Goal: Task Accomplishment & Management: Manage account settings

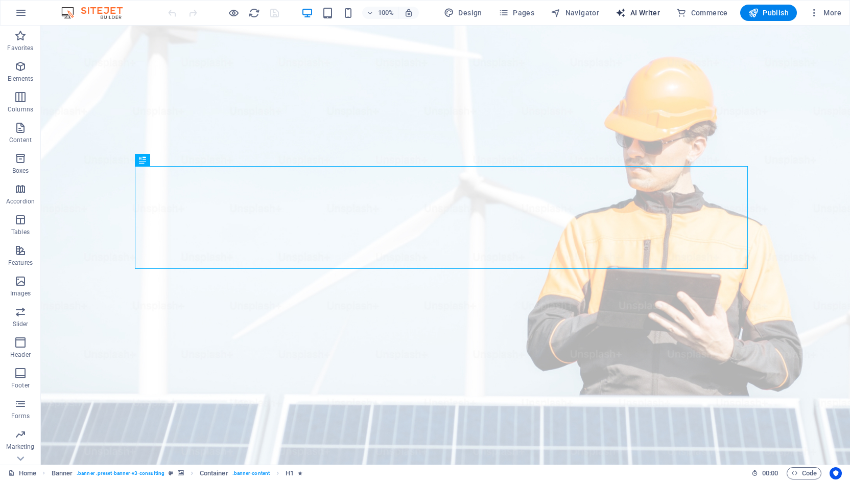
click at [643, 11] on span "AI Writer" at bounding box center [638, 13] width 44 height 10
select select "English"
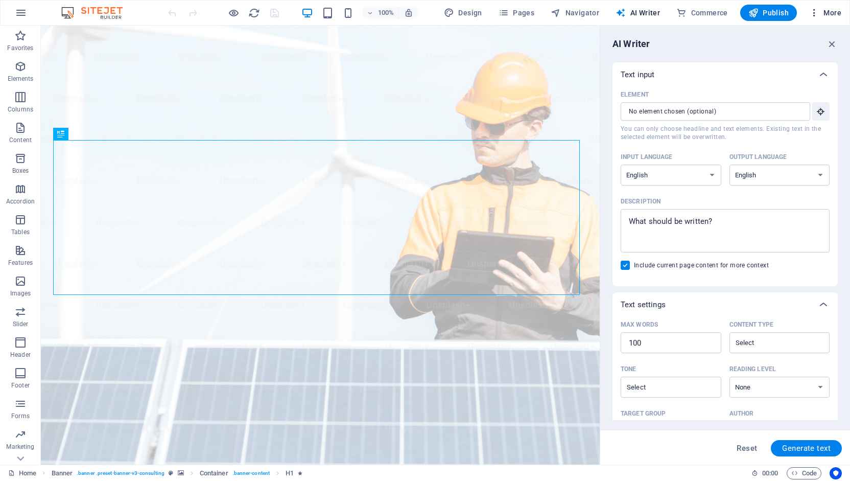
click at [833, 15] on span "More" at bounding box center [825, 13] width 32 height 10
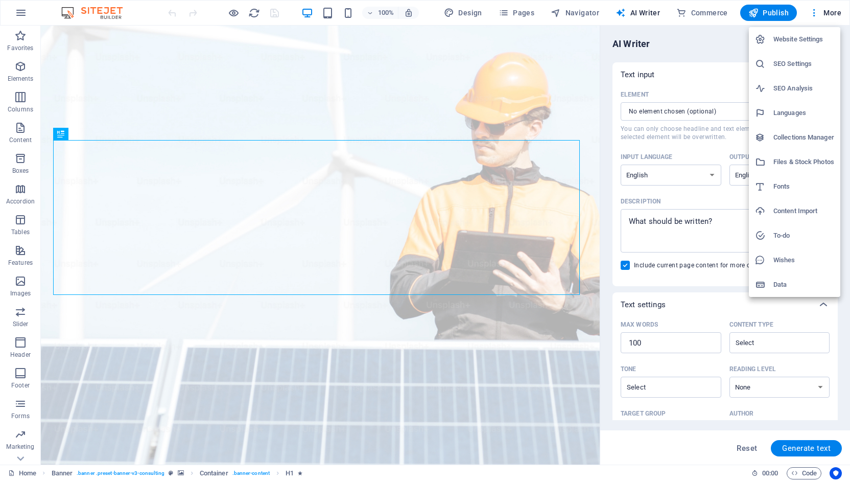
click at [834, 10] on div at bounding box center [425, 240] width 850 height 481
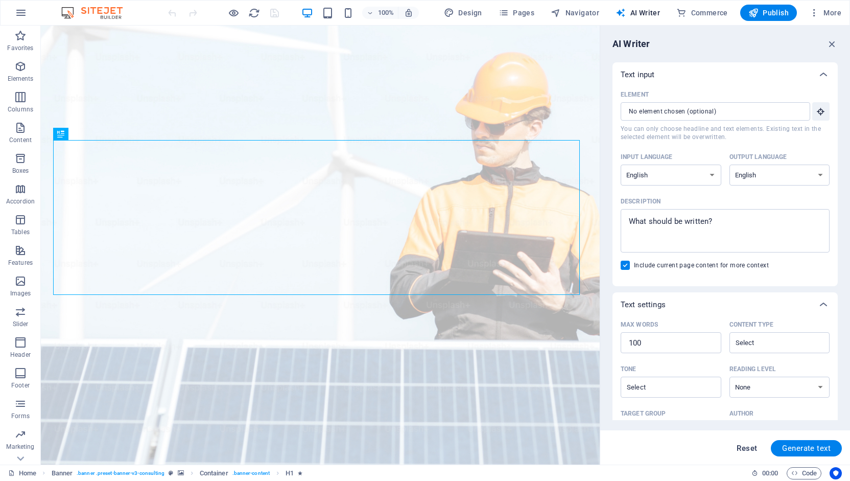
click at [746, 449] on span "Reset" at bounding box center [747, 448] width 20 height 8
type textarea "x"
click at [507, 10] on icon "button" at bounding box center [504, 13] width 10 height 10
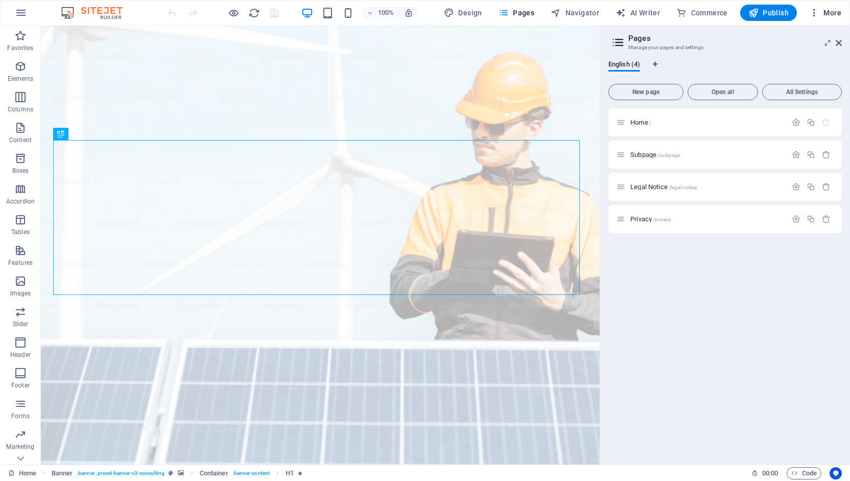
click at [815, 12] on icon "button" at bounding box center [814, 13] width 10 height 10
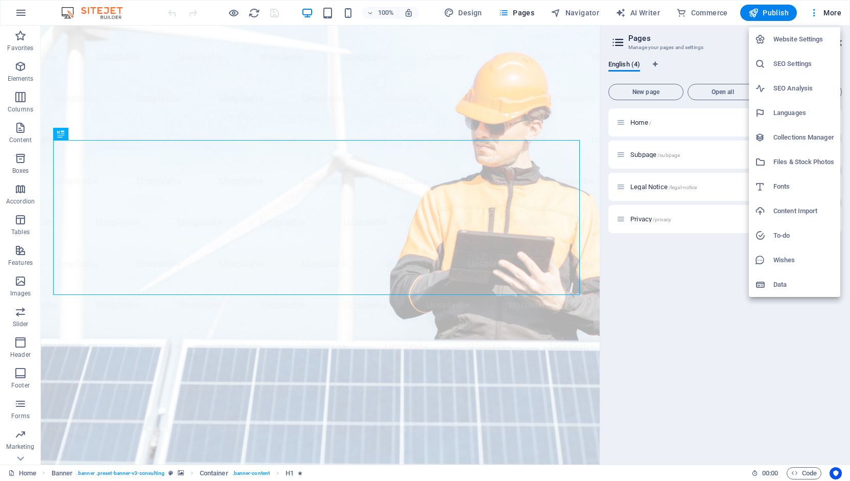
click at [21, 12] on div at bounding box center [425, 240] width 850 height 481
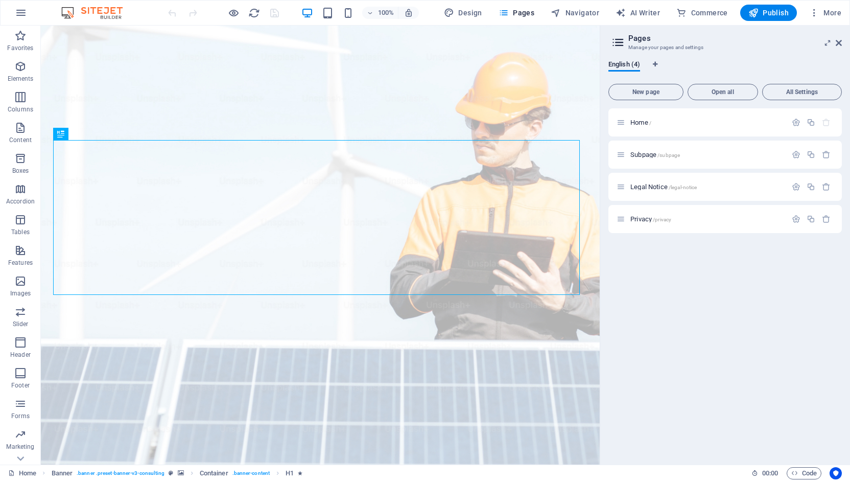
click at [21, 12] on icon "button" at bounding box center [21, 13] width 12 height 12
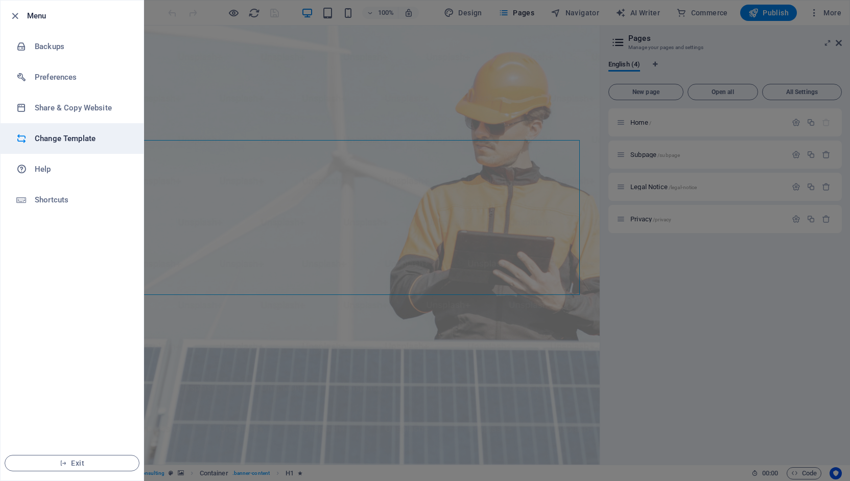
click at [54, 135] on h6 "Change Template" at bounding box center [82, 138] width 95 height 12
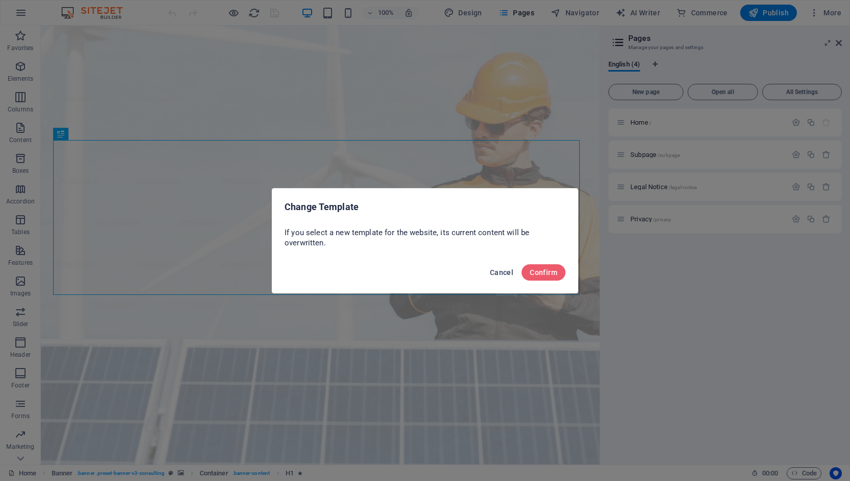
click at [507, 272] on span "Cancel" at bounding box center [501, 272] width 23 height 8
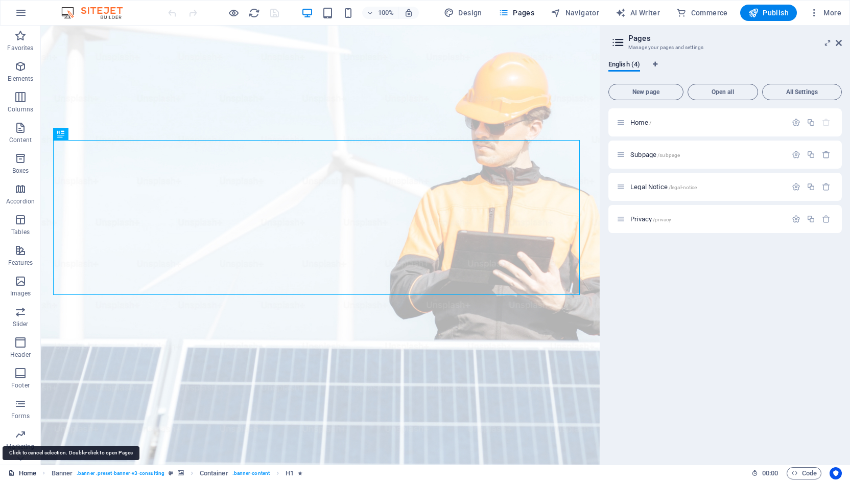
click at [22, 473] on link "Home" at bounding box center [22, 473] width 28 height 12
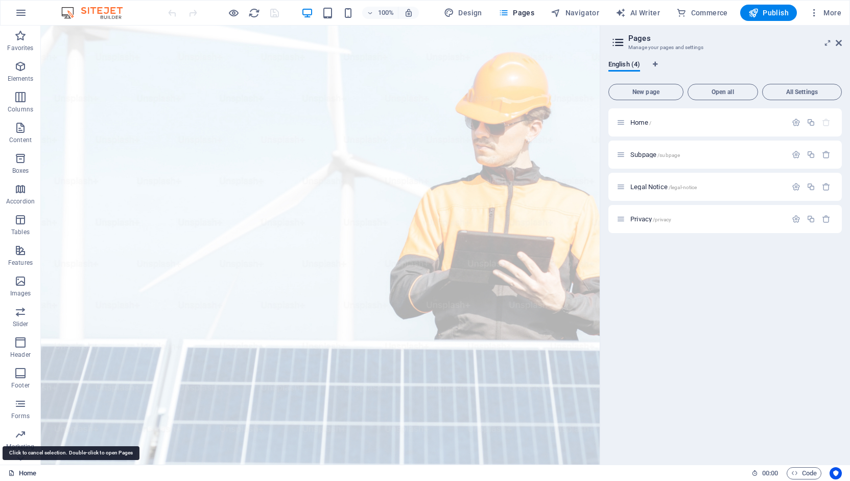
click at [22, 473] on link "Home" at bounding box center [22, 473] width 28 height 12
click at [827, 217] on icon "button" at bounding box center [826, 219] width 9 height 9
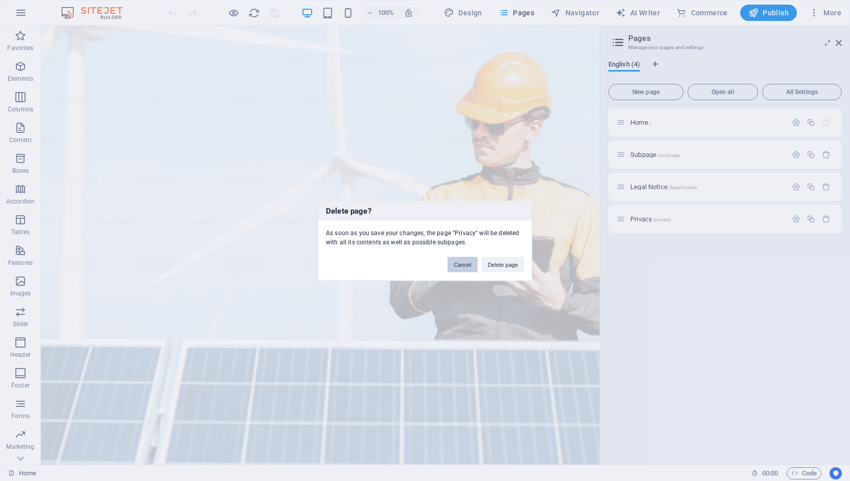
click at [459, 266] on button "Cancel" at bounding box center [462, 263] width 30 height 15
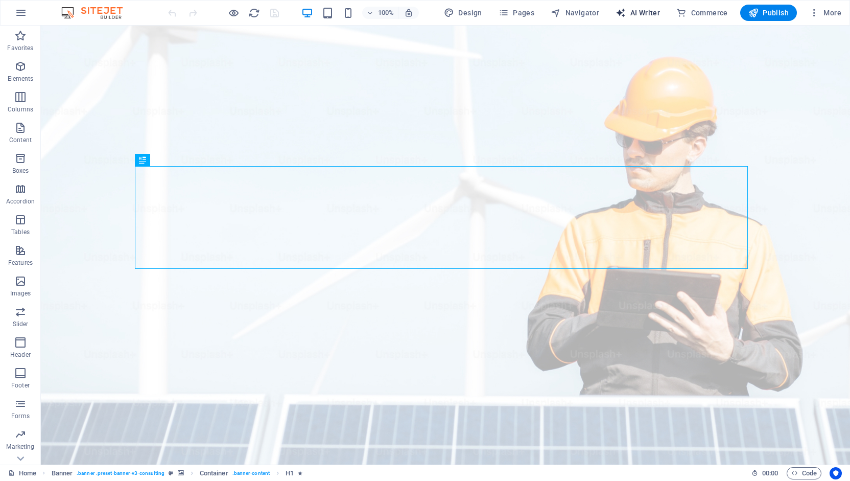
click at [646, 11] on span "AI Writer" at bounding box center [638, 13] width 44 height 10
select select "English"
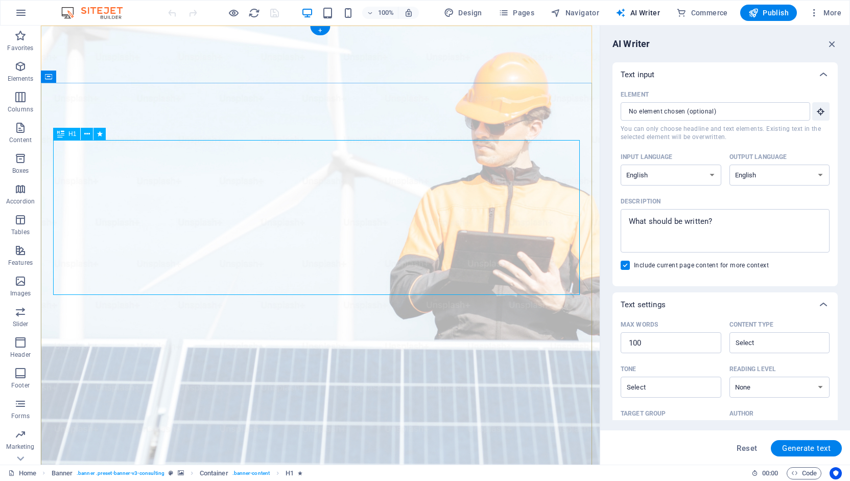
click at [664, 221] on textarea "Description x ​" at bounding box center [725, 230] width 199 height 33
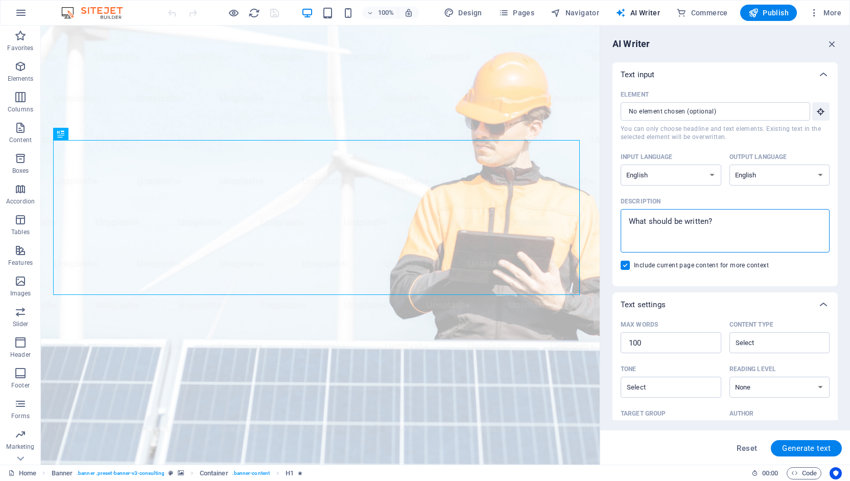
click at [664, 221] on textarea "Description x ​" at bounding box center [725, 230] width 199 height 33
type textarea "x"
click at [795, 473] on icon "button" at bounding box center [794, 472] width 7 height 7
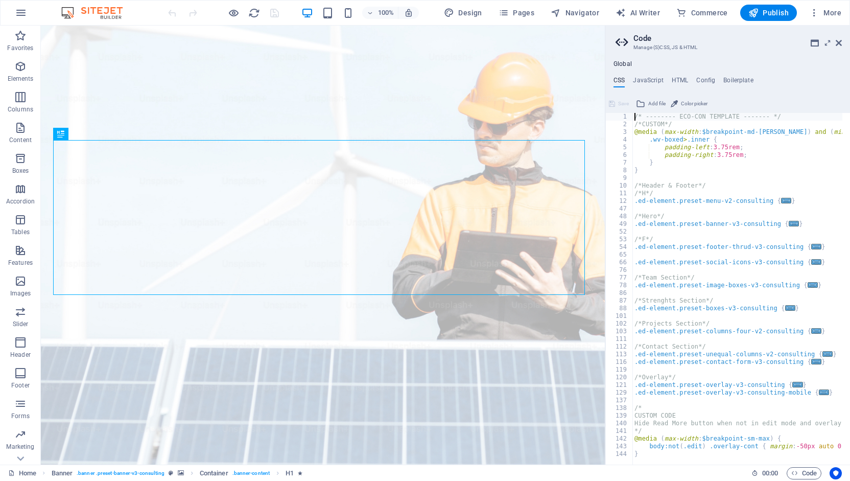
click at [707, 253] on div "/* -------- ECO-CON TEMPLATE ------- */ /*CUSTOM*/ @media ( max-width : $breakp…" at bounding box center [763, 292] width 262 height 359
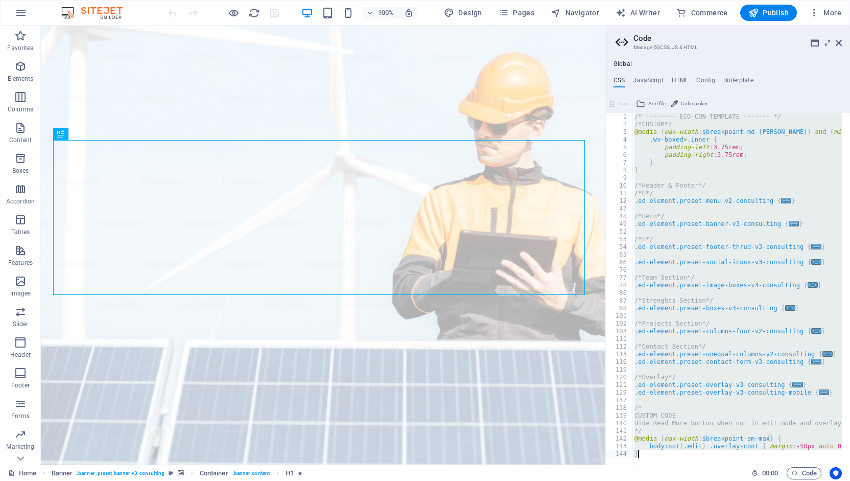
scroll to position [645, 0]
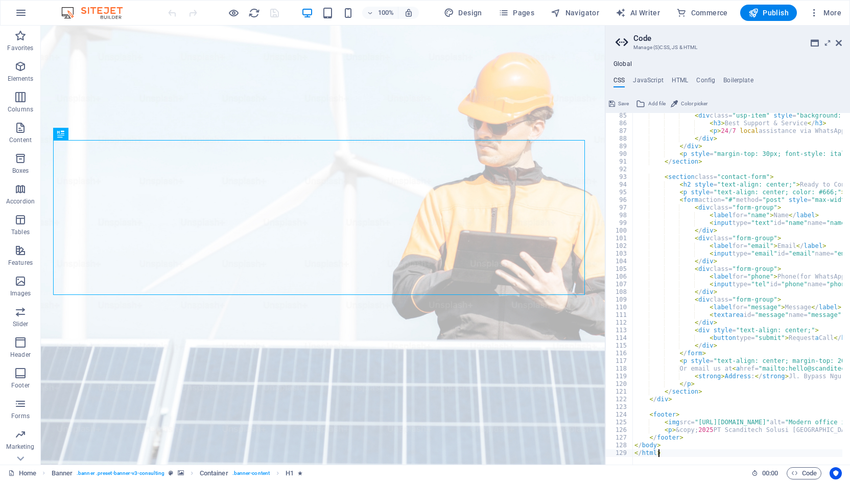
type textarea "</html>"
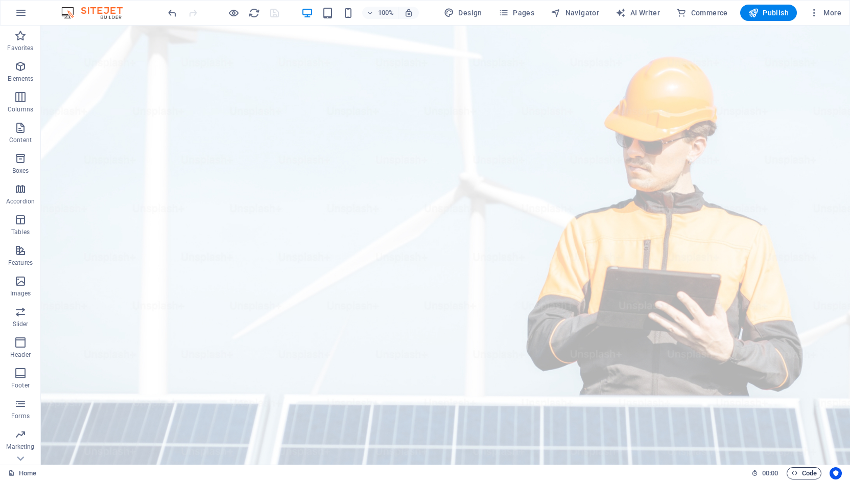
click at [800, 469] on span "Code" at bounding box center [804, 473] width 26 height 12
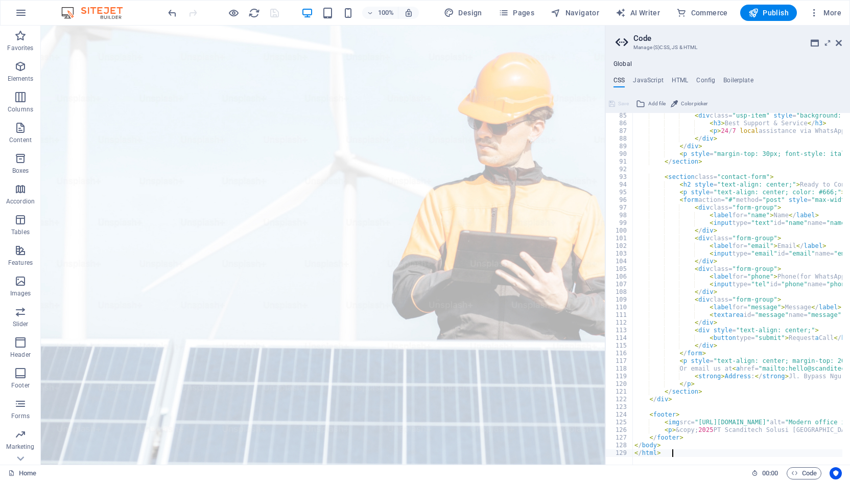
type textarea "</body> </html>"
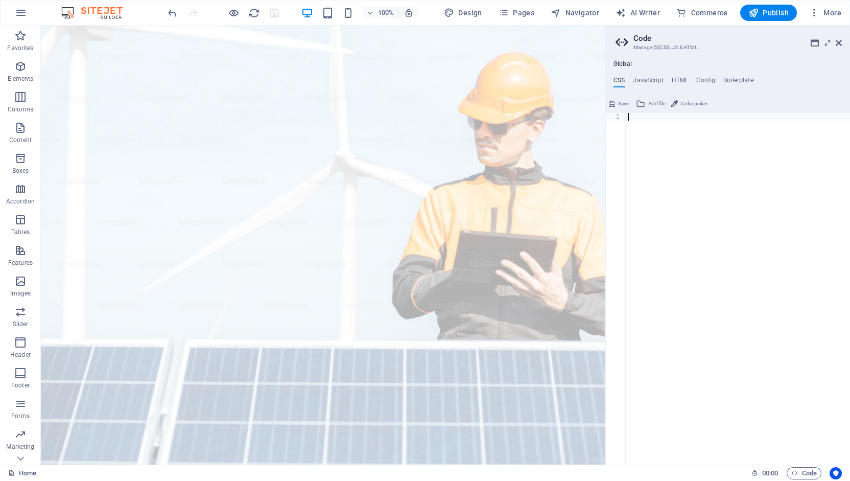
type textarea "</html>"
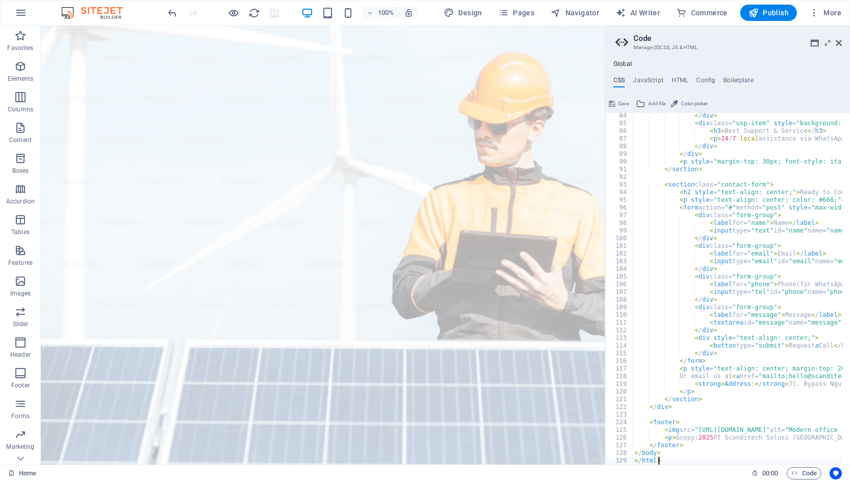
scroll to position [637, 0]
click at [805, 478] on span "Code" at bounding box center [804, 473] width 26 height 12
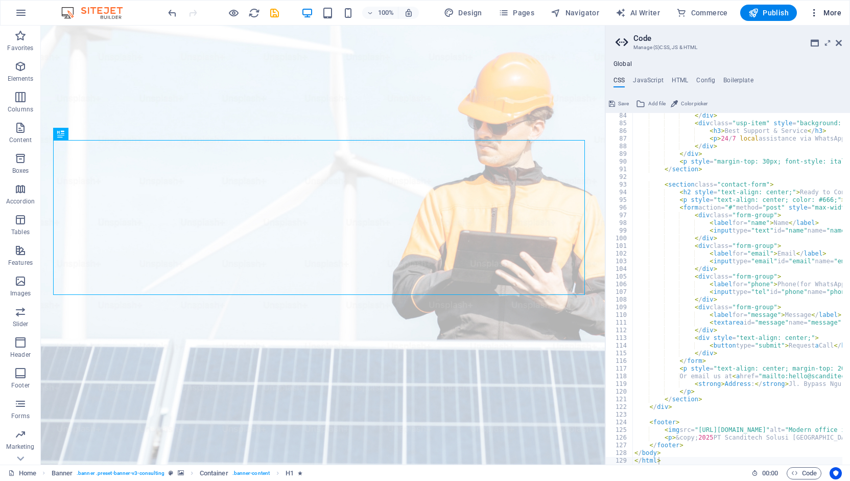
click at [835, 13] on span "More" at bounding box center [825, 13] width 32 height 10
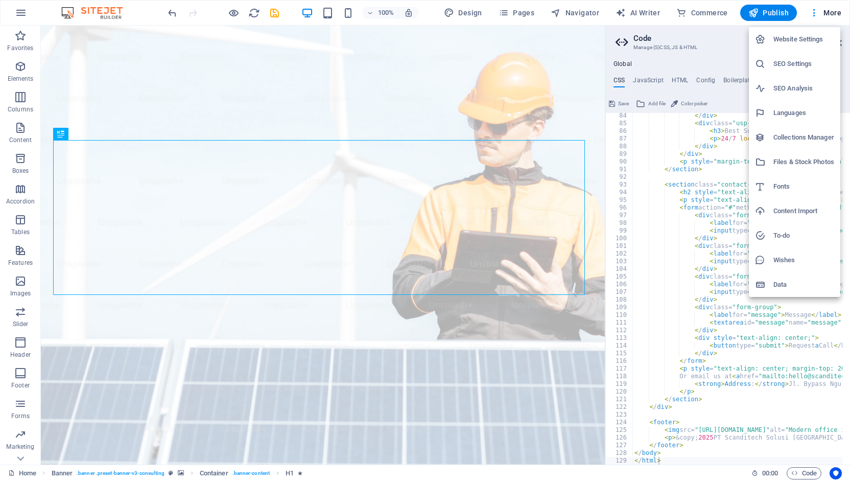
click at [792, 208] on h6 "Content Import" at bounding box center [803, 211] width 61 height 12
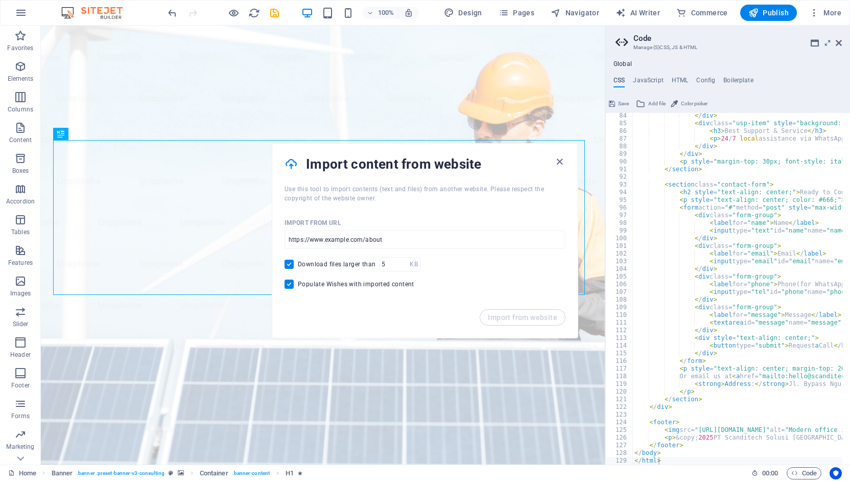
click at [312, 264] on span "Download files larger than" at bounding box center [337, 264] width 78 height 8
click at [298, 264] on input "Download files larger than" at bounding box center [291, 264] width 13 height 9
checkbox input "false"
click at [316, 285] on span "Populate Wishes with imported content" at bounding box center [356, 284] width 116 height 8
click at [298, 285] on input "Populate Wishes with imported content" at bounding box center [291, 283] width 13 height 9
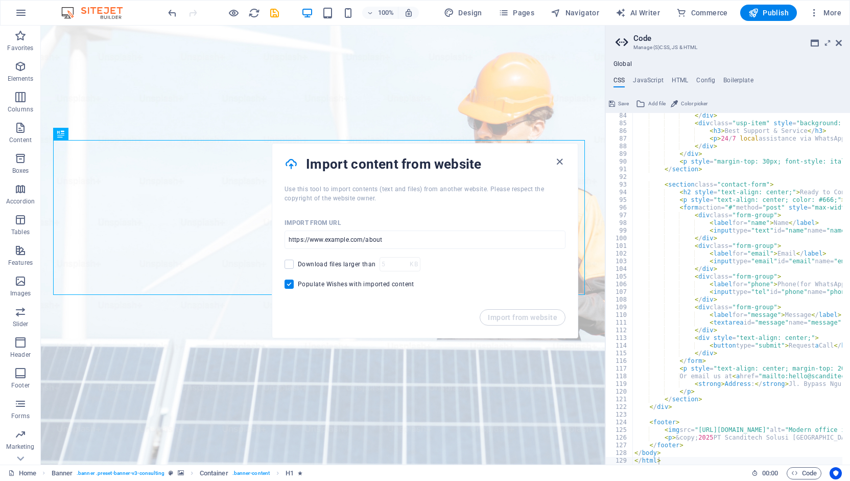
checkbox input "false"
click at [393, 239] on input "url" at bounding box center [425, 239] width 281 height 18
click at [364, 235] on input "url" at bounding box center [425, 239] width 281 height 18
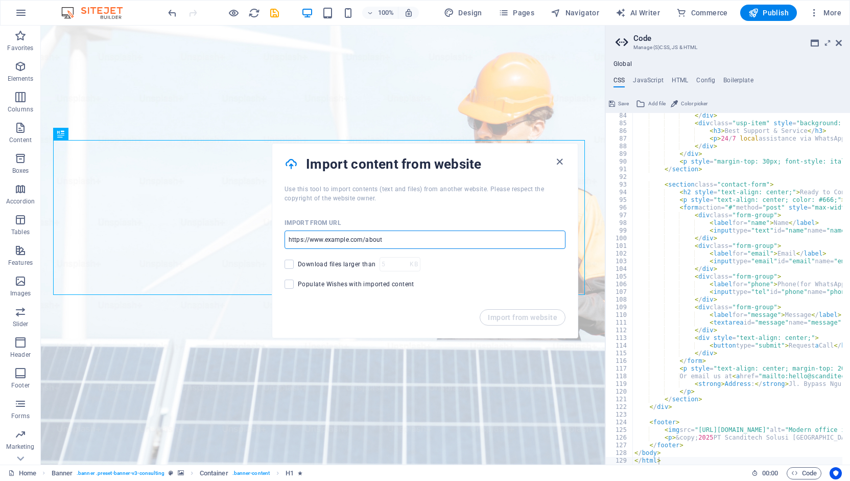
click at [386, 237] on input "url" at bounding box center [425, 239] width 281 height 18
click at [384, 240] on input "url" at bounding box center [425, 239] width 281 height 18
paste input "https://hitch-on.com/"
type input "https://hitch-on.com/"
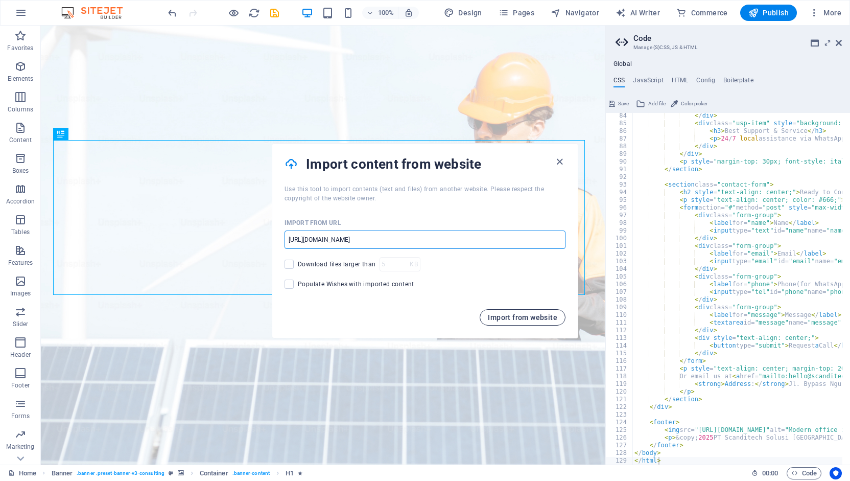
click at [511, 318] on span "Import from website" at bounding box center [522, 317] width 69 height 8
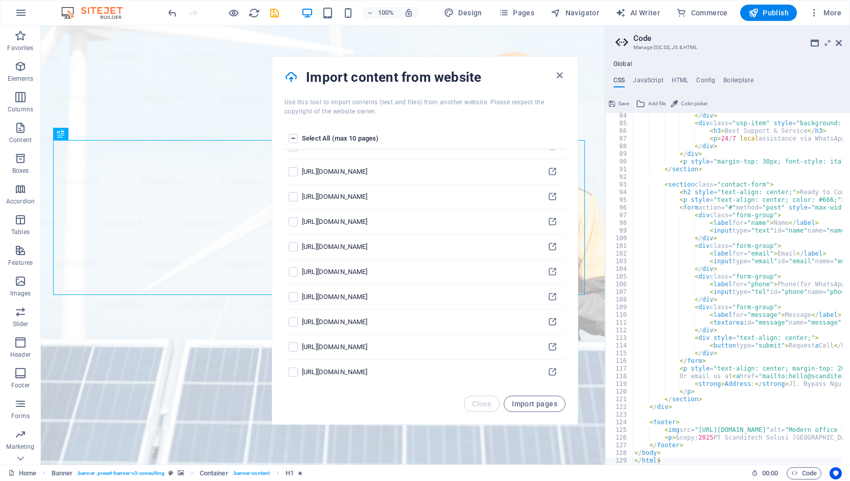
scroll to position [193, 0]
click at [540, 403] on span "Import pages" at bounding box center [534, 403] width 45 height 8
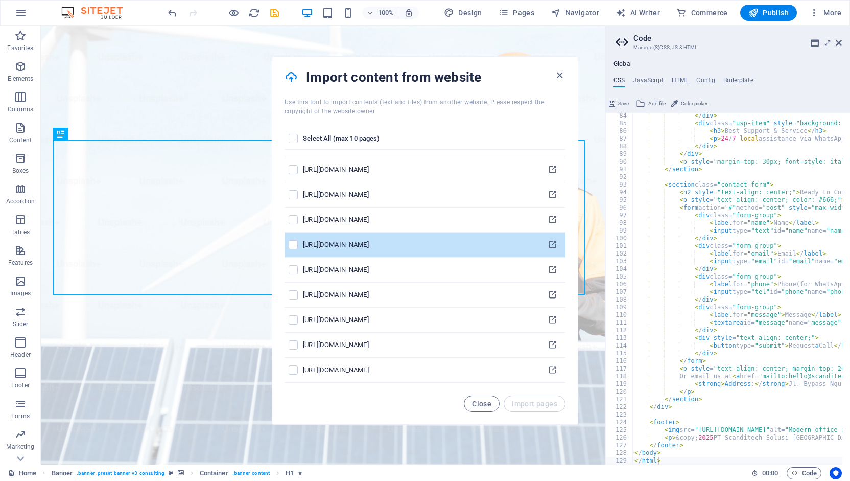
scroll to position [0, 0]
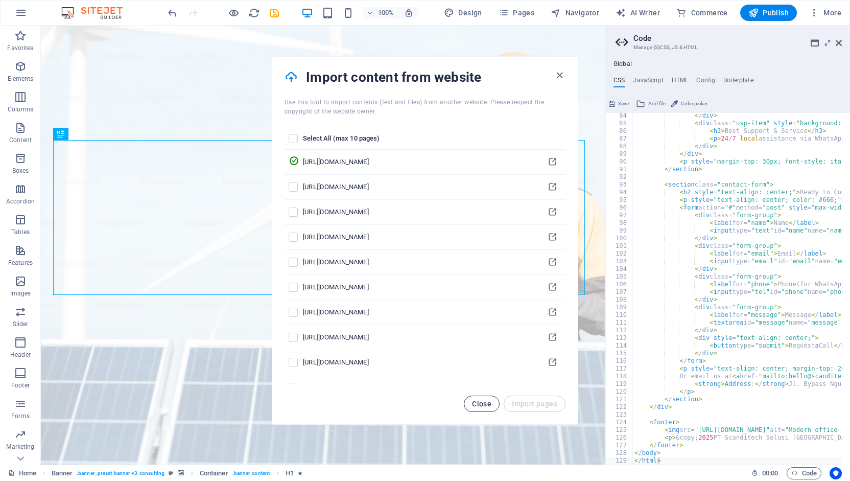
click at [477, 405] on span "Close" at bounding box center [481, 403] width 19 height 8
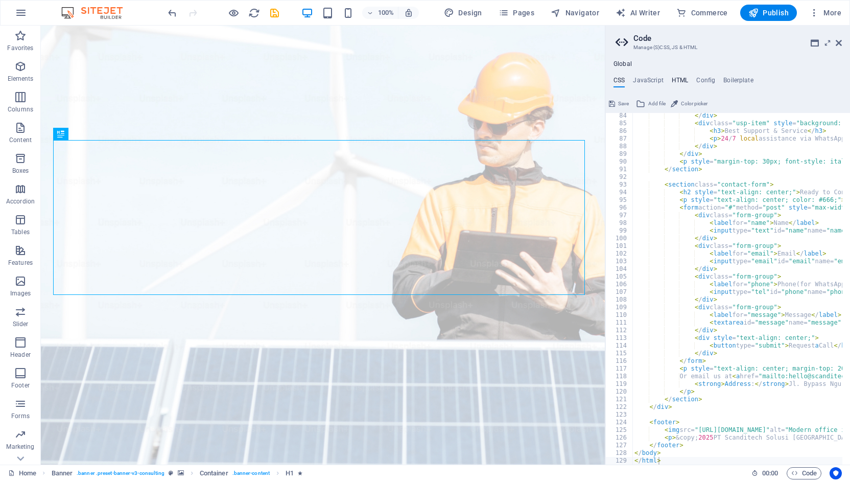
click at [681, 78] on h4 "HTML" at bounding box center [680, 82] width 17 height 11
type textarea "<a href="#main-content" class="wv-link-content button">Skip to main content</a>"
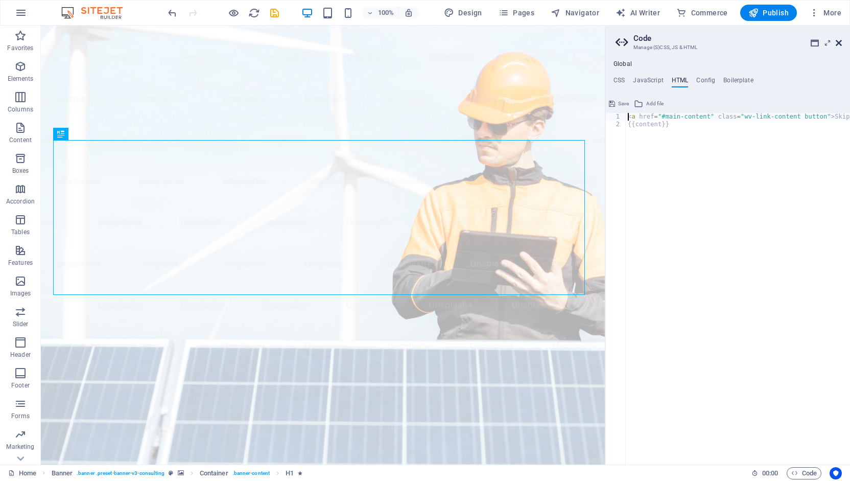
click at [840, 42] on icon at bounding box center [839, 43] width 6 height 8
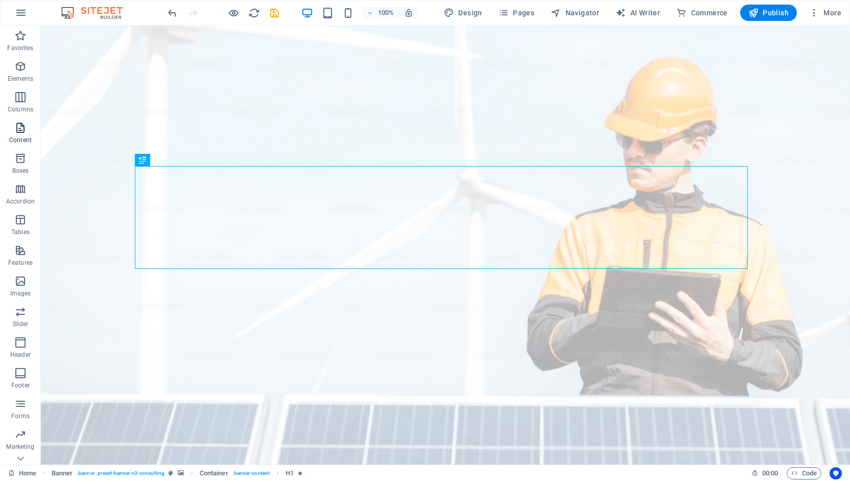
click at [19, 132] on icon "button" at bounding box center [20, 128] width 12 height 12
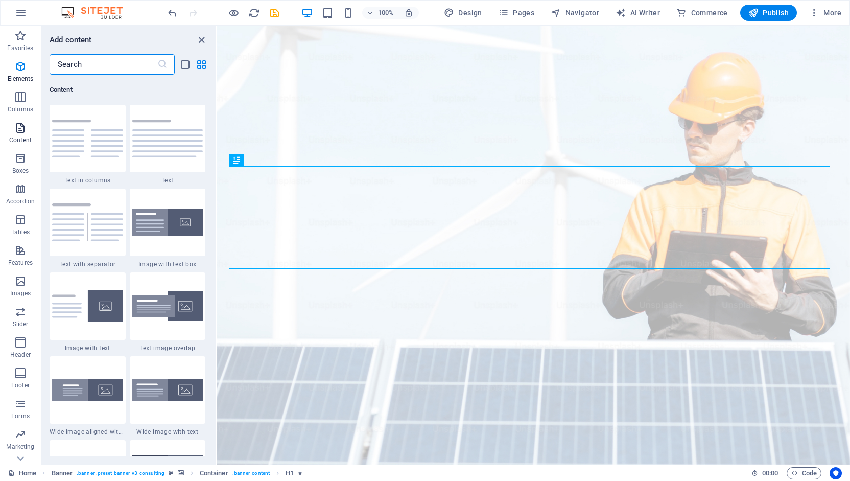
scroll to position [1787, 0]
click at [20, 458] on icon at bounding box center [20, 458] width 14 height 14
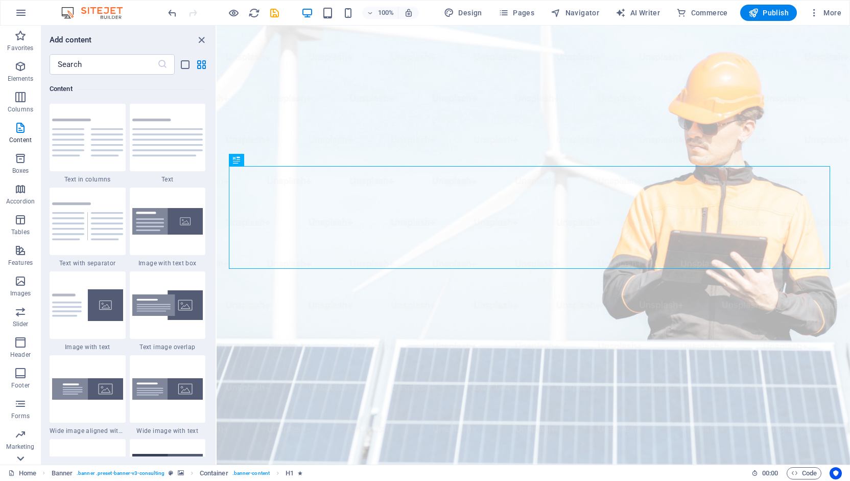
scroll to position [51, 0]
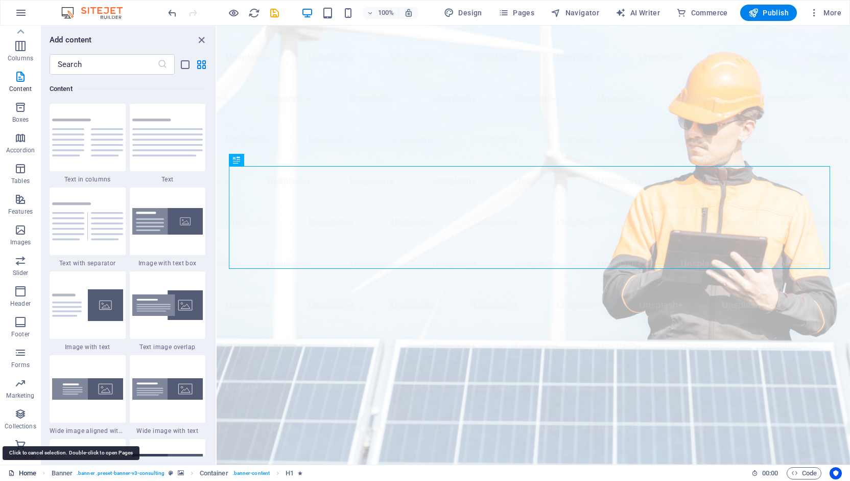
click at [23, 474] on link "Home" at bounding box center [22, 473] width 28 height 12
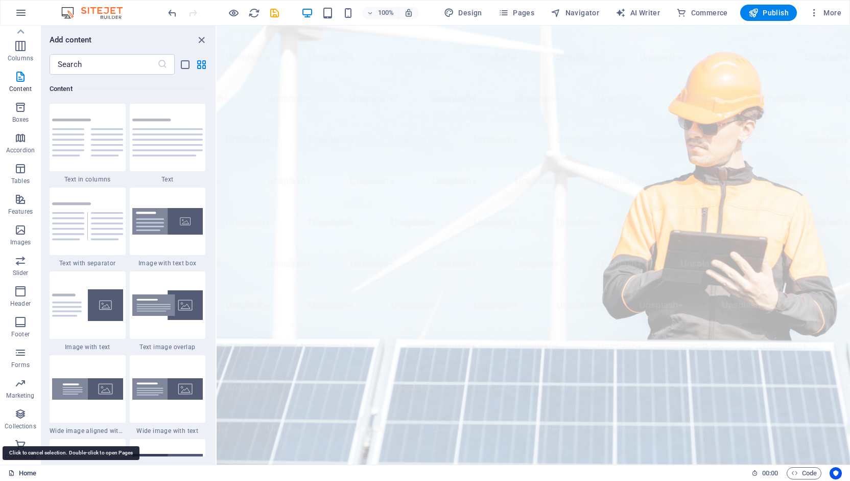
click at [23, 474] on link "Home" at bounding box center [22, 473] width 28 height 12
click at [29, 470] on link "Home" at bounding box center [22, 473] width 28 height 12
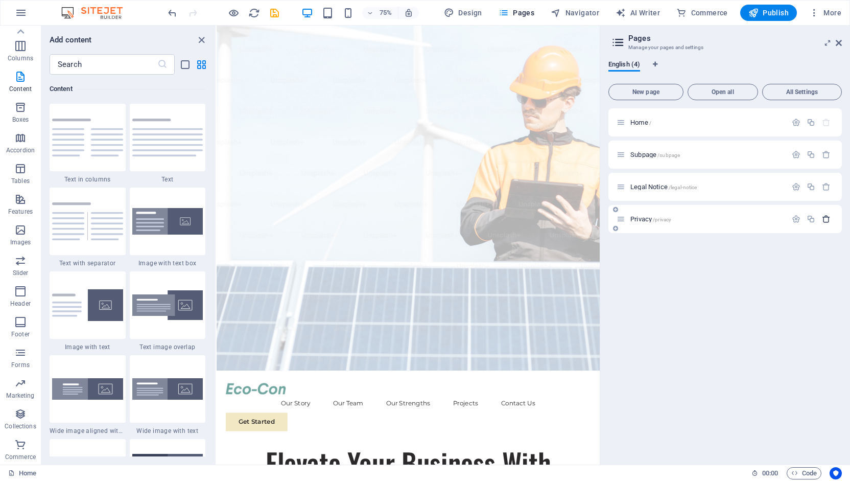
click at [829, 217] on icon "button" at bounding box center [826, 219] width 9 height 9
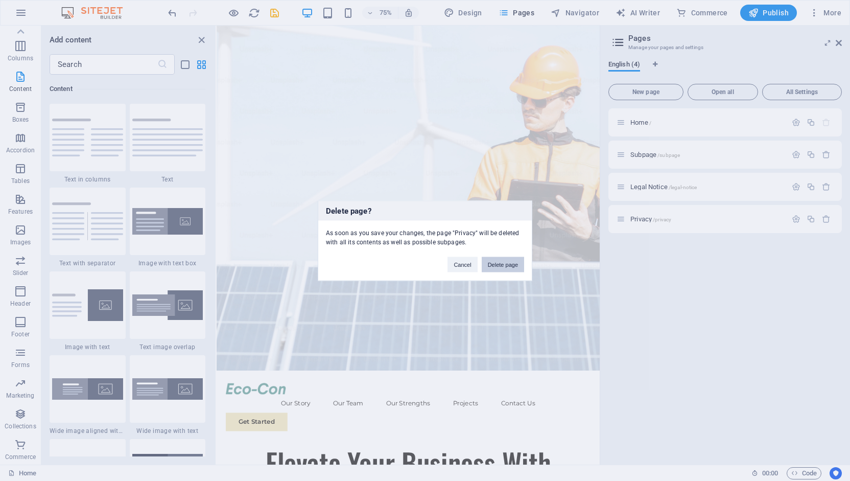
click at [503, 262] on button "Delete page" at bounding box center [503, 263] width 42 height 15
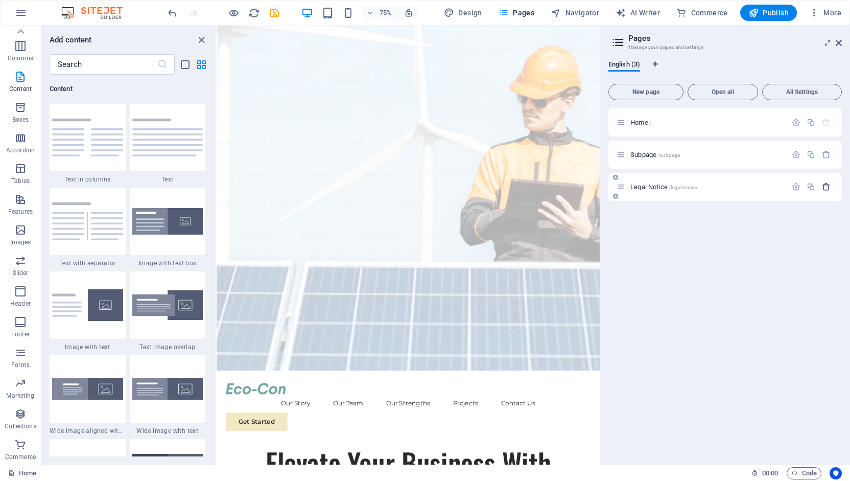
click at [827, 185] on icon "button" at bounding box center [826, 186] width 9 height 9
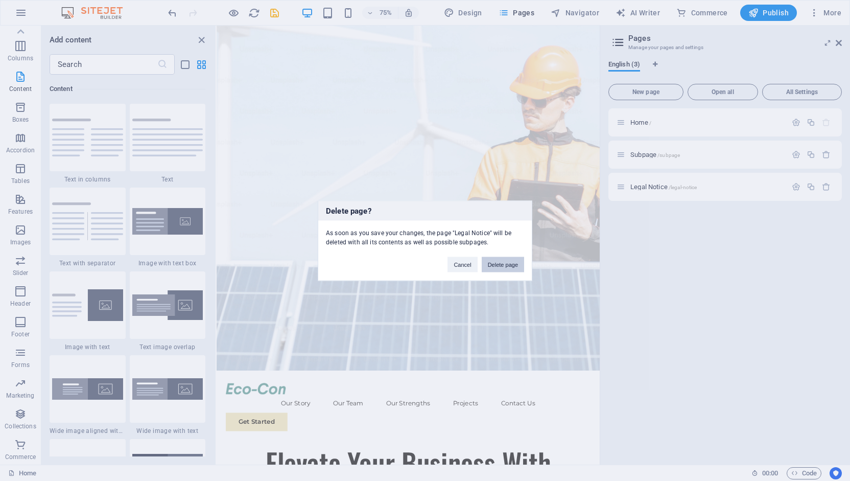
click at [501, 266] on button "Delete page" at bounding box center [503, 263] width 42 height 15
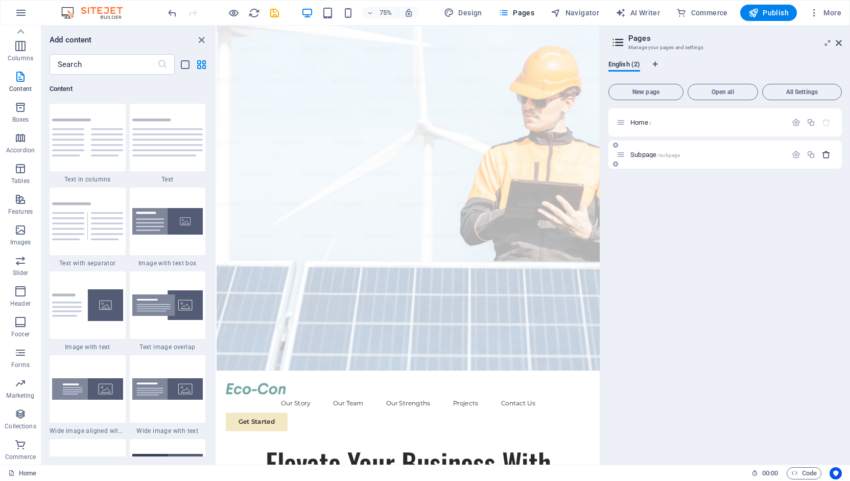
click at [829, 157] on icon "button" at bounding box center [826, 154] width 9 height 9
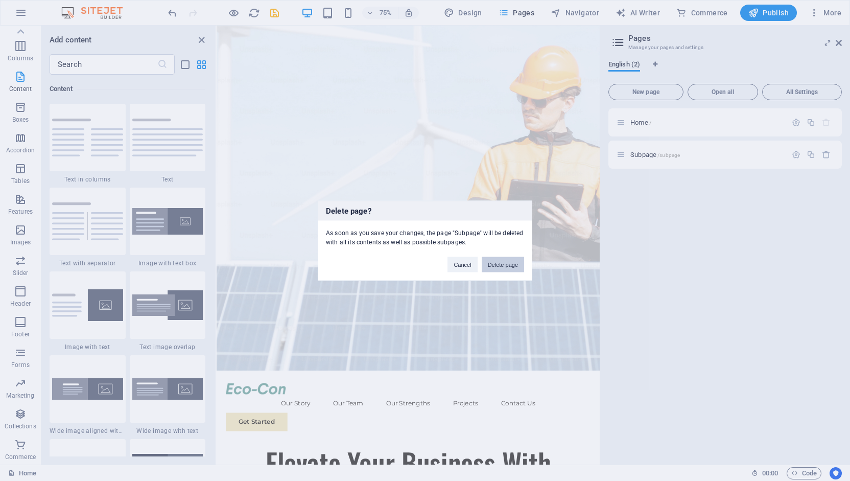
click at [504, 262] on button "Delete page" at bounding box center [503, 263] width 42 height 15
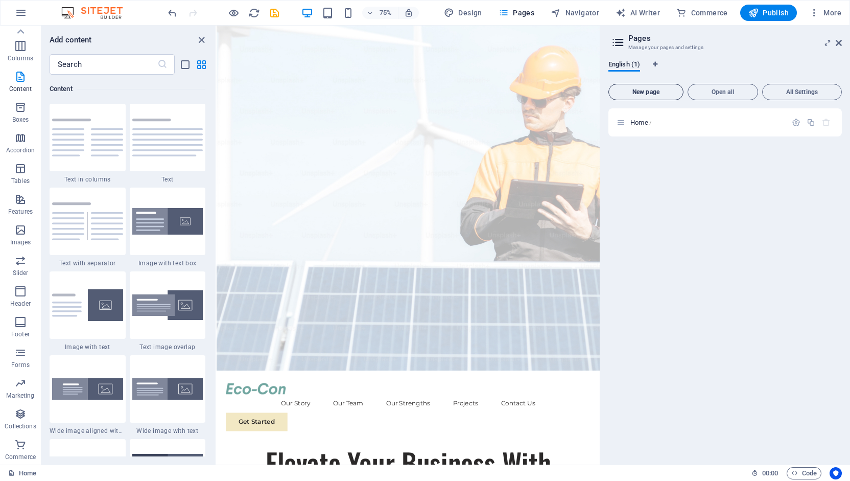
click at [649, 89] on span "New page" at bounding box center [646, 92] width 66 height 6
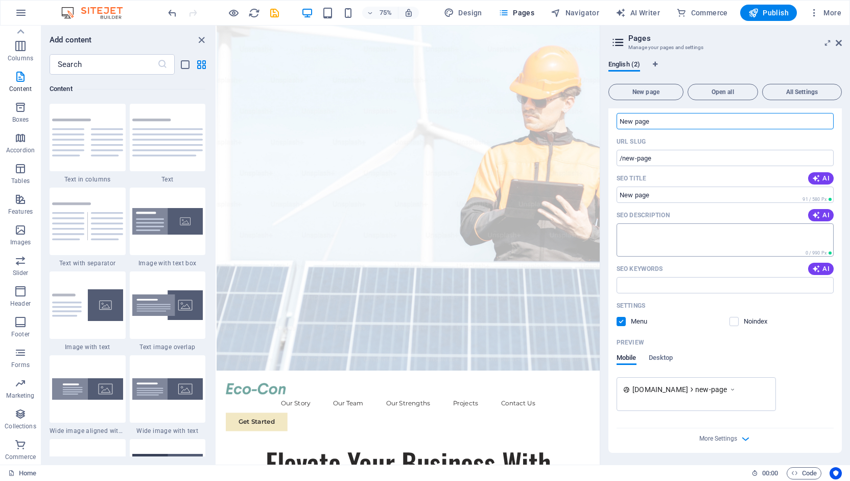
scroll to position [0, 0]
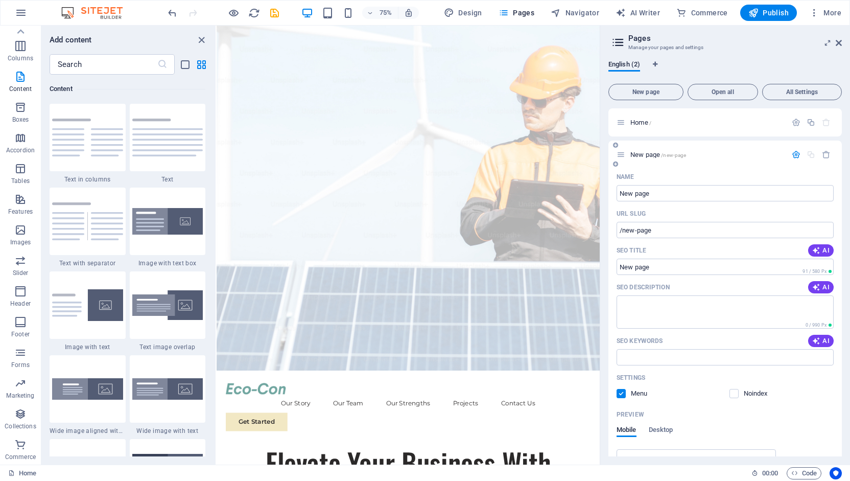
click at [794, 155] on icon "button" at bounding box center [796, 154] width 9 height 9
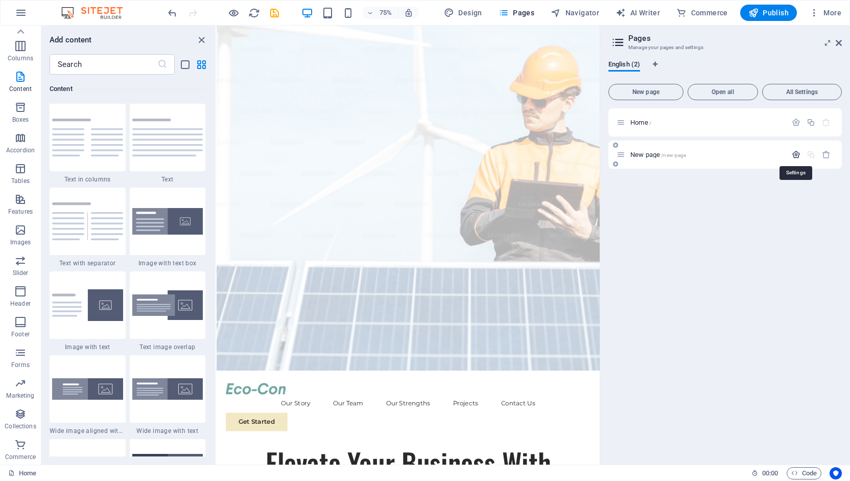
click at [794, 155] on icon "button" at bounding box center [796, 154] width 9 height 9
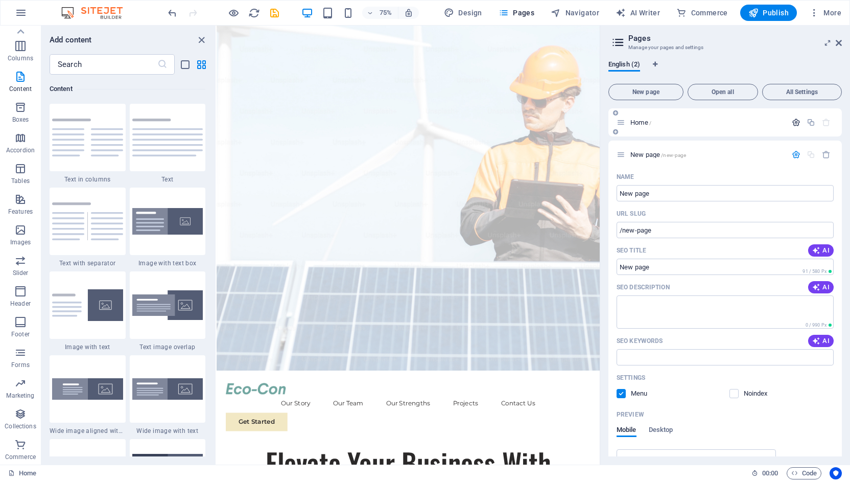
click at [799, 121] on button "button" at bounding box center [796, 122] width 15 height 9
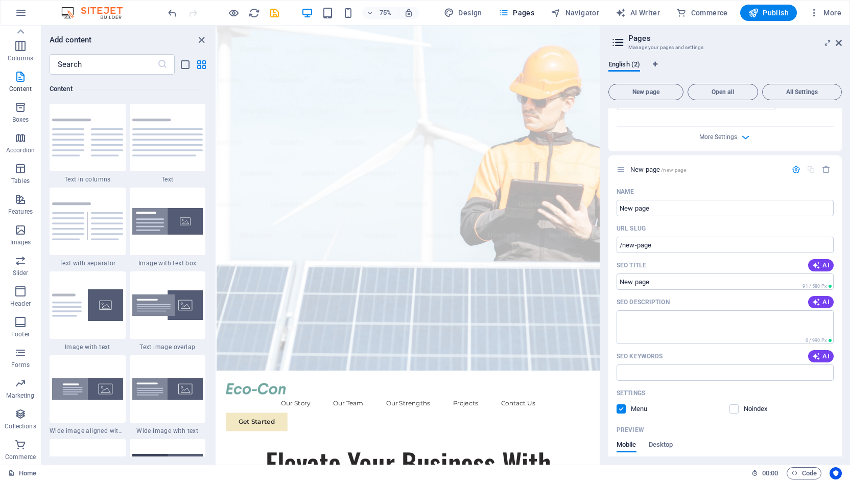
scroll to position [309, 0]
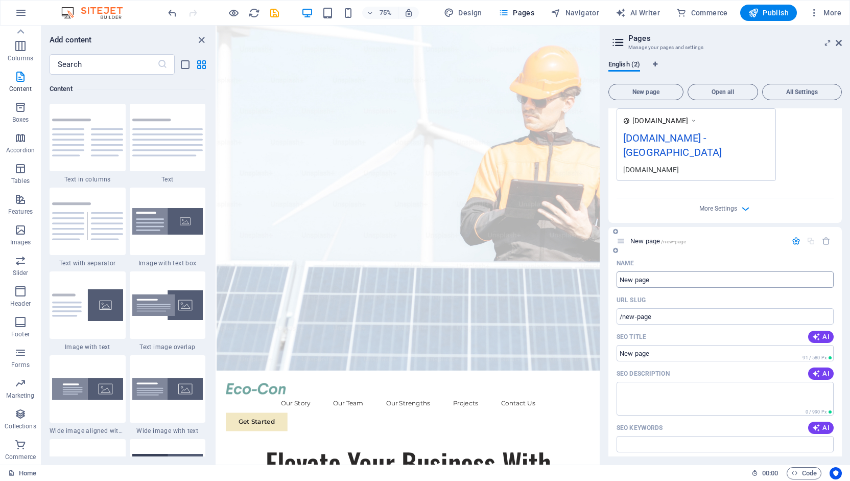
click at [662, 271] on input "New page" at bounding box center [725, 279] width 217 height 16
type input "sCANDIT"
type input "/scandite"
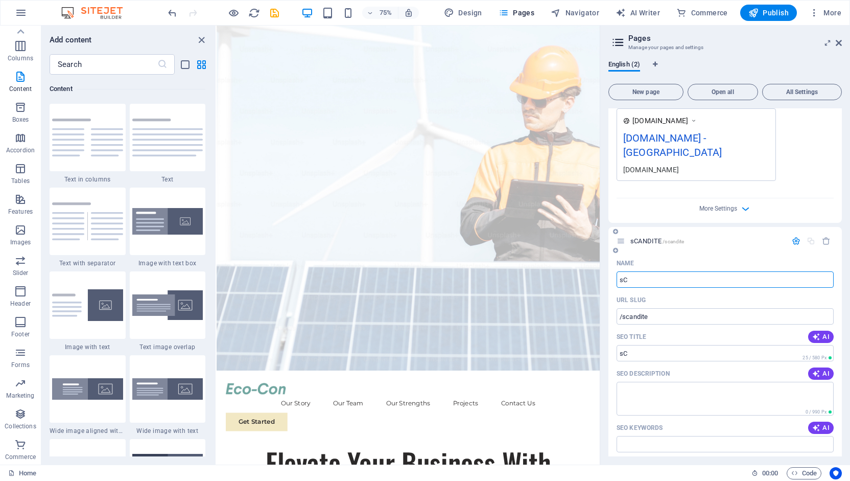
type input "s"
type input "PT S"
type input "/pt"
type input "PT Scanditech Solusi [GEOGRAPHIC_DATA]"
type input "/pt-scanditech-solusi-indonesia"
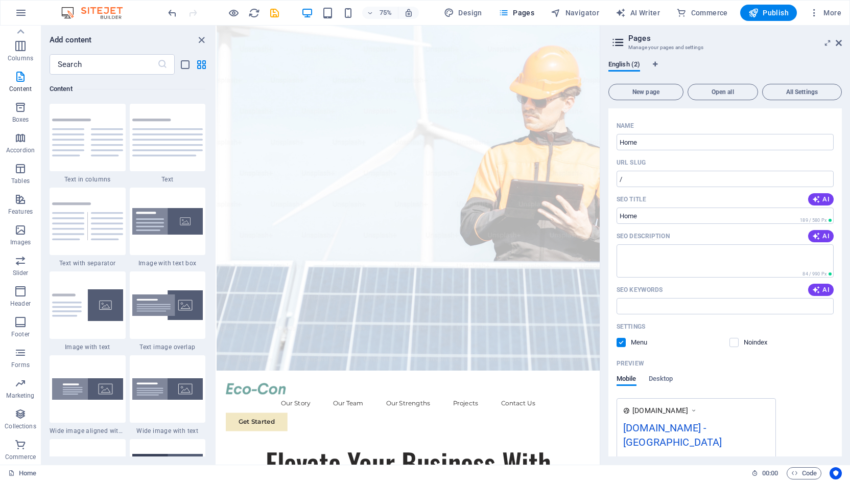
scroll to position [0, 0]
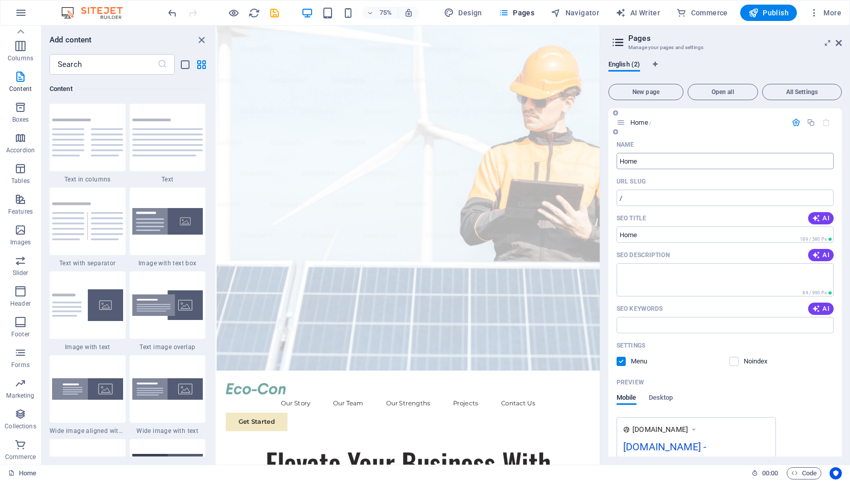
type input "PT Scanditech Solusi [GEOGRAPHIC_DATA]"
click at [648, 157] on input "Home" at bounding box center [725, 161] width 217 height 16
click at [722, 89] on span "Open all" at bounding box center [722, 92] width 61 height 6
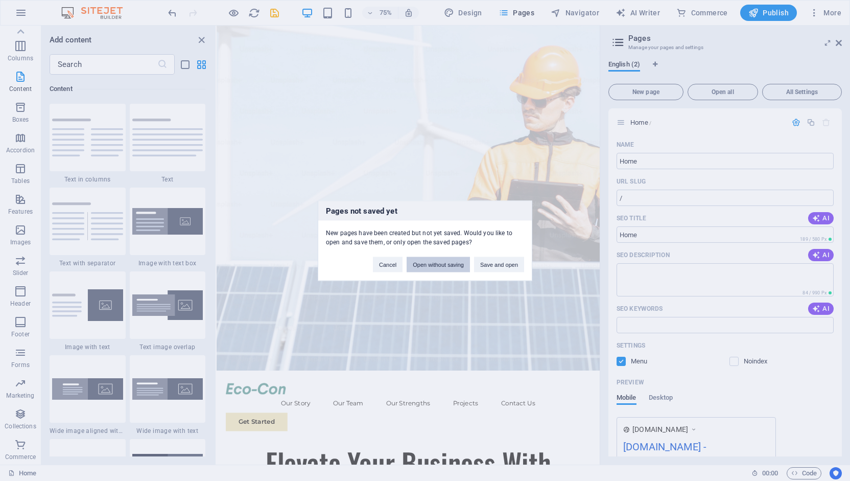
click at [437, 263] on button "Open without saving" at bounding box center [438, 263] width 63 height 15
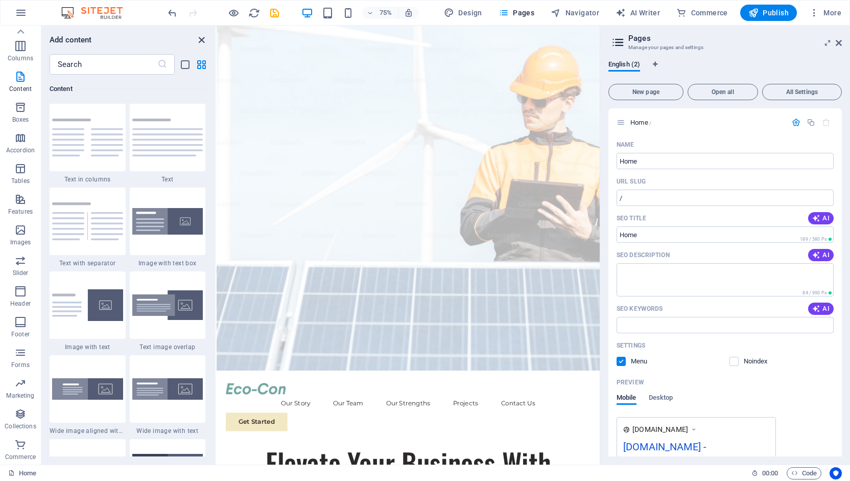
click at [199, 38] on icon "close panel" at bounding box center [202, 40] width 12 height 12
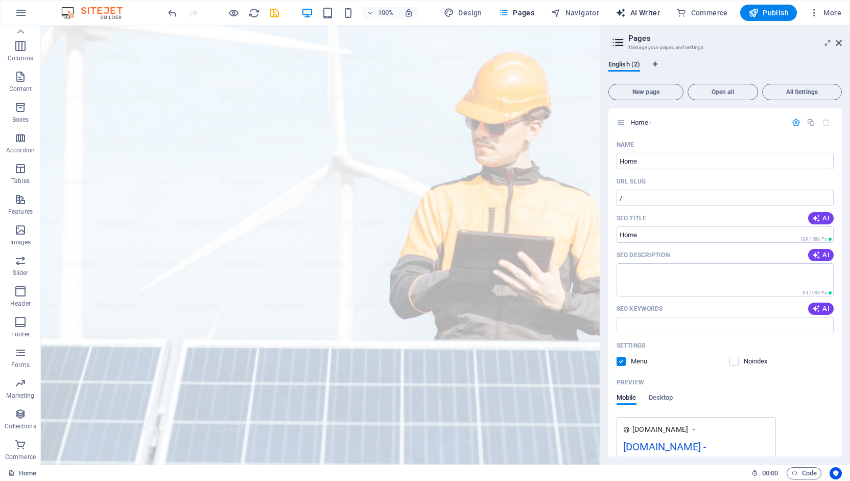
click at [641, 11] on span "AI Writer" at bounding box center [638, 13] width 44 height 10
select select "English"
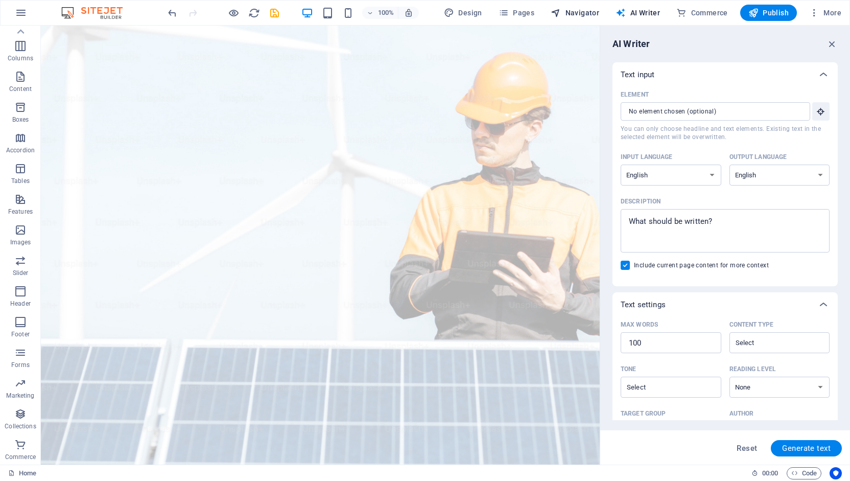
click at [586, 11] on span "Navigator" at bounding box center [575, 13] width 49 height 10
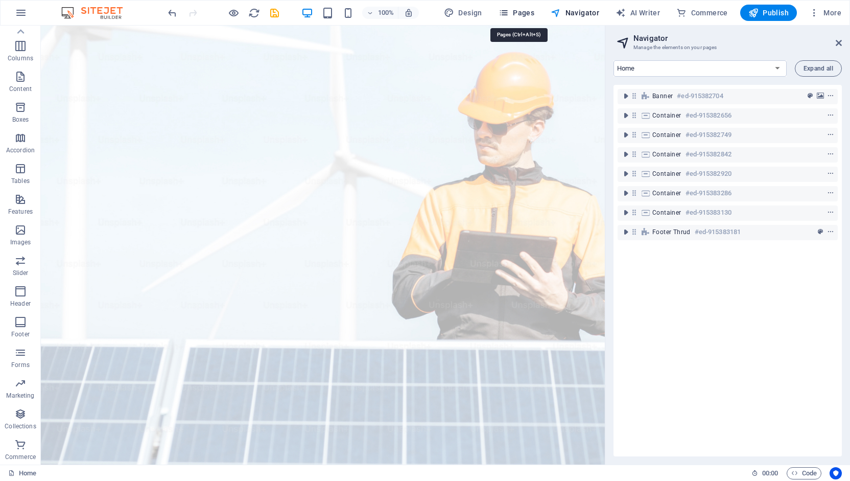
click at [516, 14] on span "Pages" at bounding box center [517, 13] width 36 height 10
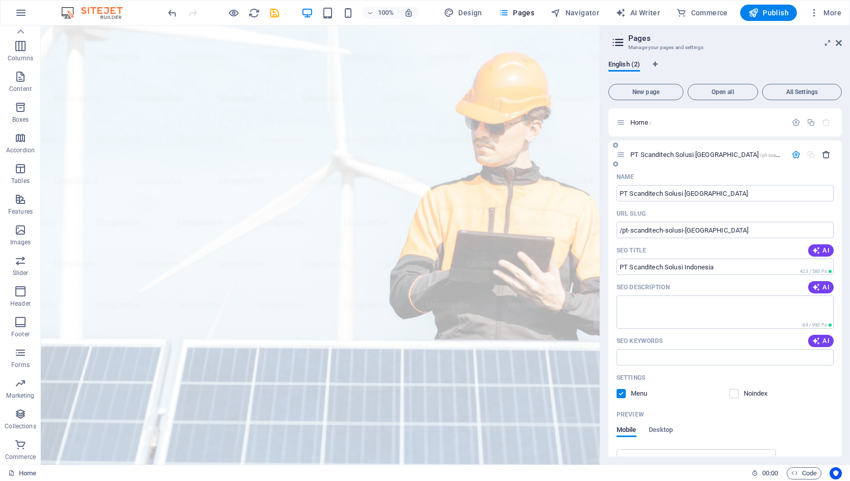
click at [827, 152] on icon "button" at bounding box center [826, 154] width 9 height 9
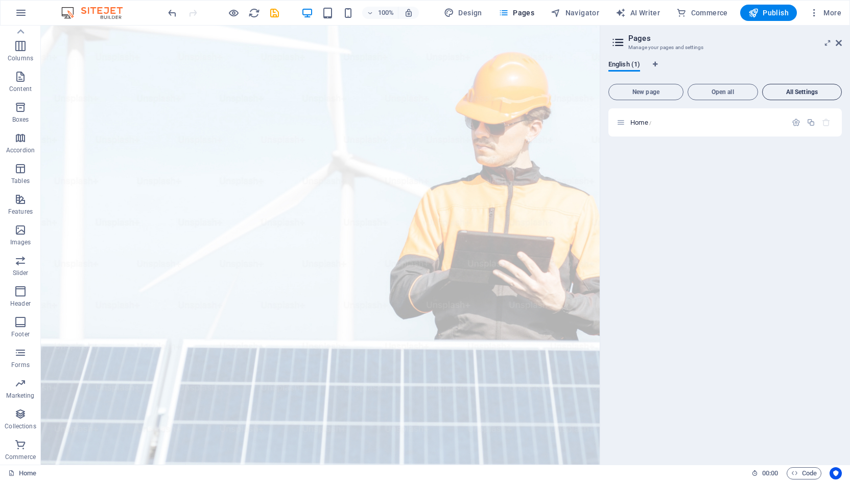
click at [798, 91] on span "All Settings" at bounding box center [802, 92] width 70 height 6
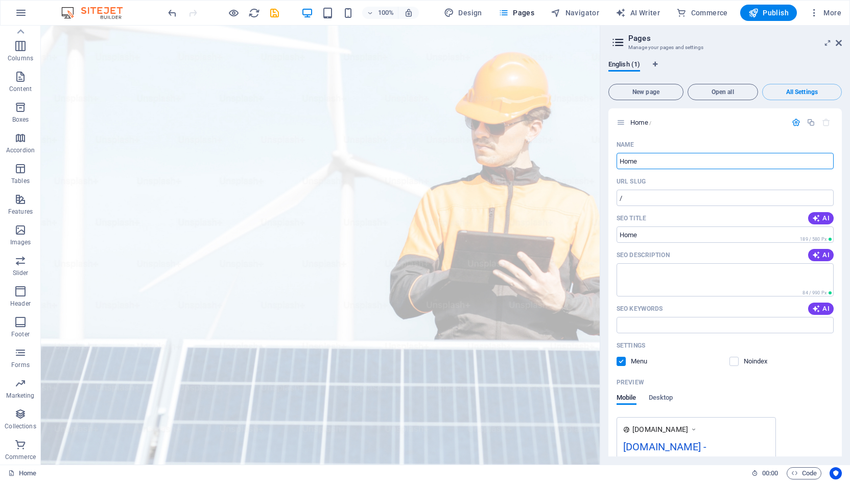
click at [616, 40] on icon at bounding box center [617, 42] width 15 height 14
click at [657, 64] on icon "Language Tabs" at bounding box center [655, 64] width 5 height 6
select select "41"
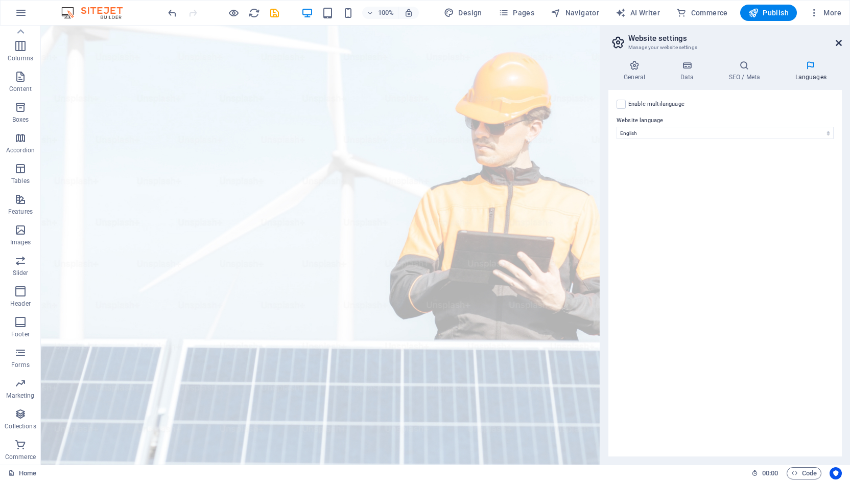
click at [837, 44] on icon at bounding box center [839, 43] width 6 height 8
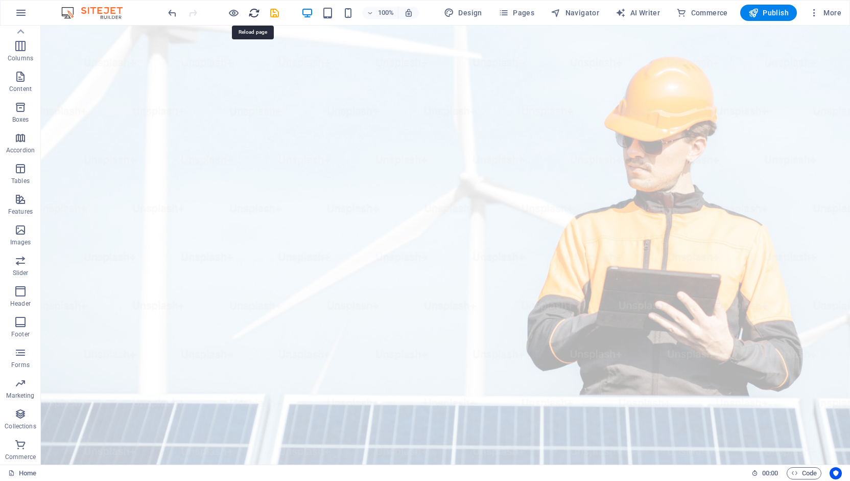
click at [252, 12] on icon "reload" at bounding box center [254, 13] width 12 height 12
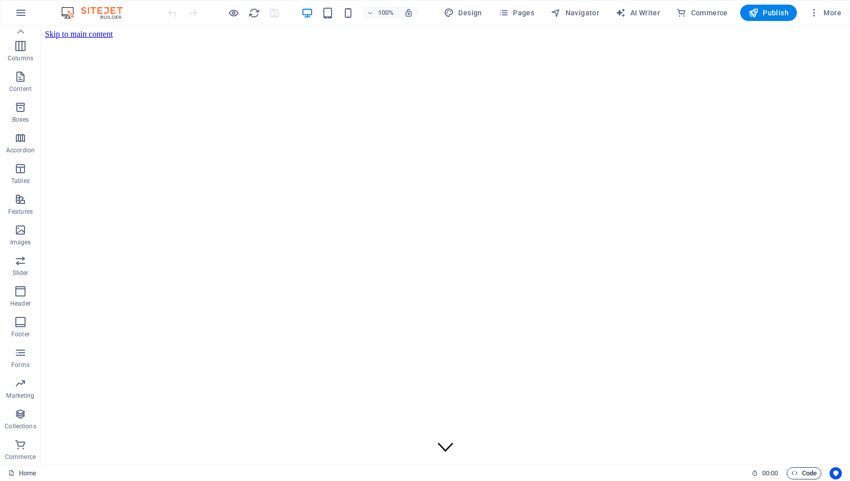
click at [802, 472] on span "Code" at bounding box center [804, 473] width 26 height 12
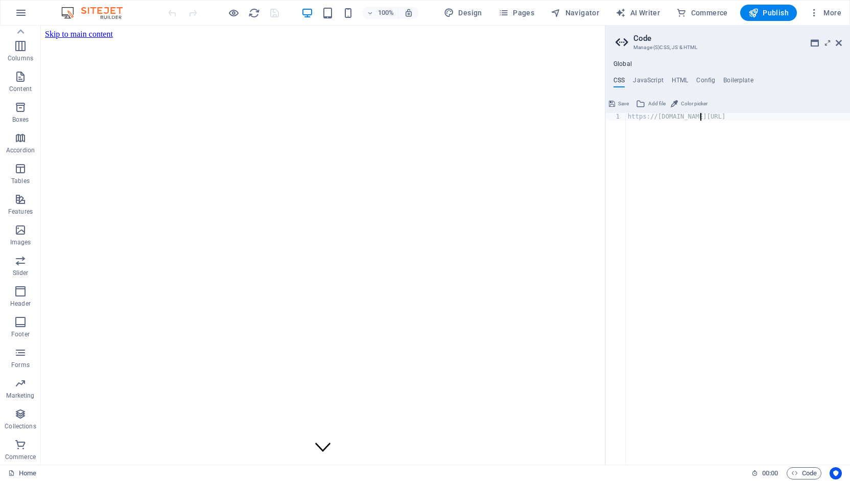
scroll to position [637, 0]
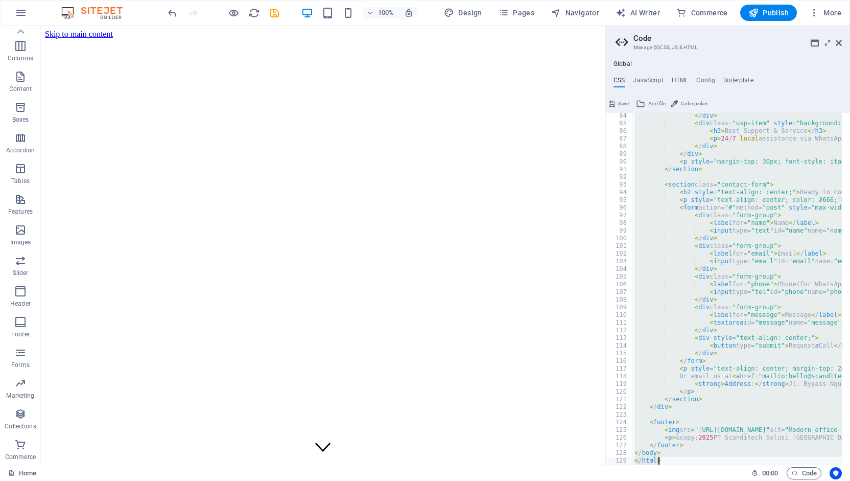
click at [746, 182] on div "< / div > < div class= "usp-item" style = "background: rgba(255,255,255,0.1); c…" at bounding box center [737, 288] width 210 height 351
paste textarea
type textarea "</html>"
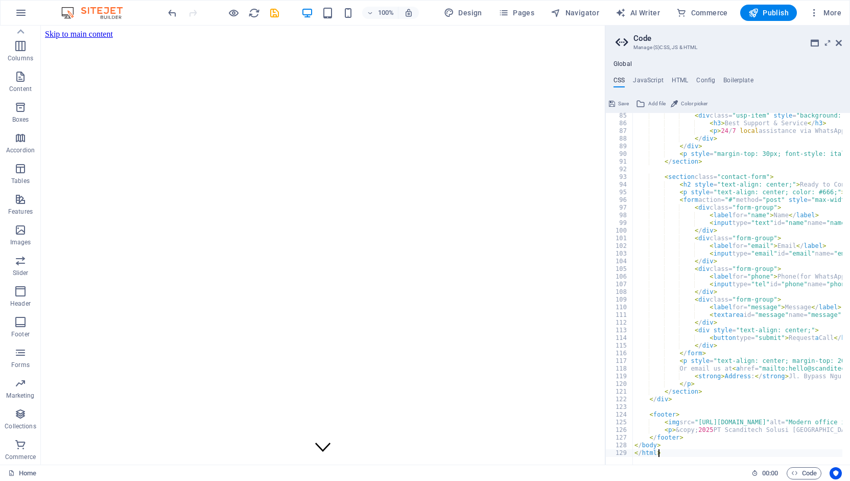
scroll to position [645, 0]
click at [272, 13] on icon "save" at bounding box center [275, 13] width 12 height 12
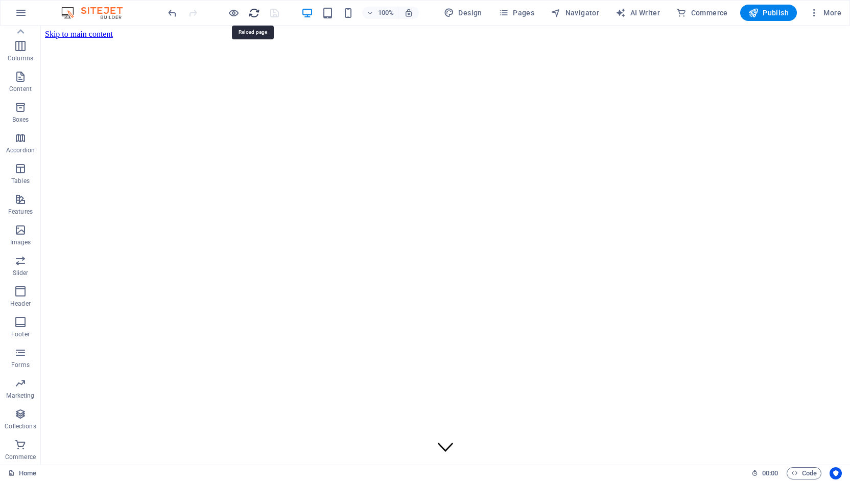
click at [253, 9] on icon "reload" at bounding box center [254, 13] width 12 height 12
click at [179, 36] on button at bounding box center [176, 40] width 12 height 12
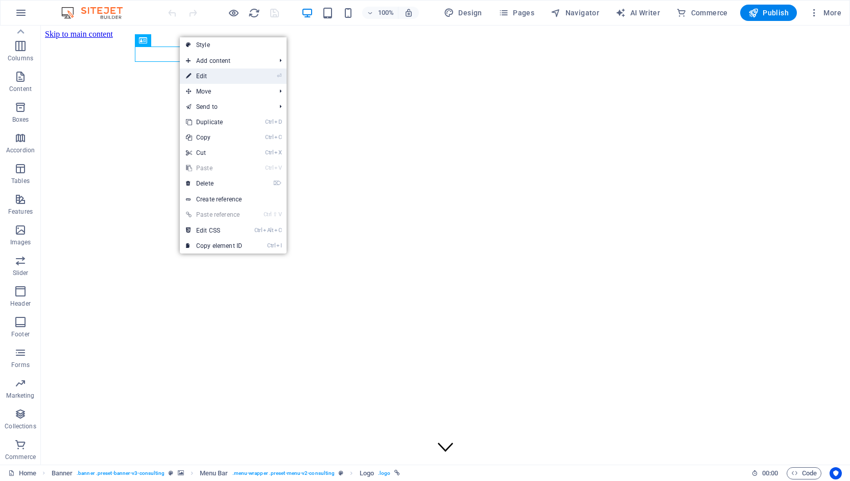
click at [223, 78] on link "⏎ Edit" at bounding box center [214, 75] width 68 height 15
select select "px"
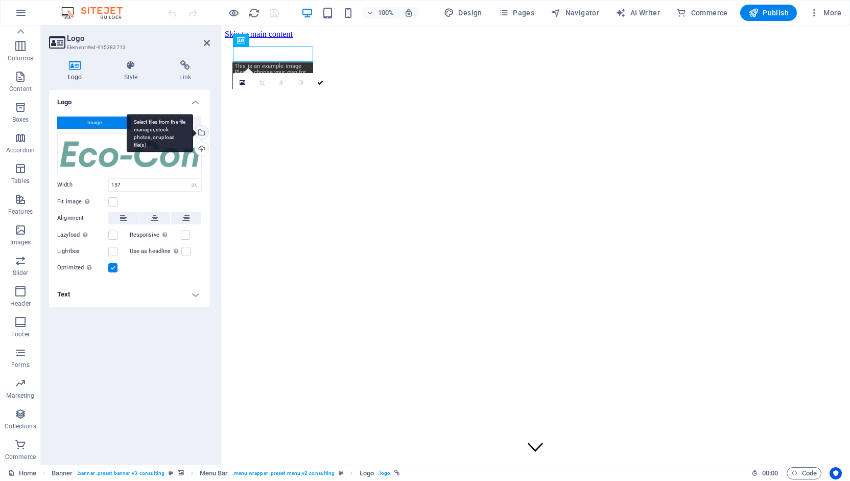
click at [203, 134] on div "Select files from the file manager, stock photos, or upload file(s)" at bounding box center [200, 133] width 15 height 15
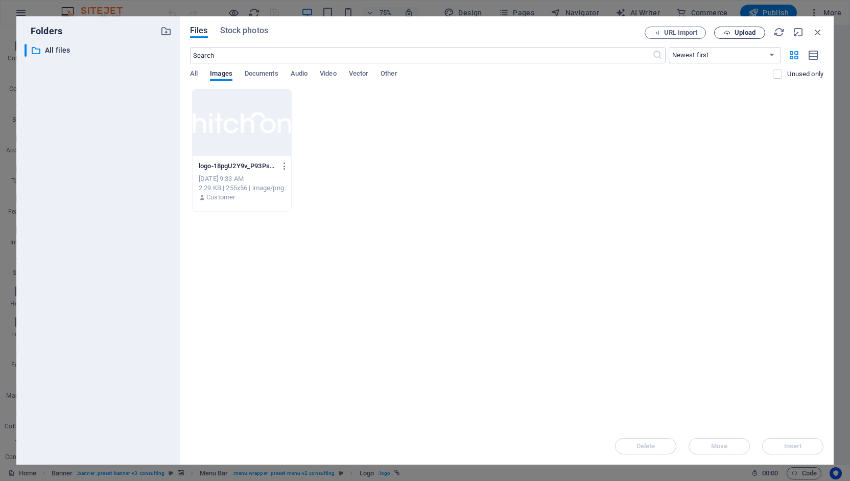
click at [743, 35] on span "Upload" at bounding box center [745, 33] width 21 height 6
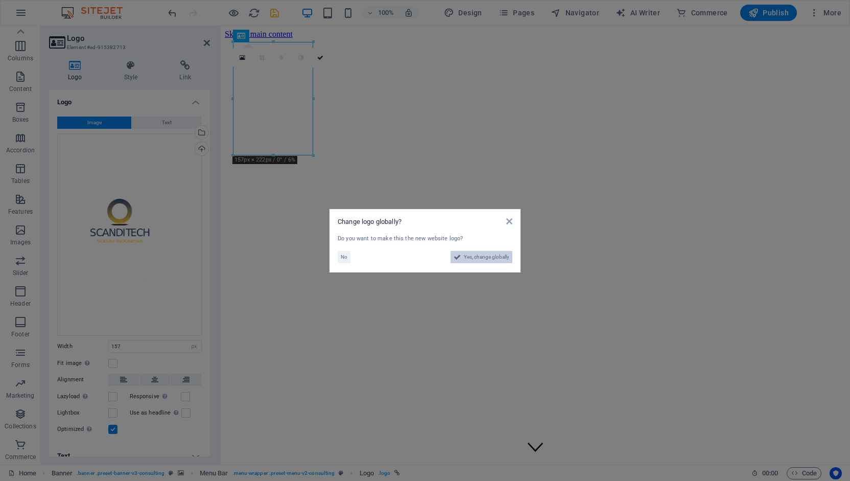
click at [492, 259] on span "Yes, change globally" at bounding box center [486, 257] width 45 height 12
select select "41"
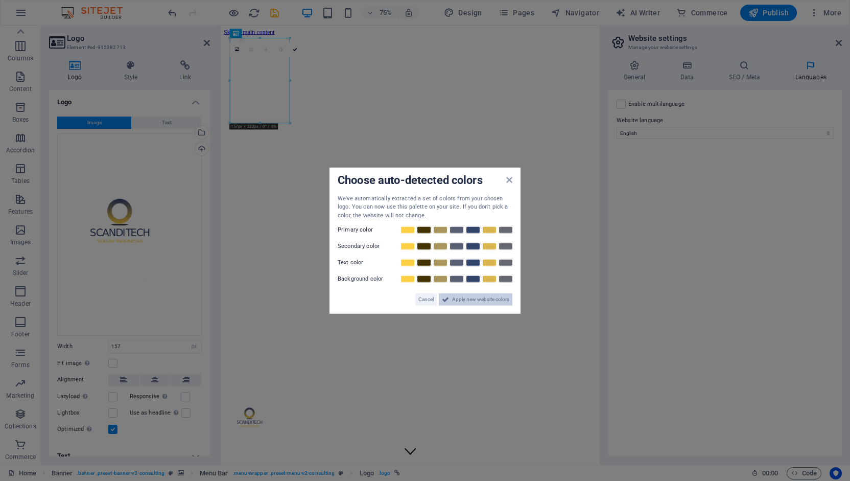
click at [480, 301] on span "Apply new website colors" at bounding box center [480, 299] width 57 height 12
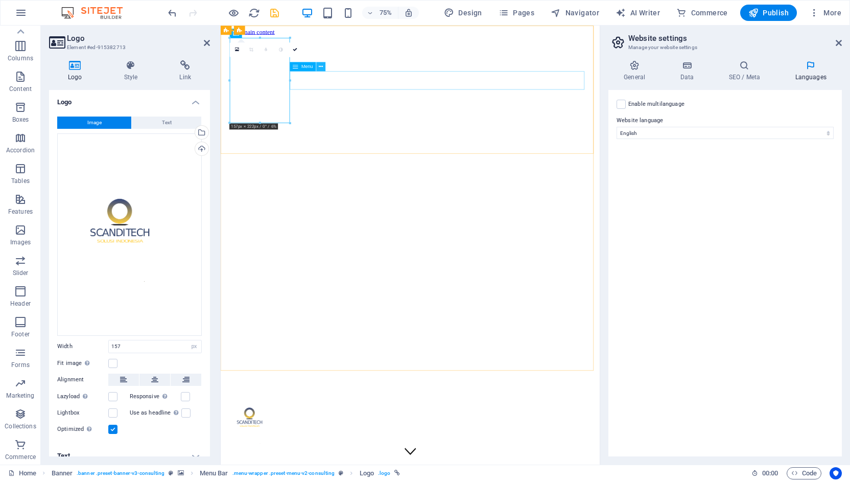
click at [319, 65] on icon at bounding box center [321, 66] width 4 height 8
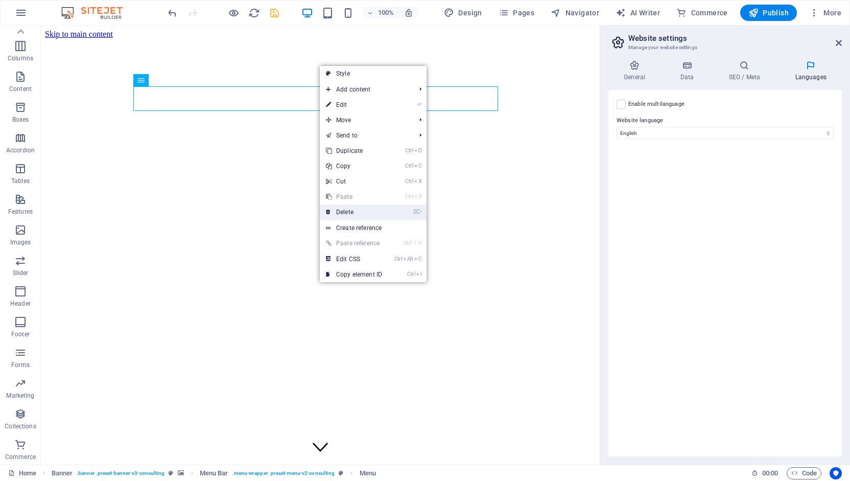
click at [368, 210] on link "⌦ Delete" at bounding box center [354, 211] width 68 height 15
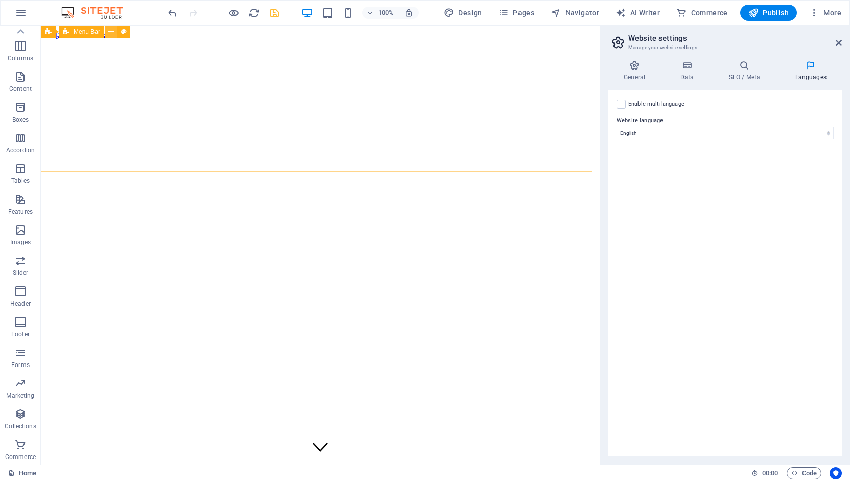
click at [109, 30] on icon at bounding box center [111, 32] width 6 height 11
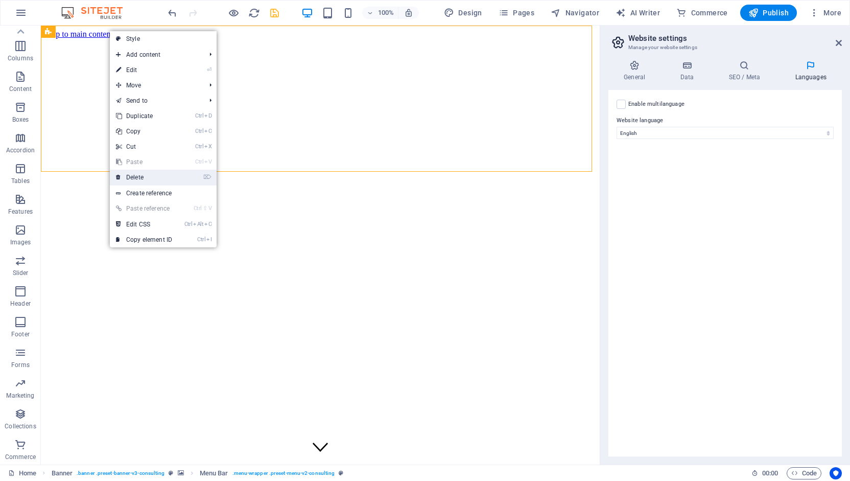
click at [161, 176] on link "⌦ Delete" at bounding box center [144, 177] width 68 height 15
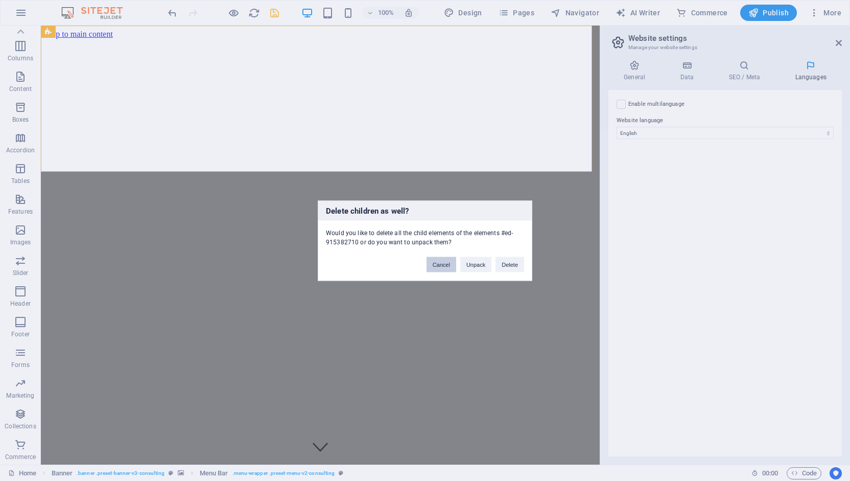
click at [442, 265] on button "Cancel" at bounding box center [442, 263] width 30 height 15
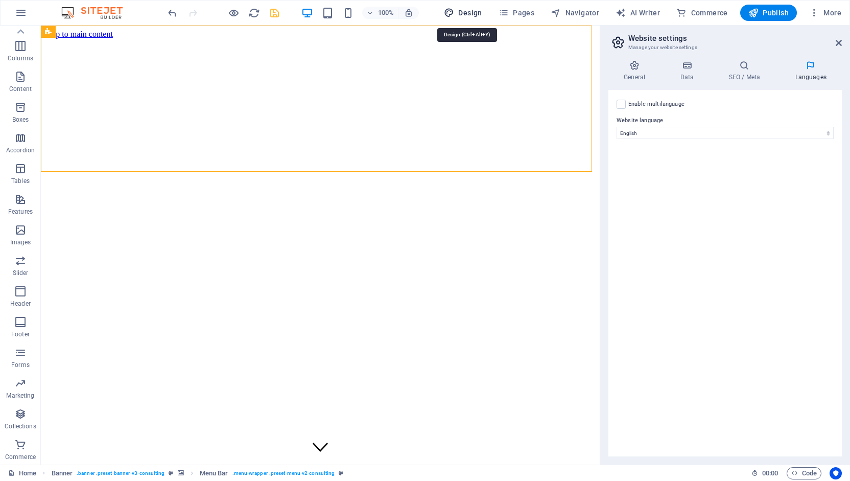
click at [465, 11] on span "Design" at bounding box center [463, 13] width 38 height 10
select select "px"
select select "400"
select select "px"
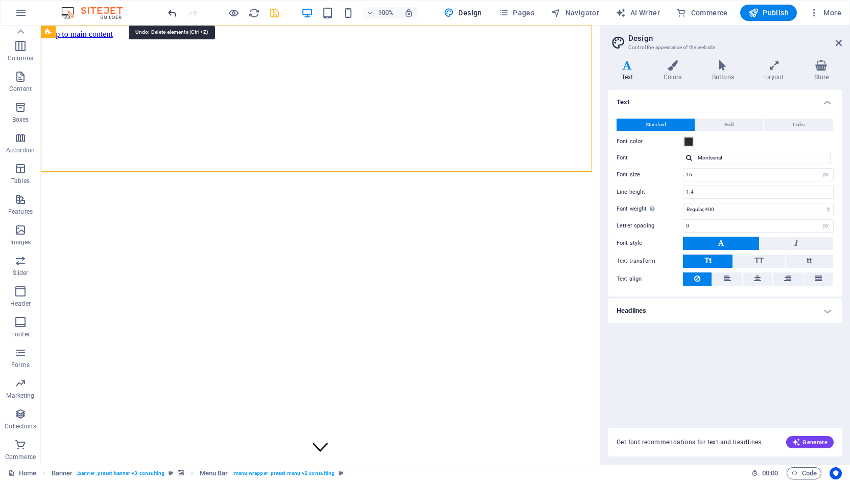
click at [171, 10] on icon "undo" at bounding box center [173, 13] width 12 height 12
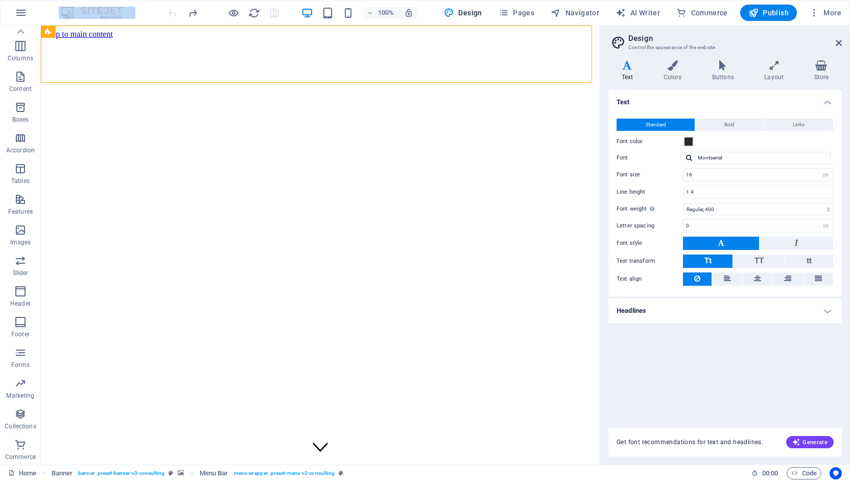
click at [171, 10] on div at bounding box center [223, 13] width 114 height 16
click at [103, 10] on img at bounding box center [97, 13] width 77 height 12
click at [20, 13] on icon "button" at bounding box center [21, 13] width 12 height 12
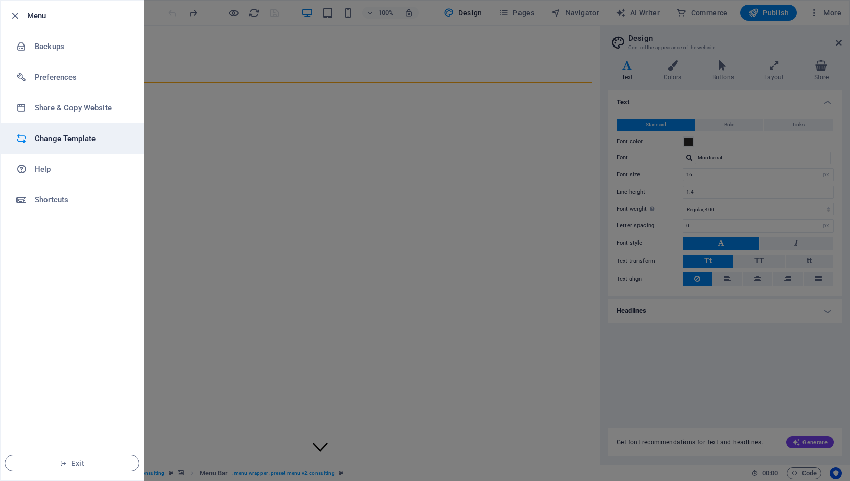
click at [90, 134] on h6 "Change Template" at bounding box center [82, 138] width 95 height 12
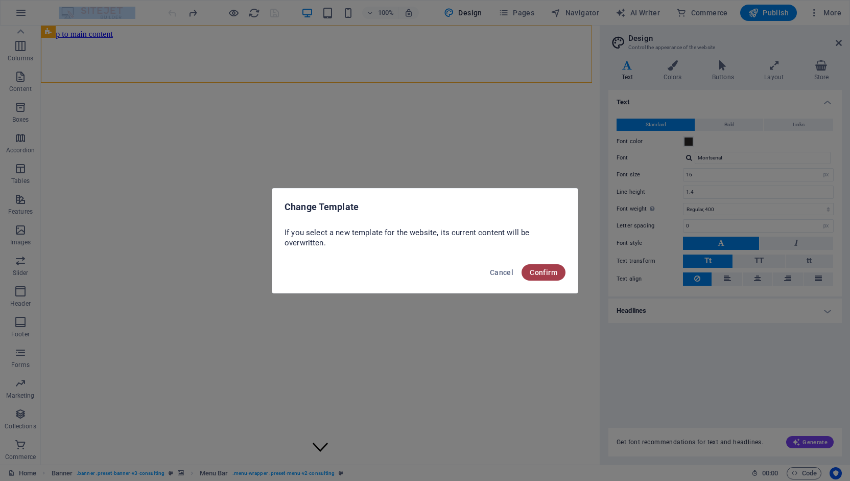
click at [540, 272] on span "Confirm" at bounding box center [544, 272] width 28 height 8
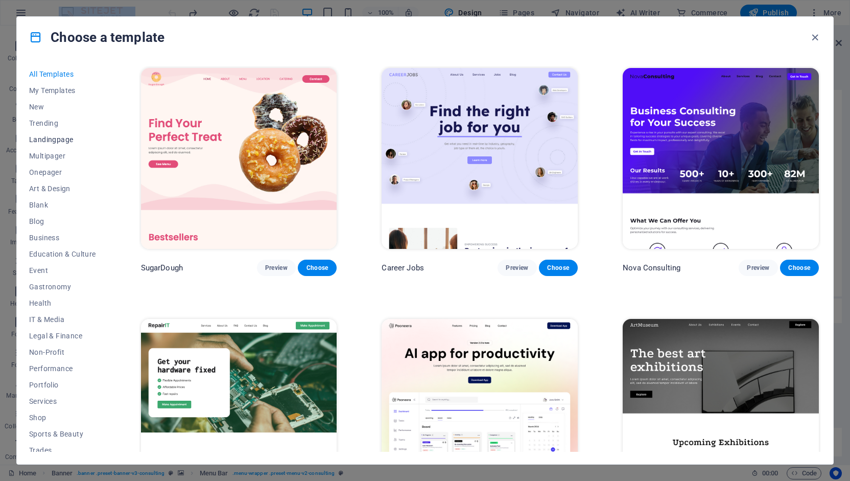
click at [49, 138] on span "Landingpage" at bounding box center [62, 139] width 67 height 8
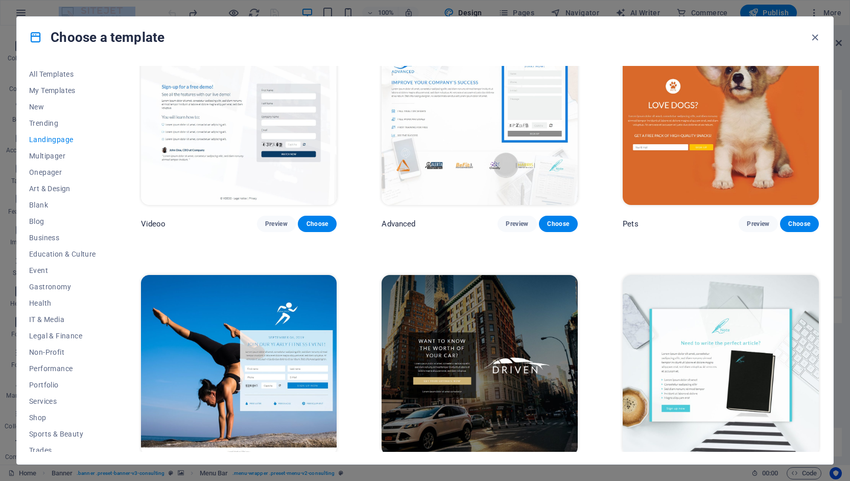
scroll to position [546, 0]
click at [50, 171] on span "Onepager" at bounding box center [62, 172] width 67 height 8
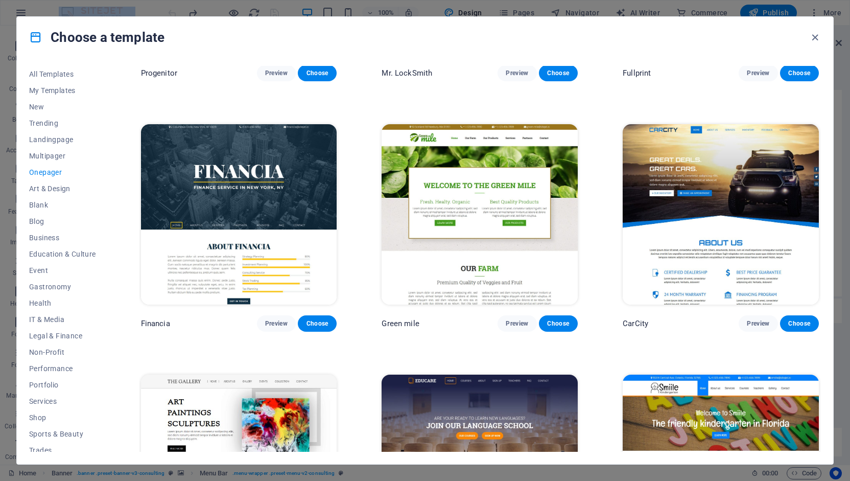
scroll to position [3202, 0]
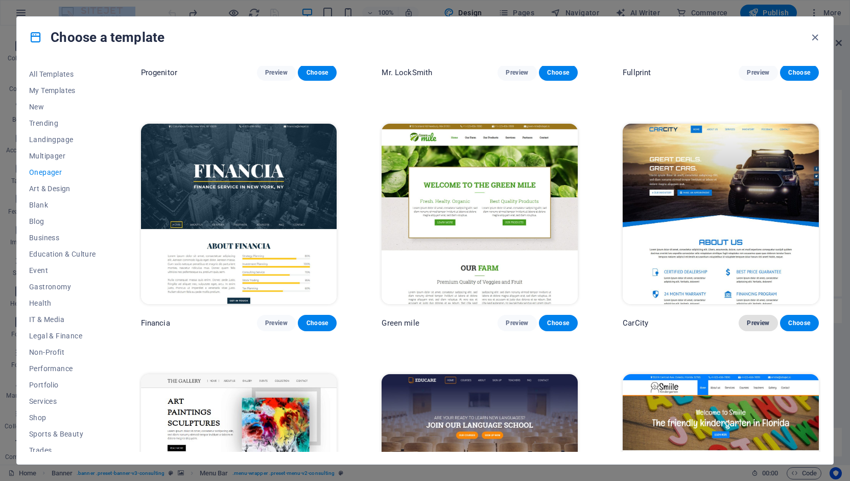
click at [751, 319] on span "Preview" at bounding box center [758, 323] width 22 height 8
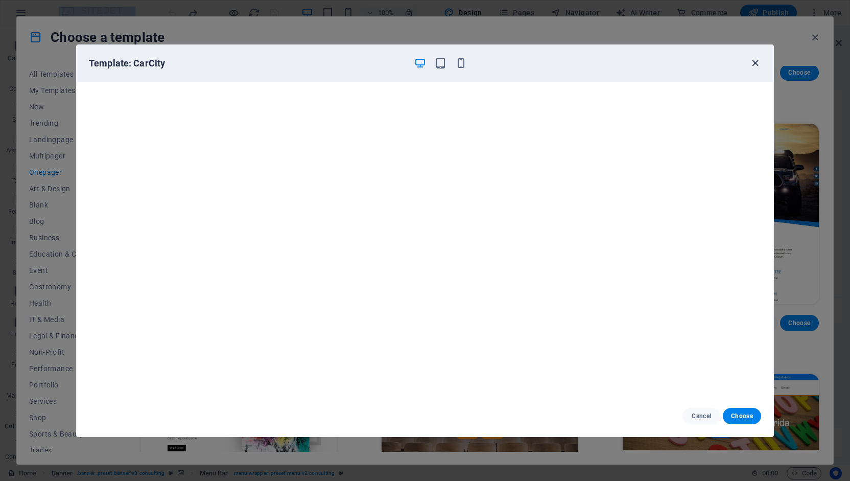
click at [755, 61] on icon "button" at bounding box center [755, 63] width 12 height 12
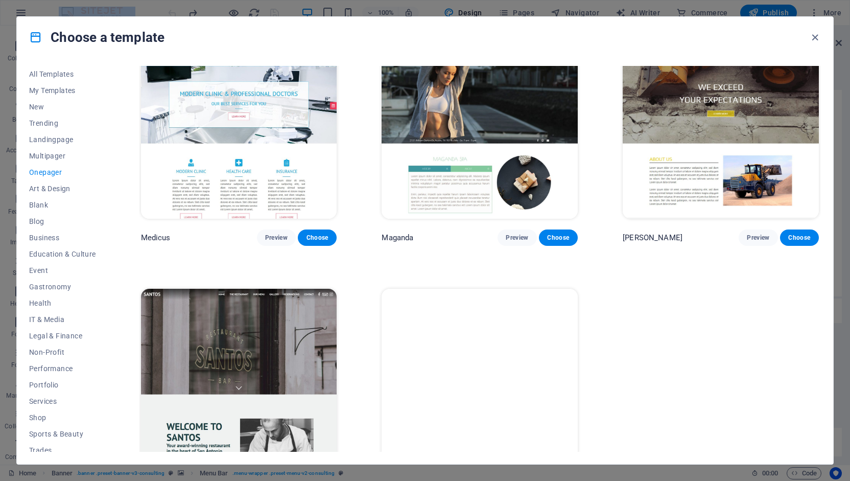
scroll to position [6058, 0]
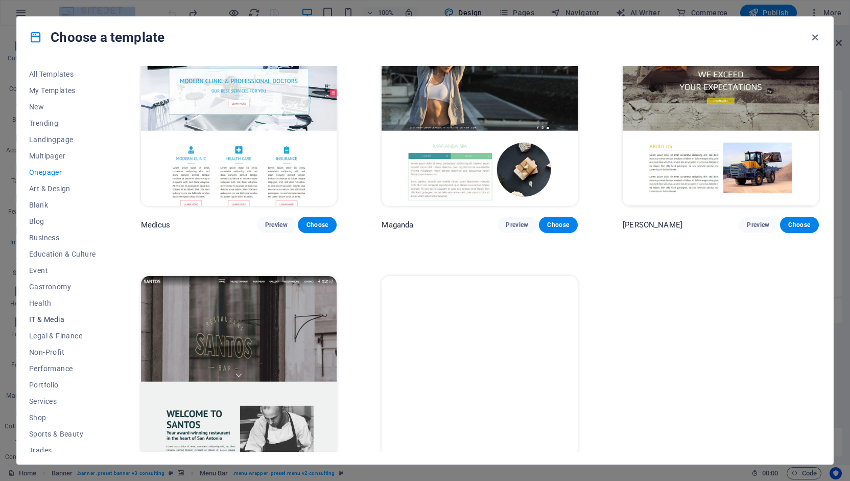
click at [51, 318] on span "IT & Media" at bounding box center [62, 319] width 67 height 8
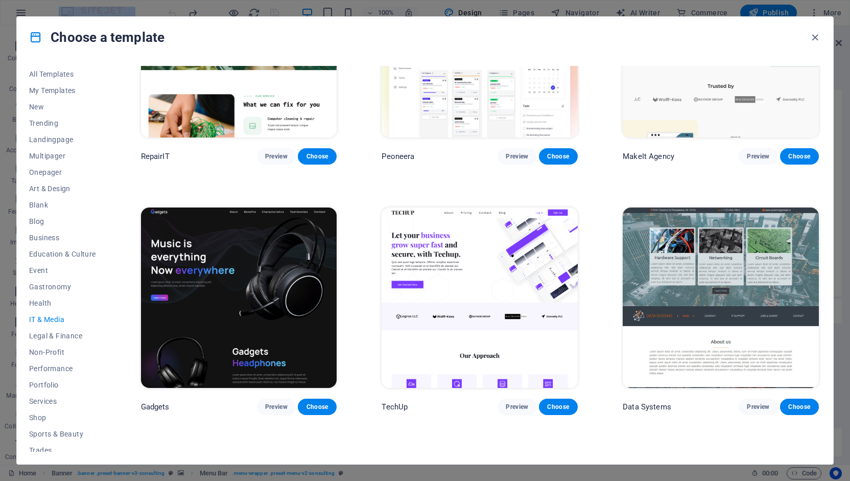
scroll to position [0, 0]
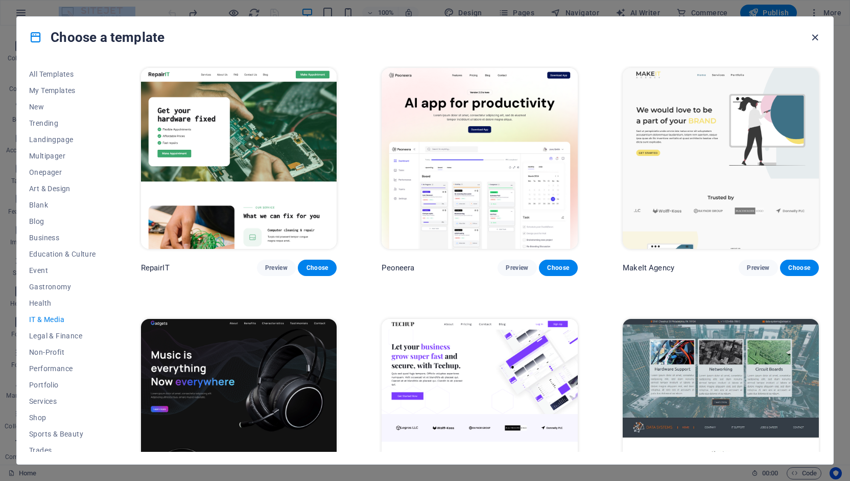
click at [813, 36] on icon "button" at bounding box center [815, 38] width 12 height 12
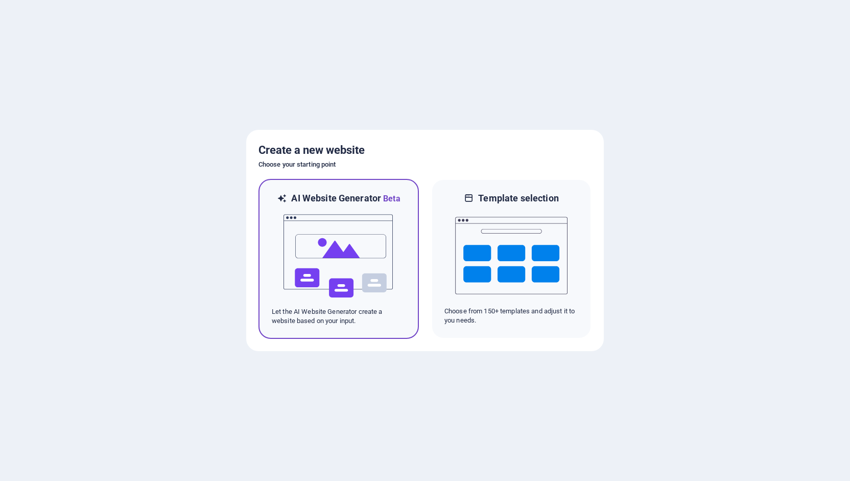
click at [340, 254] on img at bounding box center [338, 256] width 112 height 102
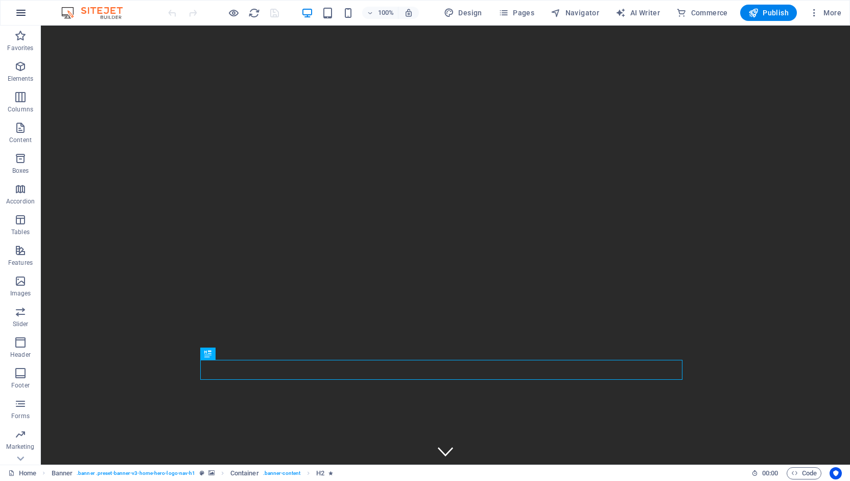
click at [20, 13] on icon "button" at bounding box center [21, 13] width 12 height 12
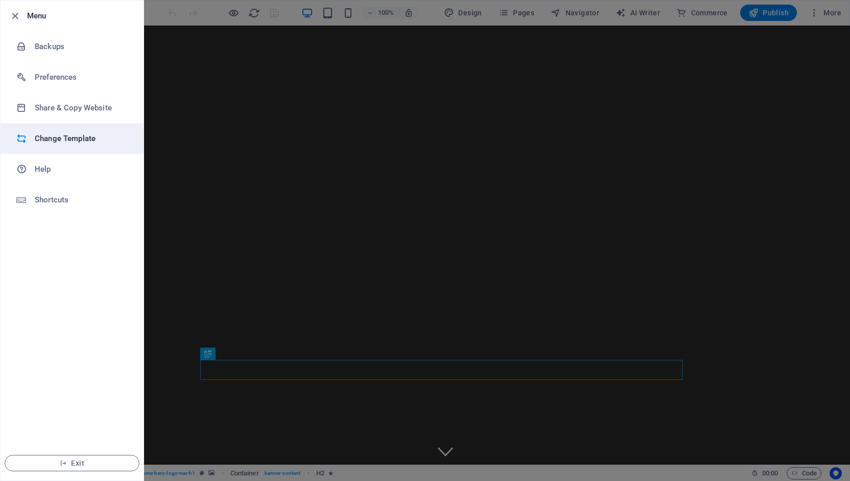
click at [49, 142] on h6 "Change Template" at bounding box center [82, 138] width 95 height 12
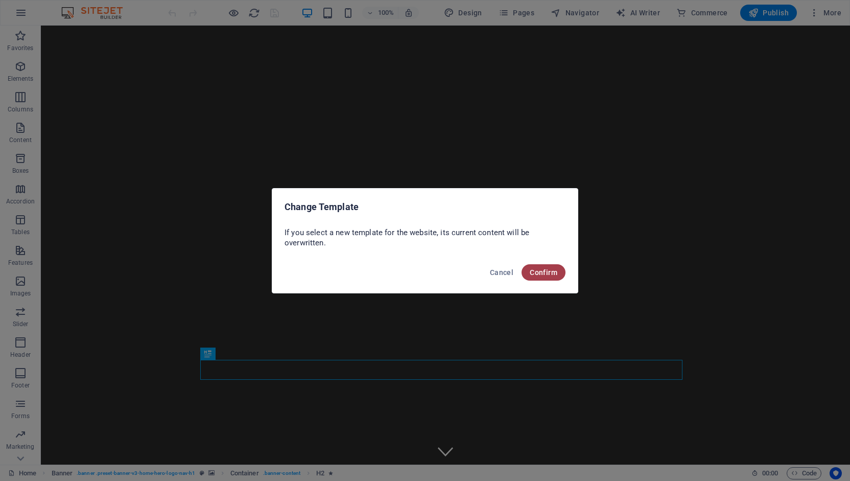
click at [552, 273] on span "Confirm" at bounding box center [544, 272] width 28 height 8
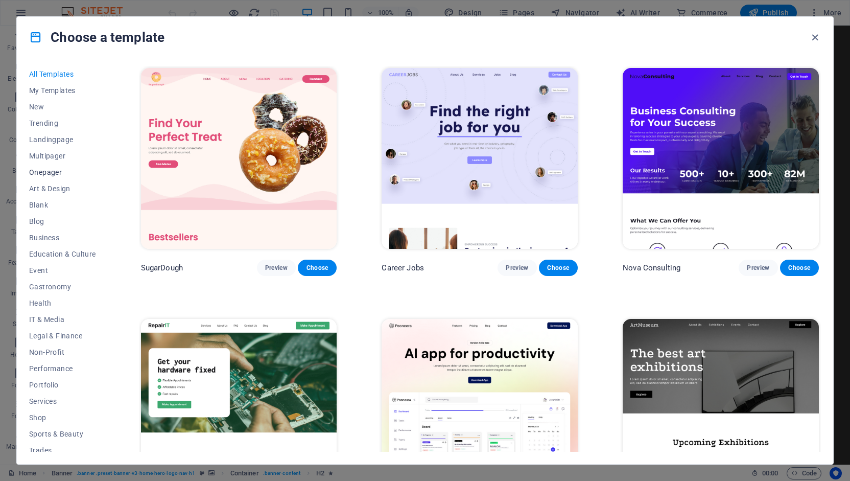
click at [48, 170] on span "Onepager" at bounding box center [62, 172] width 67 height 8
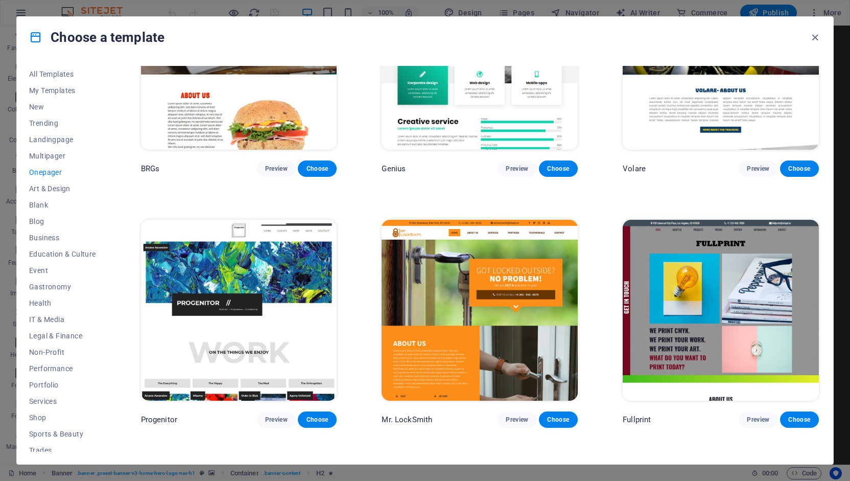
scroll to position [2654, 0]
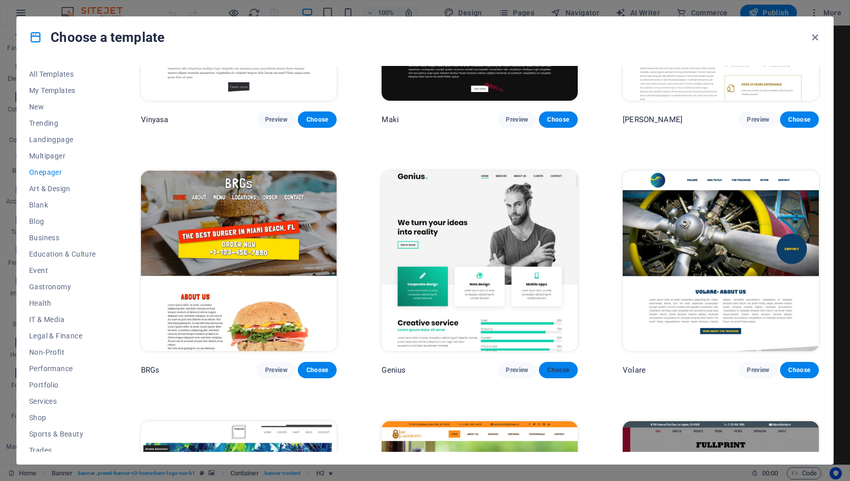
click at [555, 366] on span "Choose" at bounding box center [558, 370] width 22 height 8
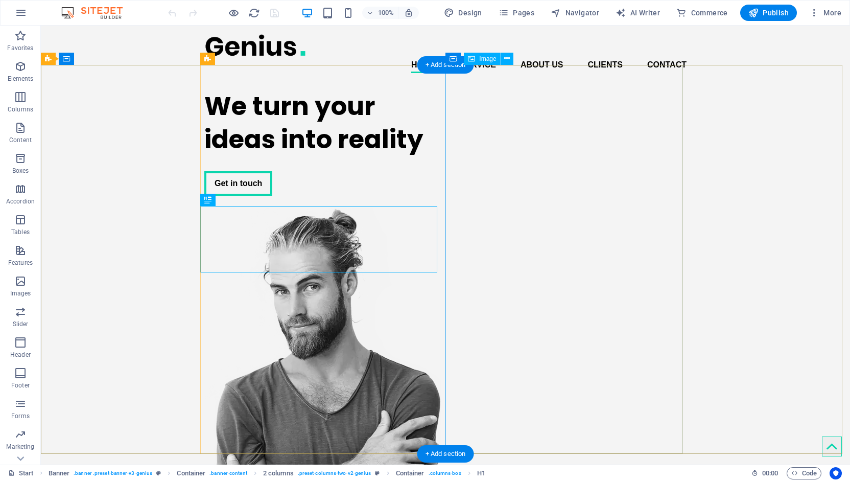
click at [441, 212] on figure at bounding box center [322, 402] width 237 height 389
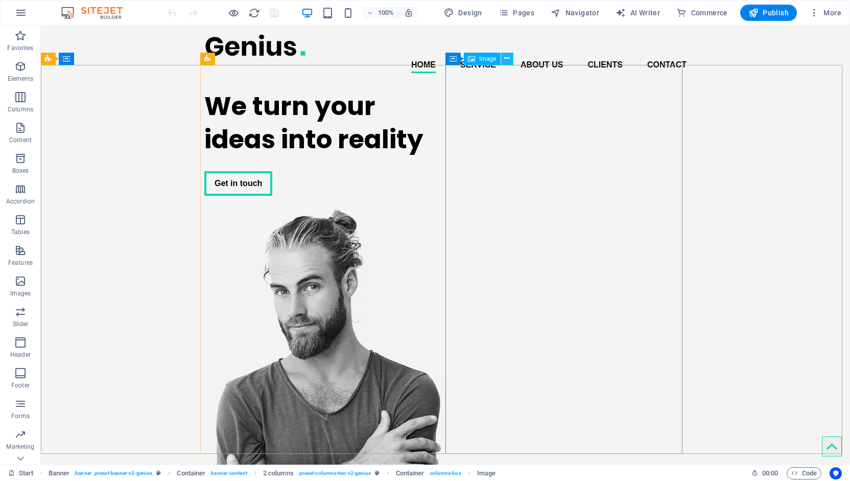
click at [505, 57] on icon at bounding box center [507, 58] width 6 height 11
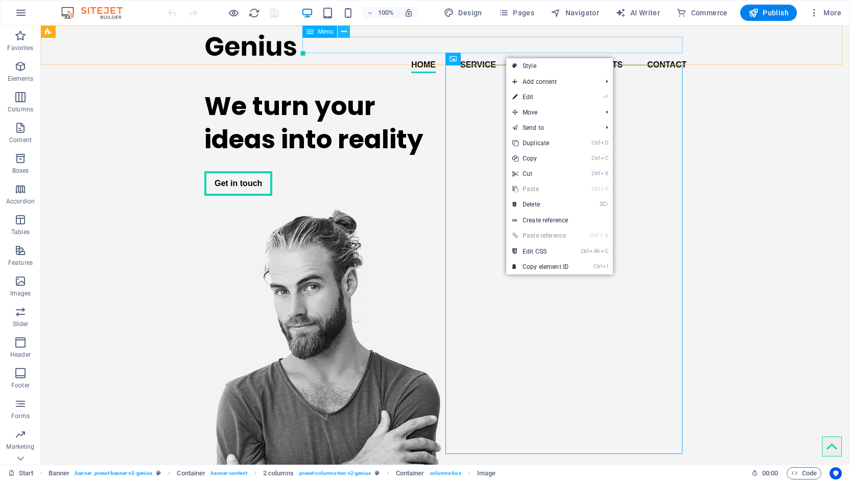
click at [345, 34] on icon at bounding box center [344, 32] width 6 height 11
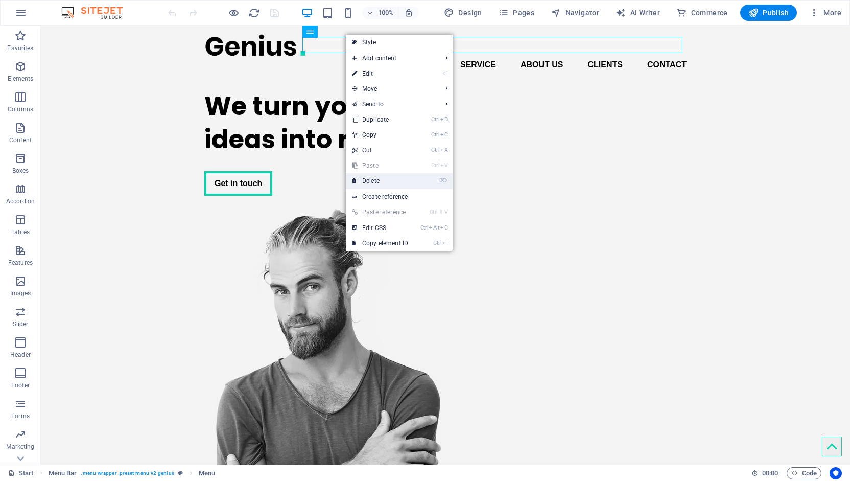
click at [382, 181] on link "⌦ Delete" at bounding box center [380, 180] width 68 height 15
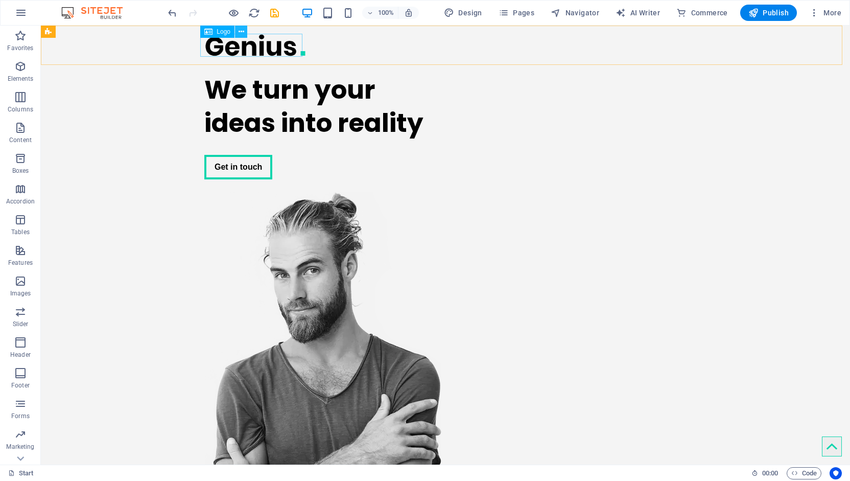
click at [243, 32] on icon at bounding box center [242, 32] width 6 height 11
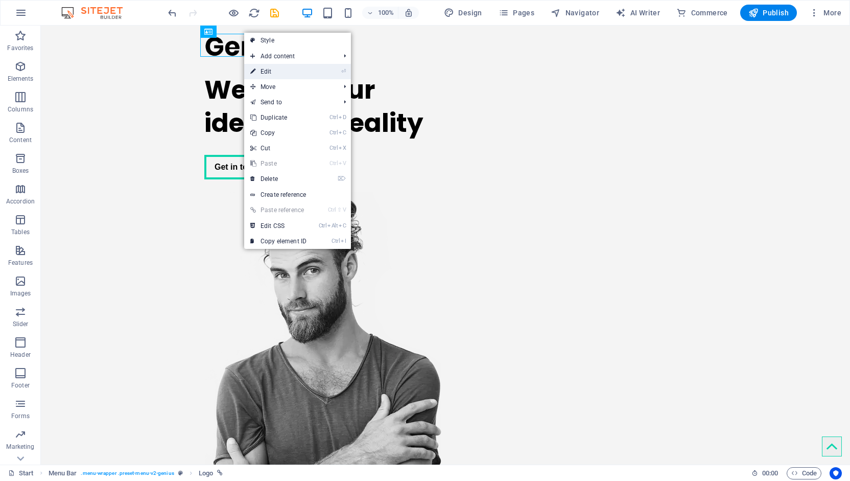
click at [266, 68] on link "⏎ Edit" at bounding box center [278, 71] width 68 height 15
select select "px"
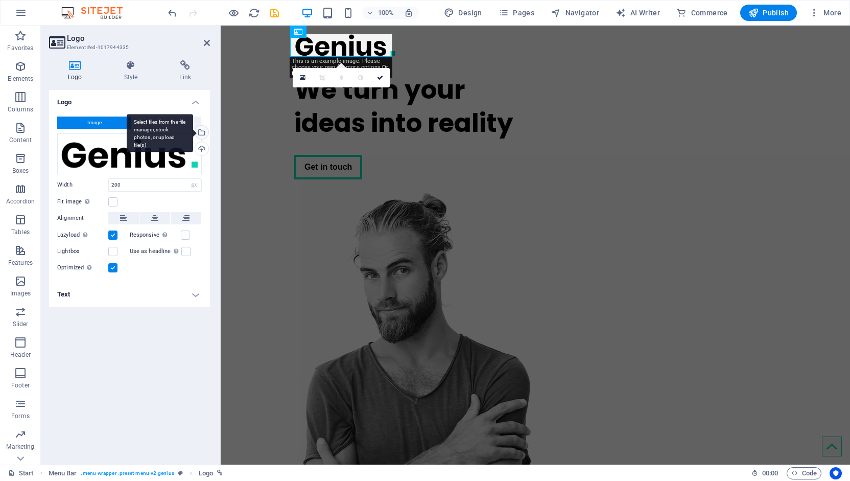
click at [203, 131] on div "Select files from the file manager, stock photos, or upload file(s)" at bounding box center [200, 133] width 15 height 15
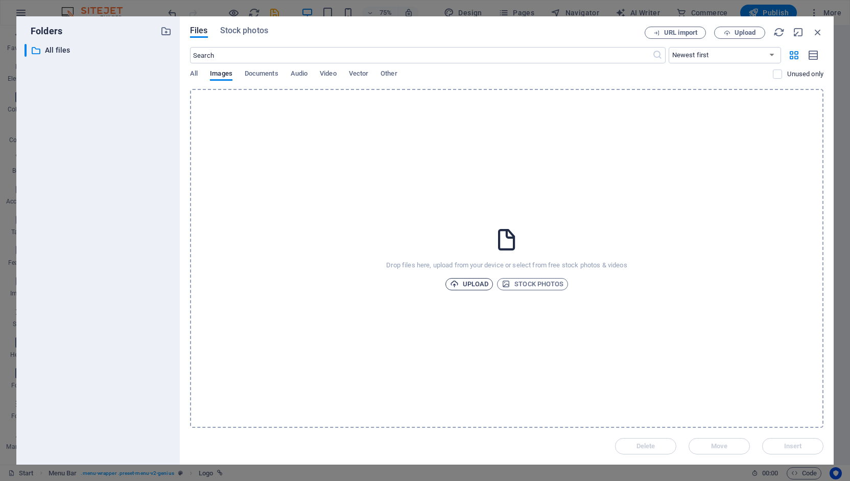
click at [467, 284] on span "Upload" at bounding box center [469, 284] width 39 height 12
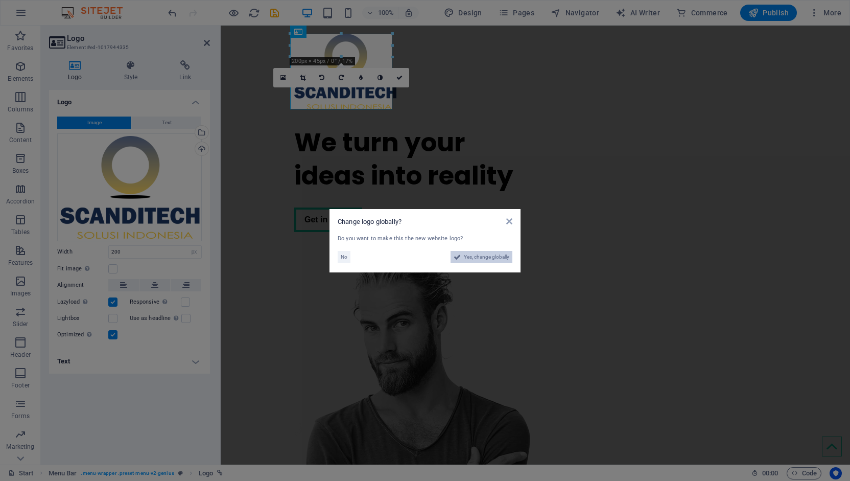
click at [481, 257] on span "Yes, change globally" at bounding box center [486, 257] width 45 height 12
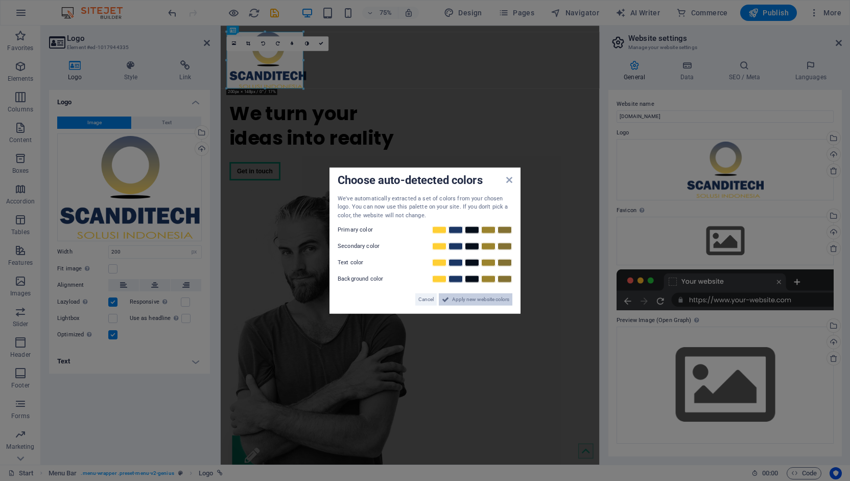
click at [481, 299] on span "Apply new website colors" at bounding box center [480, 299] width 57 height 12
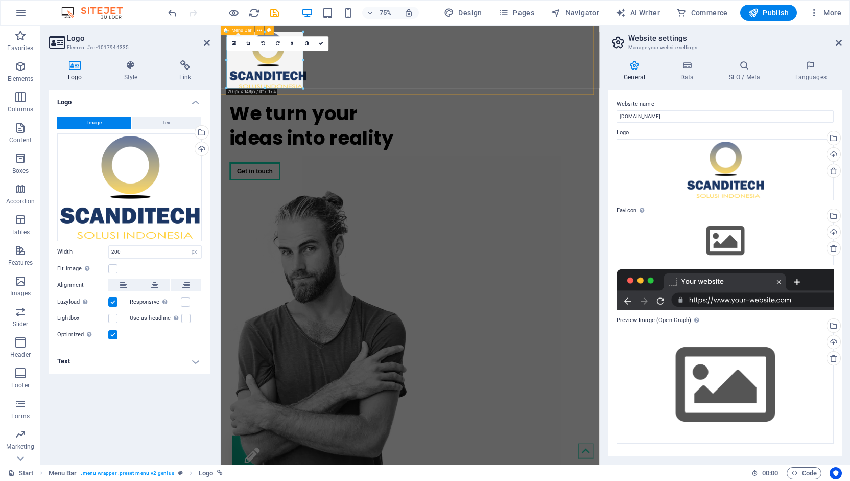
click at [444, 77] on div "Menu" at bounding box center [473, 72] width 505 height 92
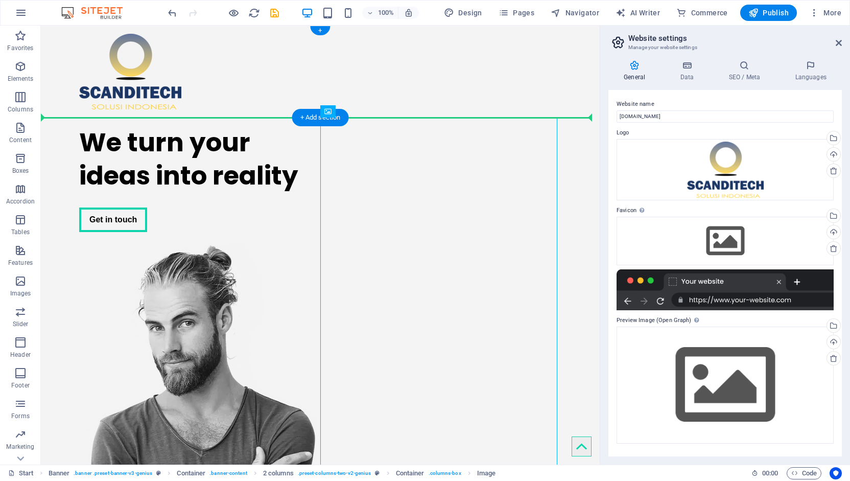
drag, startPoint x: 426, startPoint y: 207, endPoint x: 424, endPoint y: 95, distance: 112.4
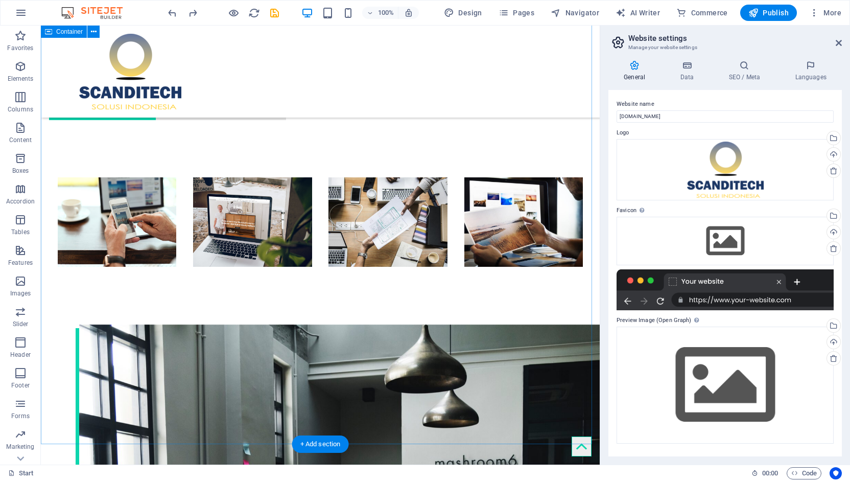
scroll to position [1259, 0]
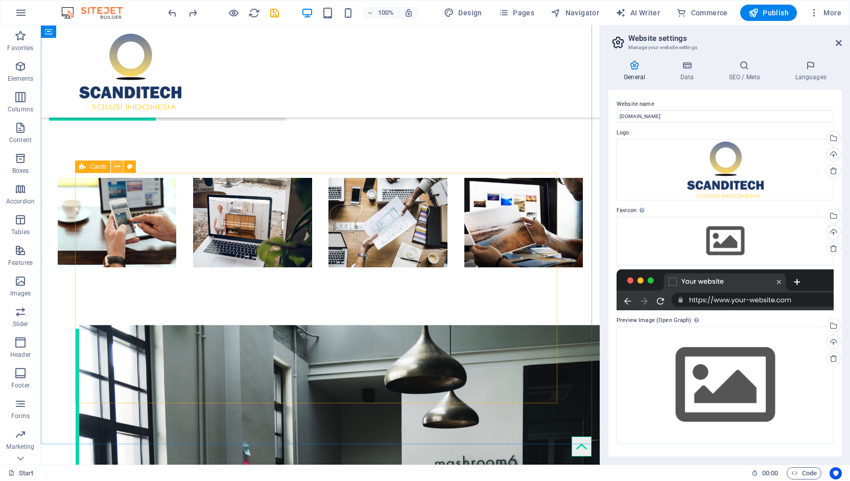
click at [117, 166] on icon at bounding box center [117, 166] width 6 height 11
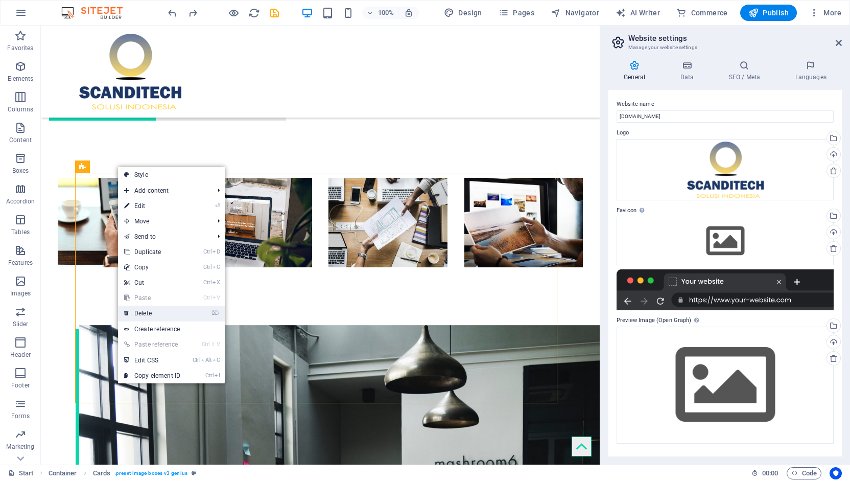
click at [145, 311] on link "⌦ Delete" at bounding box center [152, 312] width 68 height 15
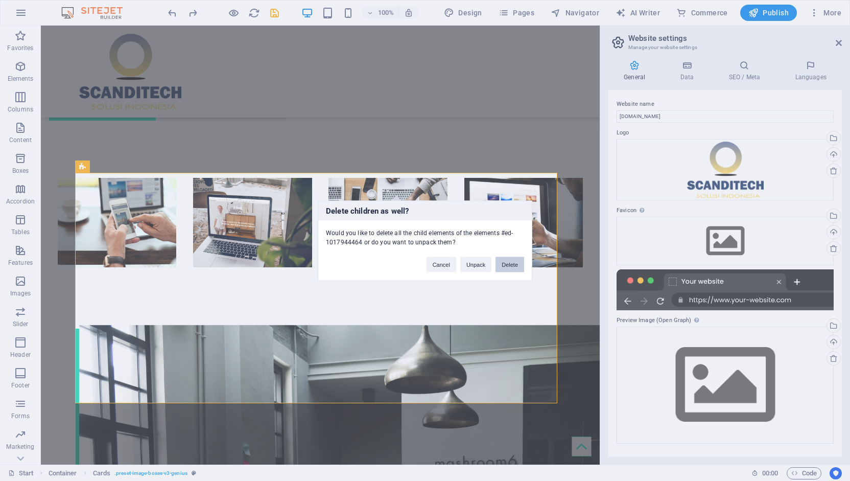
click at [512, 263] on button "Delete" at bounding box center [510, 263] width 29 height 15
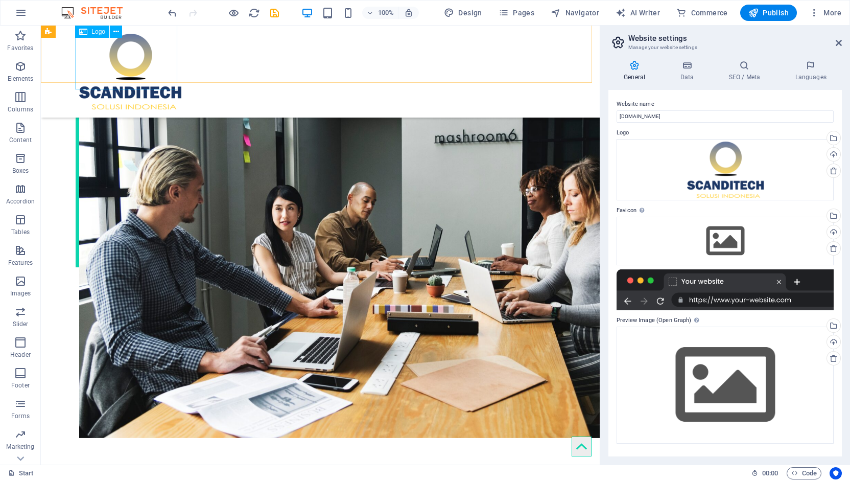
scroll to position [1584, 0]
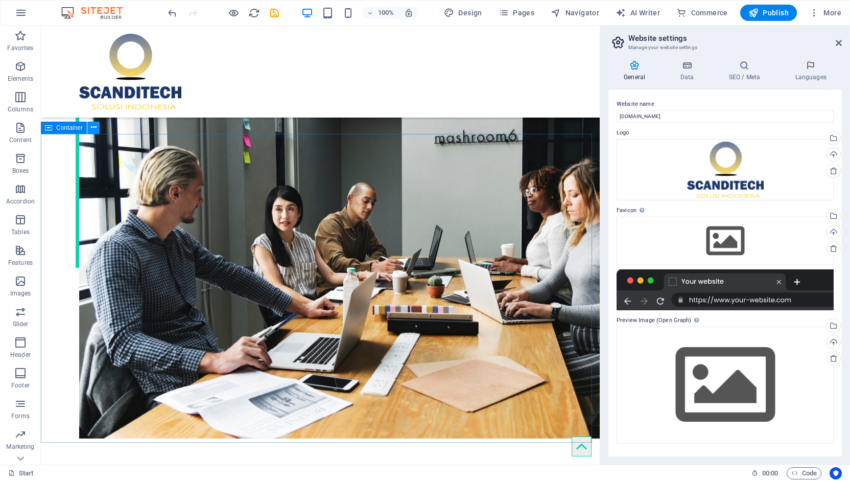
click at [94, 130] on icon at bounding box center [94, 127] width 6 height 11
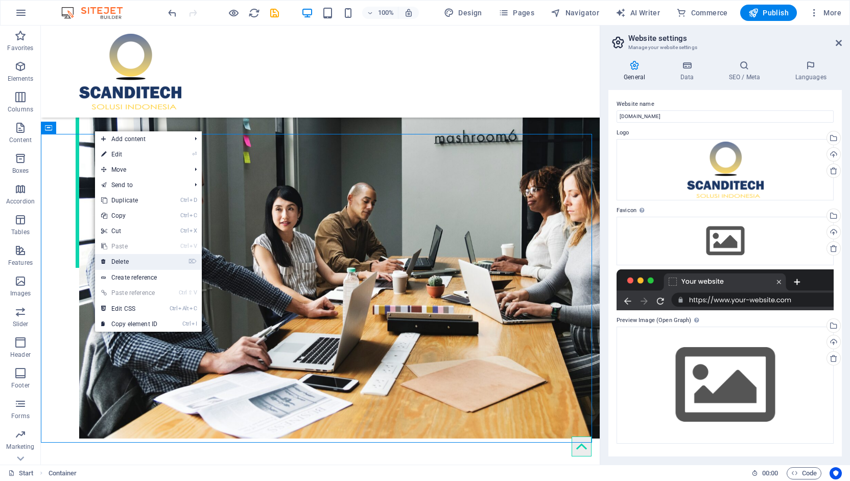
click at [123, 265] on link "⌦ Delete" at bounding box center [129, 261] width 68 height 15
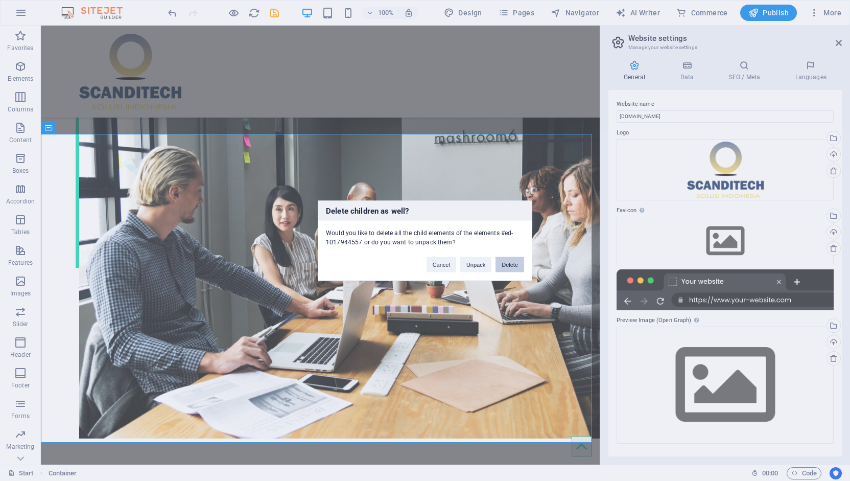
click at [512, 263] on button "Delete" at bounding box center [510, 263] width 29 height 15
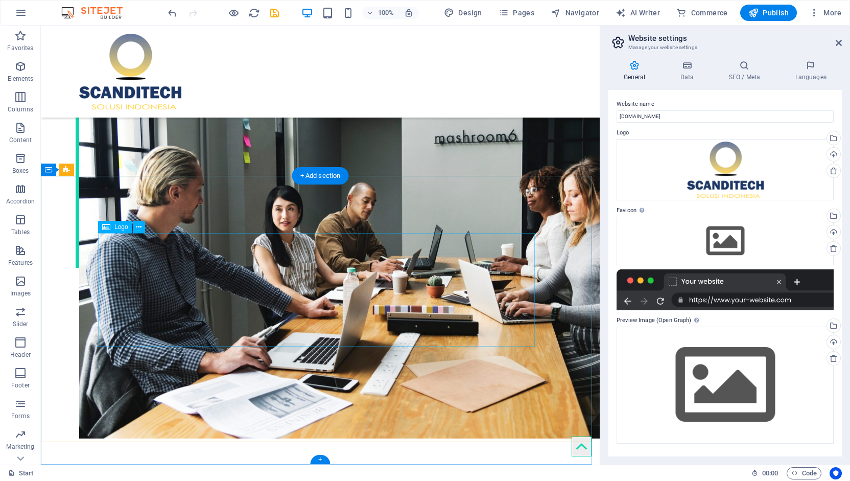
scroll to position [1542, 0]
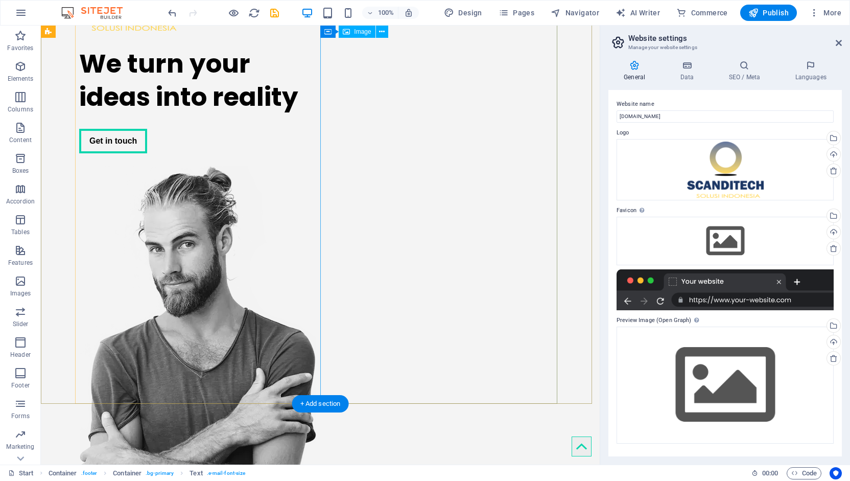
scroll to position [0, 0]
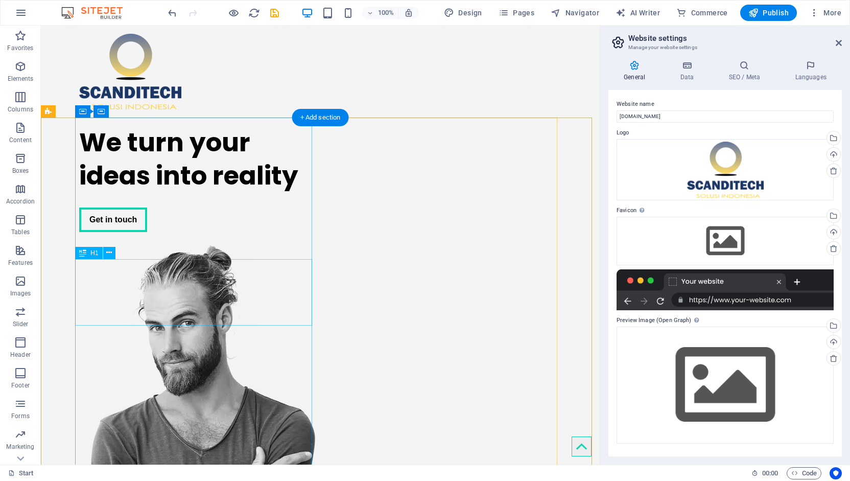
click at [224, 192] on div "We turn your ideas into reality" at bounding box center [197, 159] width 237 height 66
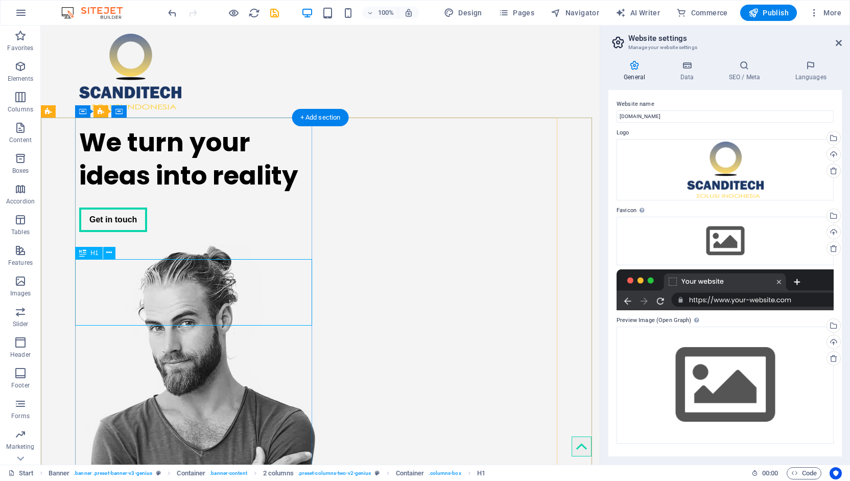
click at [185, 192] on div "We turn your ideas into reality" at bounding box center [197, 159] width 237 height 66
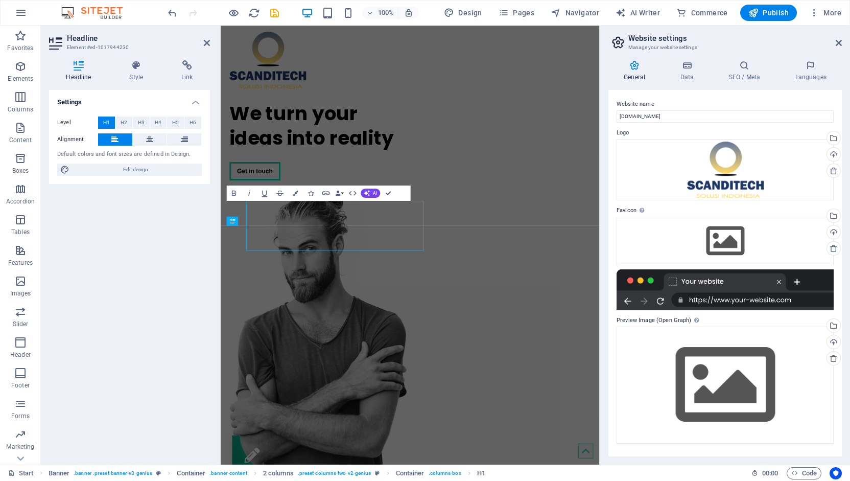
click at [185, 287] on div "Headline Element #ed-1017944230 Headline Style Link Settings Level H1 H2 H3 H4 …" at bounding box center [320, 245] width 559 height 439
click at [185, 287] on div "Settings Level H1 H2 H3 H4 H5 H6 Alignment Default colors and font sizes are de…" at bounding box center [129, 273] width 161 height 366
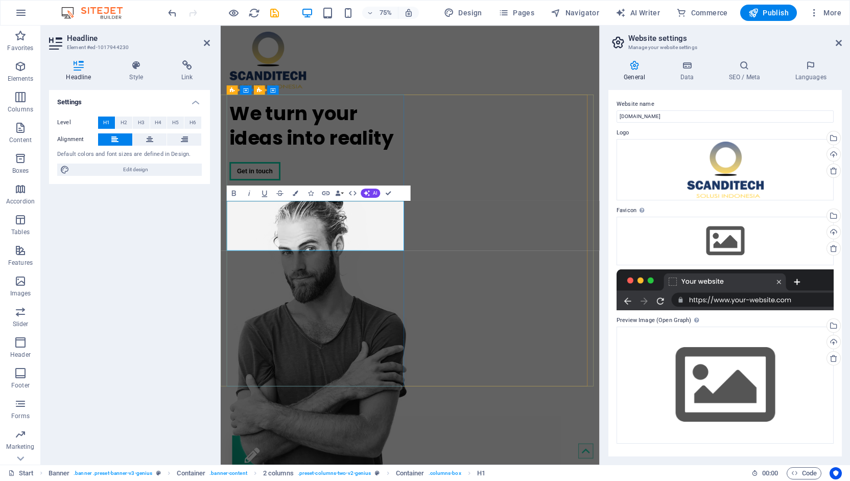
click at [308, 192] on h1 "We turn your ideas into reality" at bounding box center [350, 159] width 237 height 66
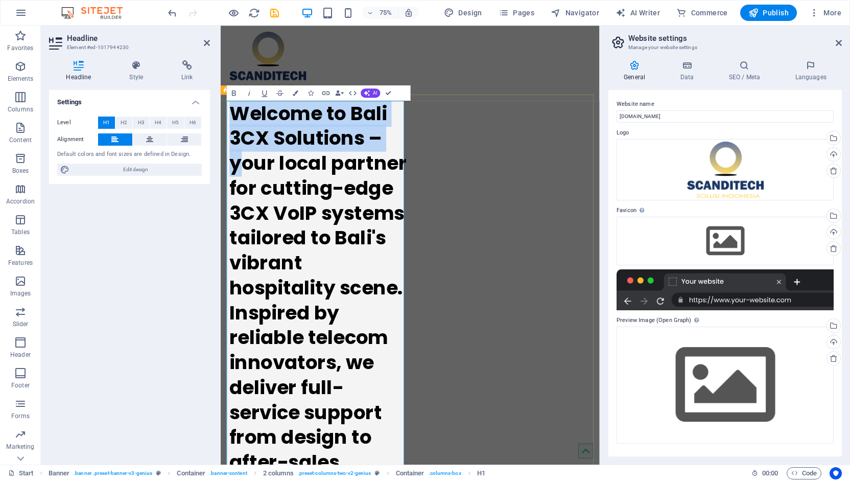
drag, startPoint x: 248, startPoint y: 210, endPoint x: 228, endPoint y: 155, distance: 59.1
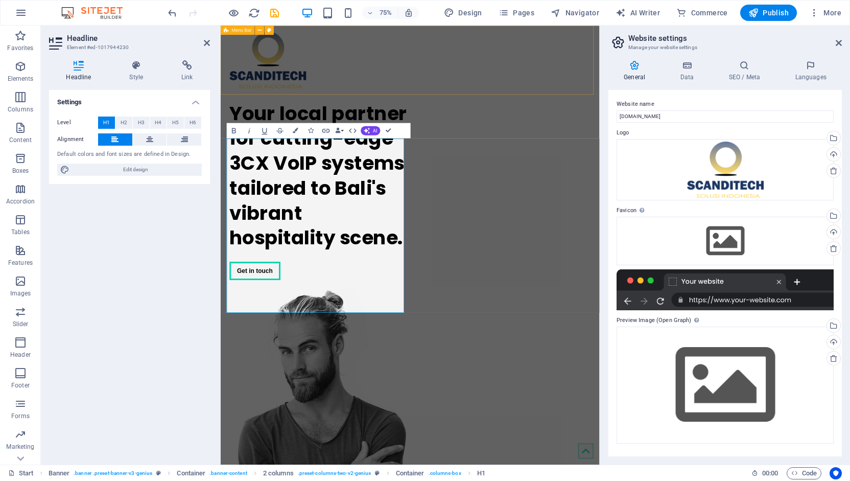
click at [466, 64] on div "Menu" at bounding box center [473, 72] width 505 height 92
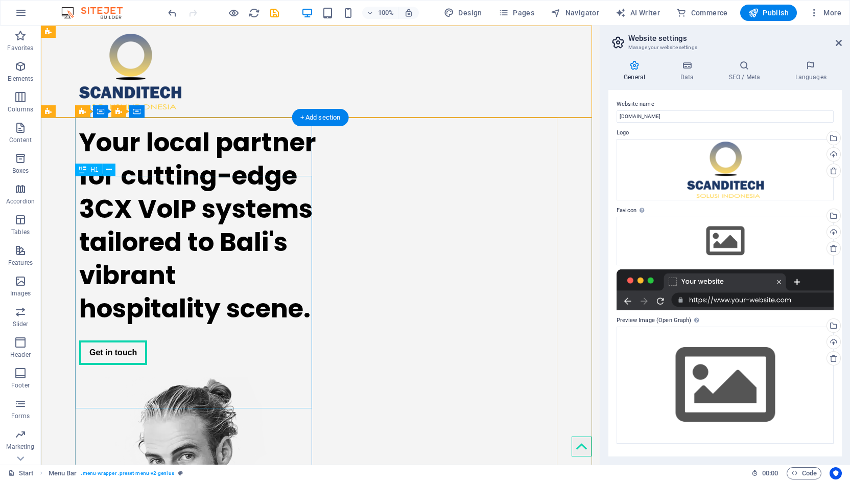
click at [174, 256] on div "Your local partner for cutting-edge 3CX VoIP systems tailored to Bali's vibrant…" at bounding box center [197, 225] width 237 height 199
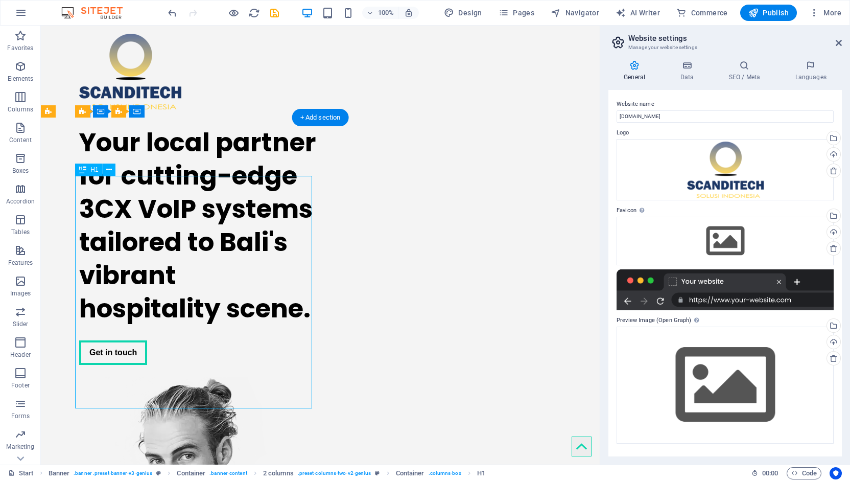
click at [174, 256] on div "Your local partner for cutting-edge 3CX VoIP systems tailored to Bali's vibrant…" at bounding box center [197, 225] width 237 height 199
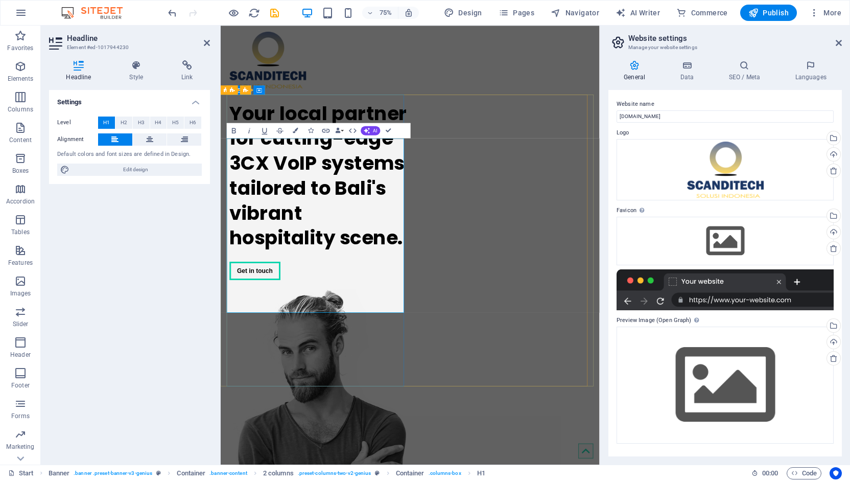
click at [360, 258] on h1 "Your local partner for cutting-edge 3CX VoIP systems tailored to Bali's vibrant…" at bounding box center [350, 225] width 237 height 199
click at [292, 258] on h1 "Your local partner for cutting-edge 3CX VoIP systems tailored to Bali's vibrant…" at bounding box center [350, 225] width 237 height 199
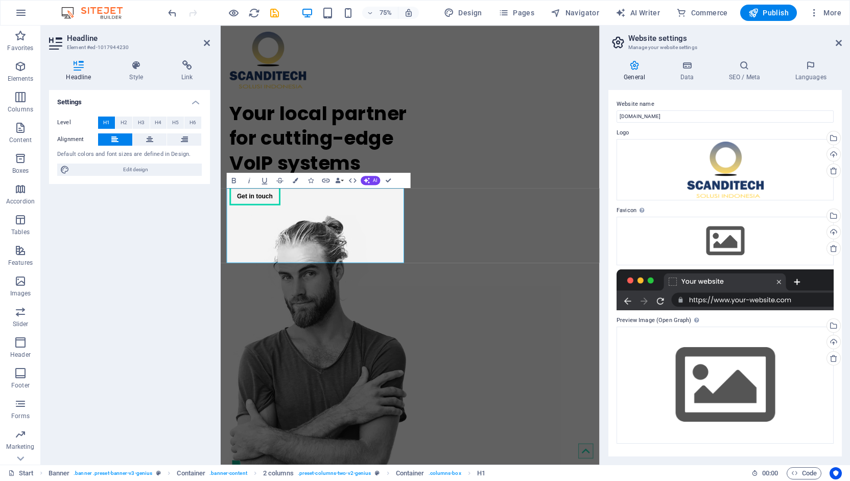
click at [180, 330] on div "Settings Level H1 H2 H3 H4 H5 H6 Alignment Default colors and font sizes are de…" at bounding box center [129, 273] width 161 height 366
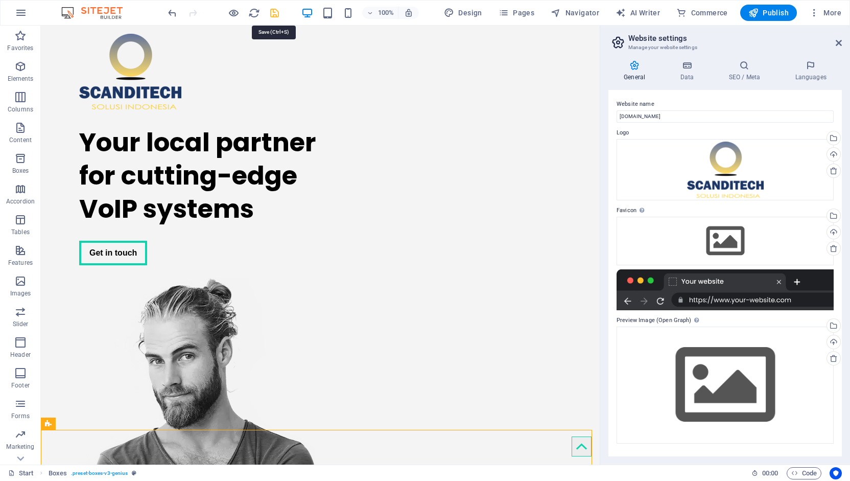
click at [274, 12] on icon "save" at bounding box center [275, 13] width 12 height 12
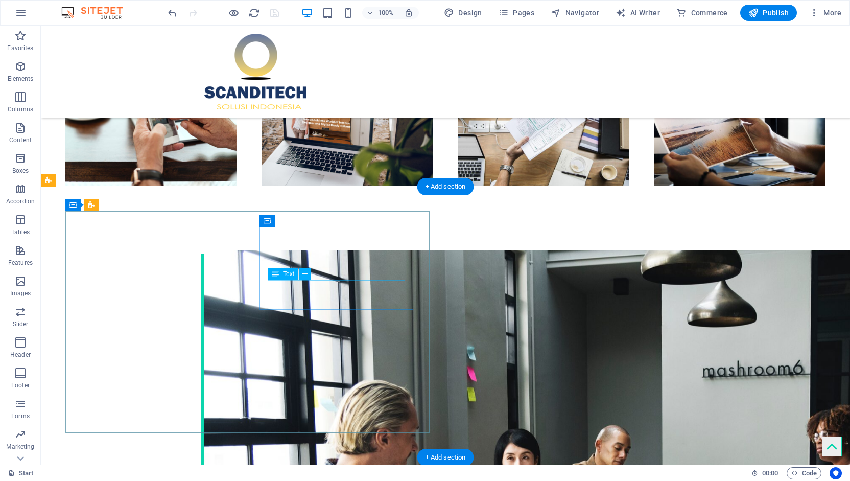
scroll to position [1316, 0]
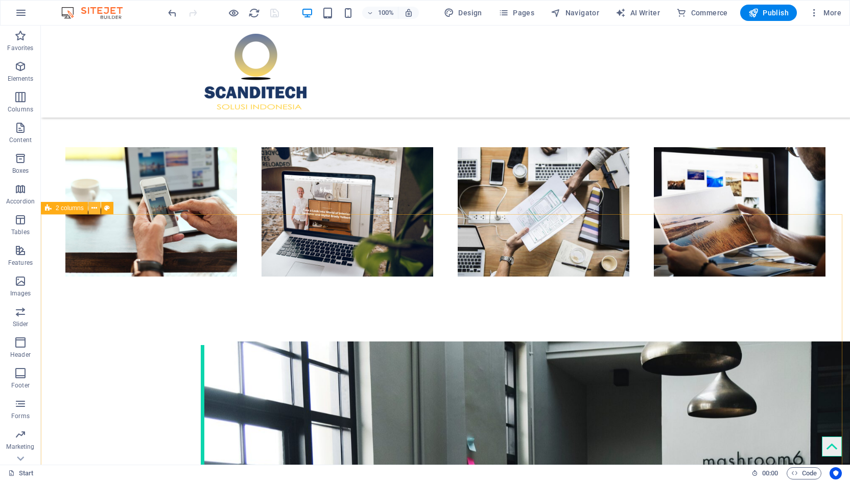
click at [93, 205] on icon at bounding box center [94, 208] width 6 height 11
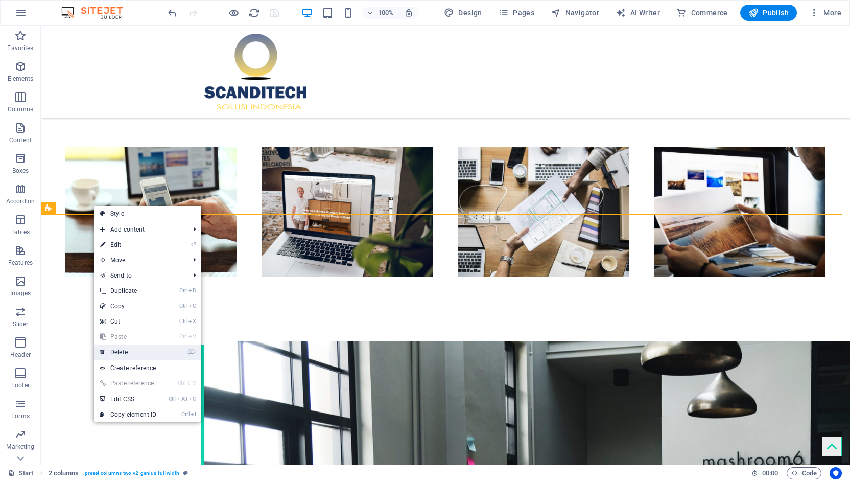
click at [122, 351] on link "⌦ Delete" at bounding box center [128, 351] width 68 height 15
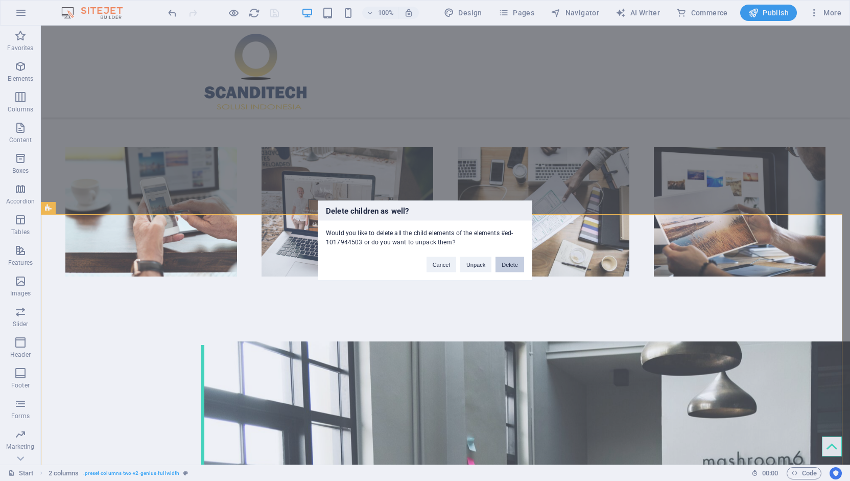
click at [516, 269] on button "Delete" at bounding box center [510, 263] width 29 height 15
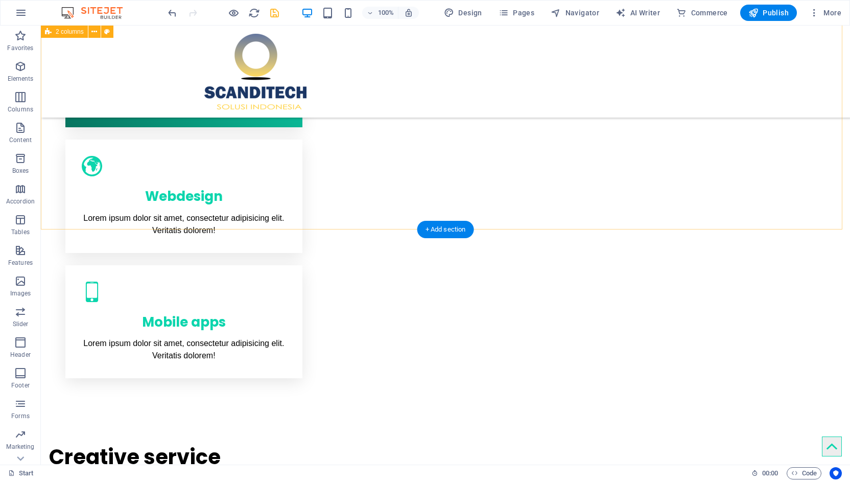
scroll to position [599, 0]
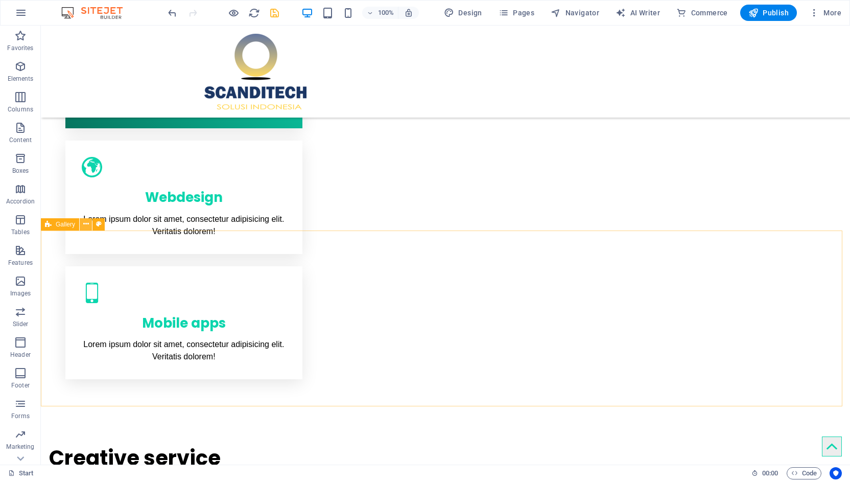
click at [85, 224] on icon at bounding box center [86, 224] width 6 height 11
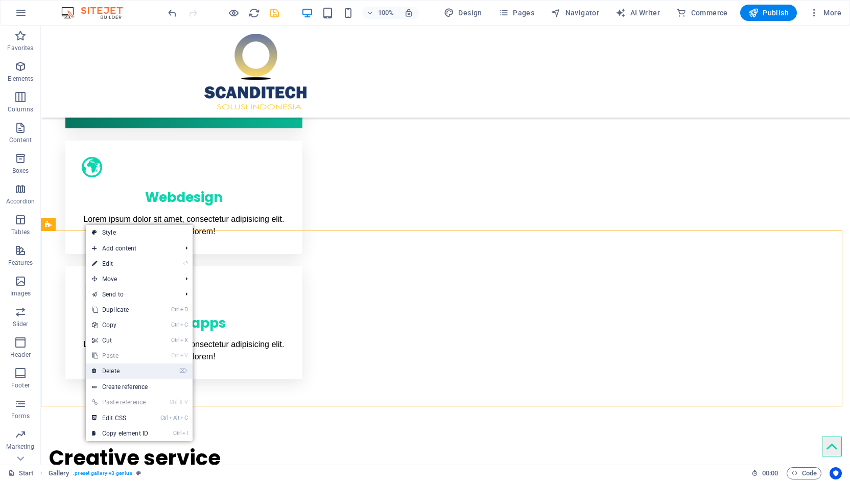
click at [122, 370] on link "⌦ Delete" at bounding box center [120, 370] width 68 height 15
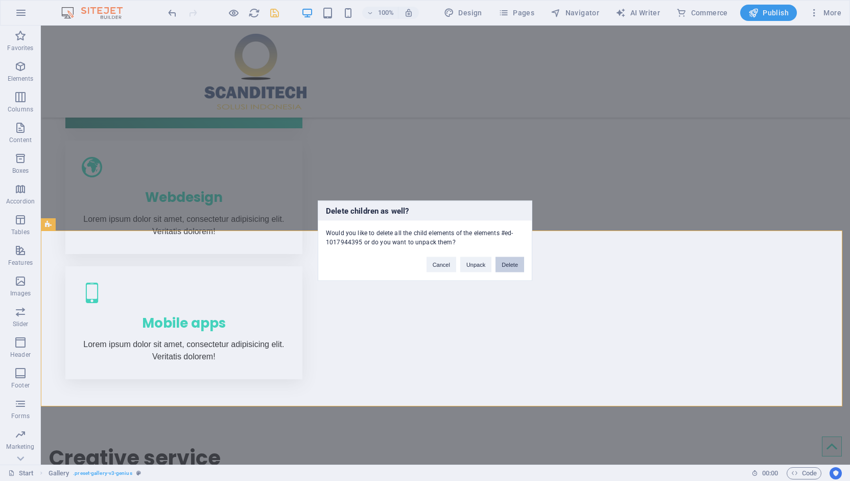
click at [514, 266] on button "Delete" at bounding box center [510, 263] width 29 height 15
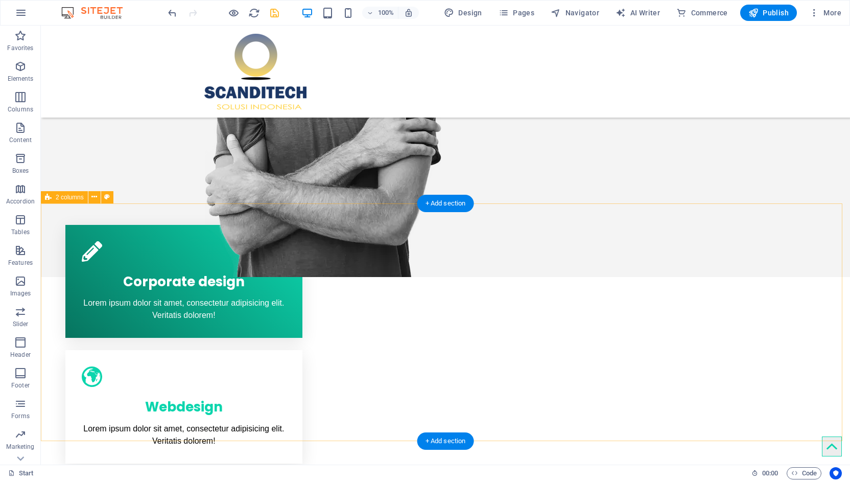
scroll to position [388, 0]
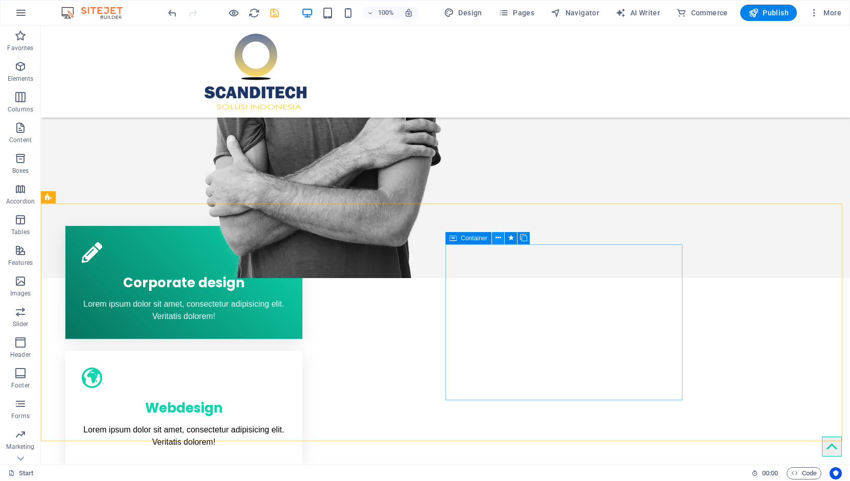
click at [503, 240] on button at bounding box center [498, 238] width 12 height 12
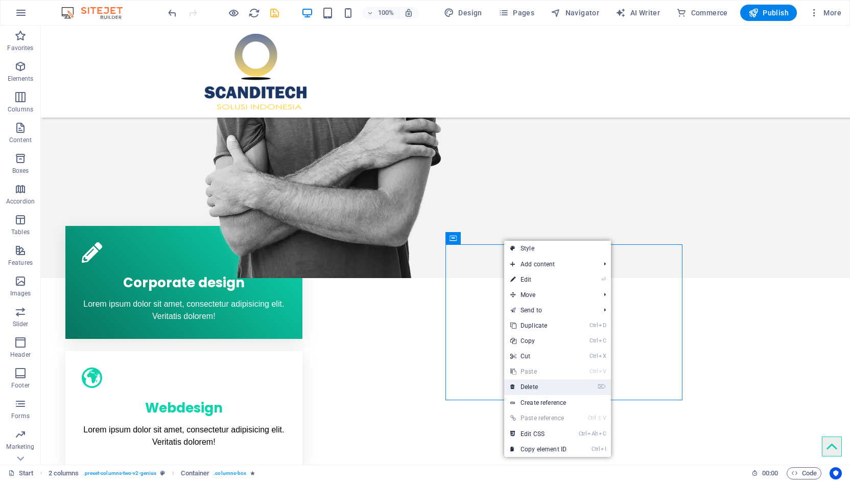
click at [515, 386] on icon at bounding box center [512, 386] width 5 height 15
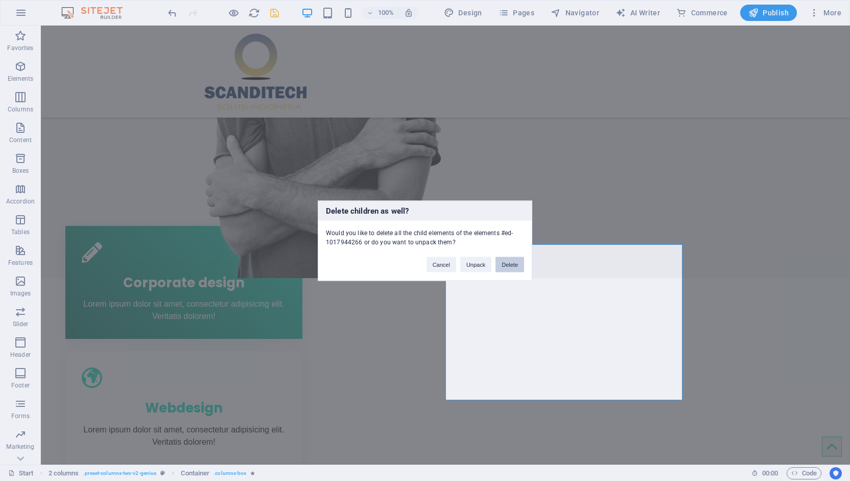
click at [515, 267] on button "Delete" at bounding box center [510, 263] width 29 height 15
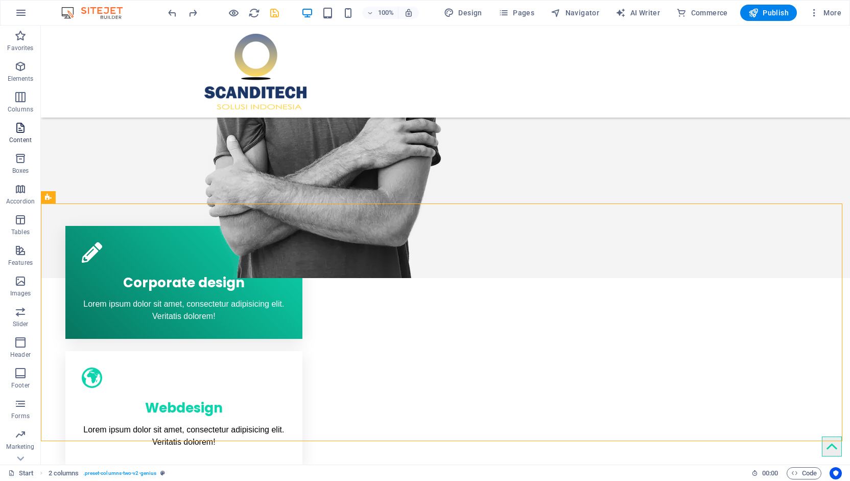
click at [20, 123] on icon "button" at bounding box center [20, 128] width 12 height 12
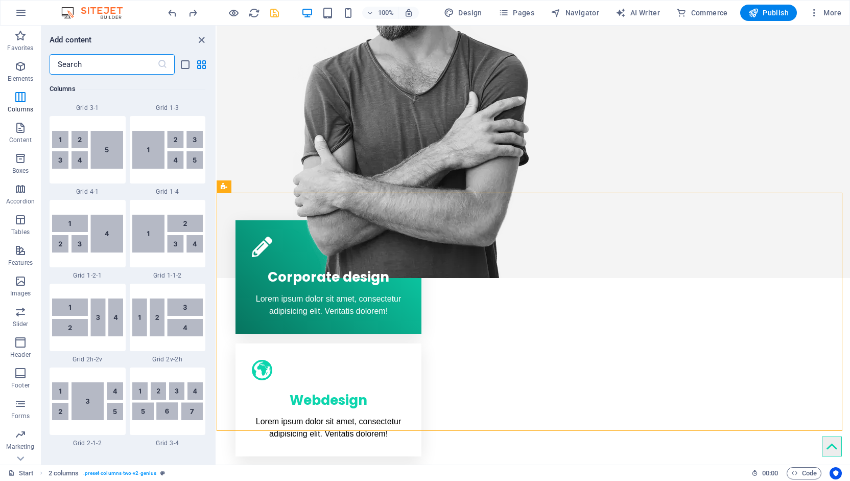
scroll to position [1415, 0]
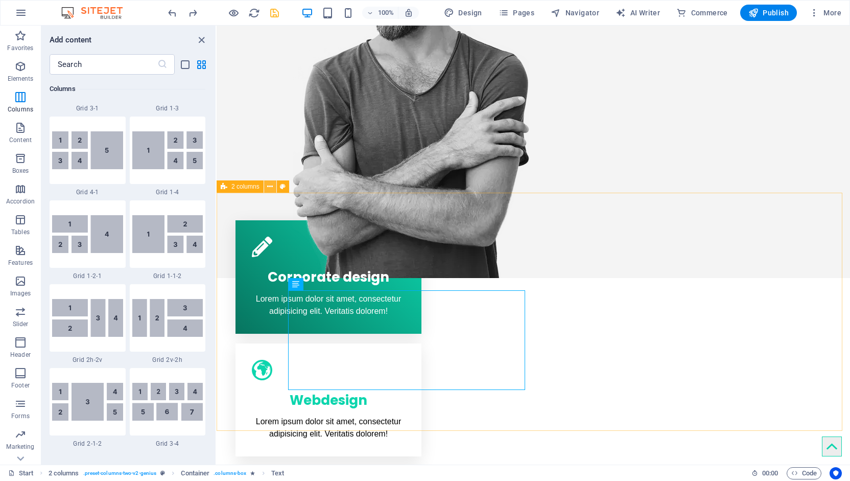
click at [266, 188] on button at bounding box center [270, 186] width 12 height 12
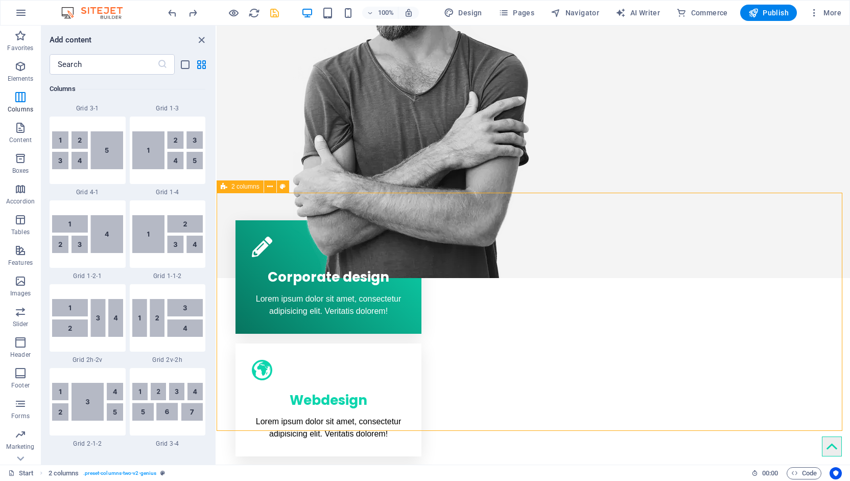
click at [238, 183] on span "2 columns" at bounding box center [245, 186] width 28 height 6
click at [226, 187] on icon at bounding box center [224, 186] width 7 height 12
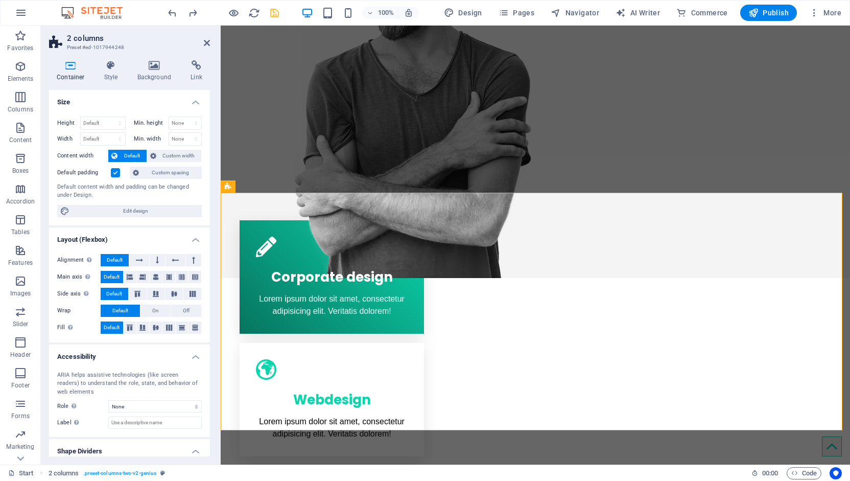
scroll to position [29, 0]
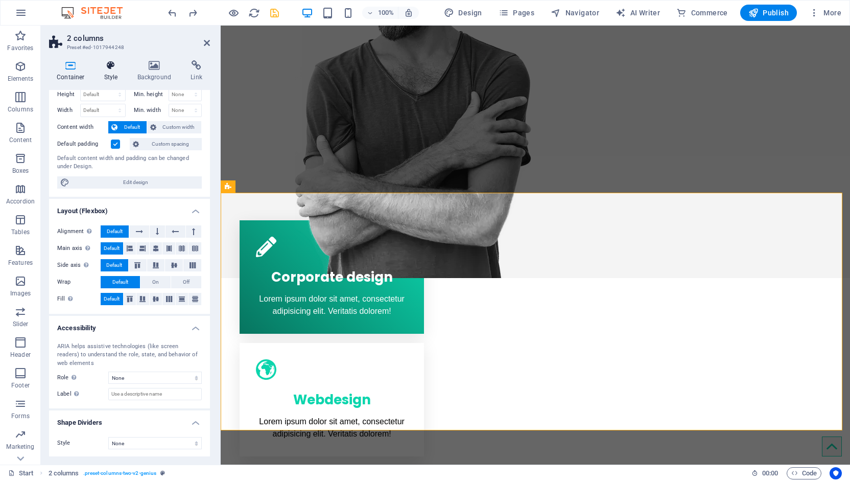
click at [111, 64] on icon at bounding box center [111, 65] width 29 height 10
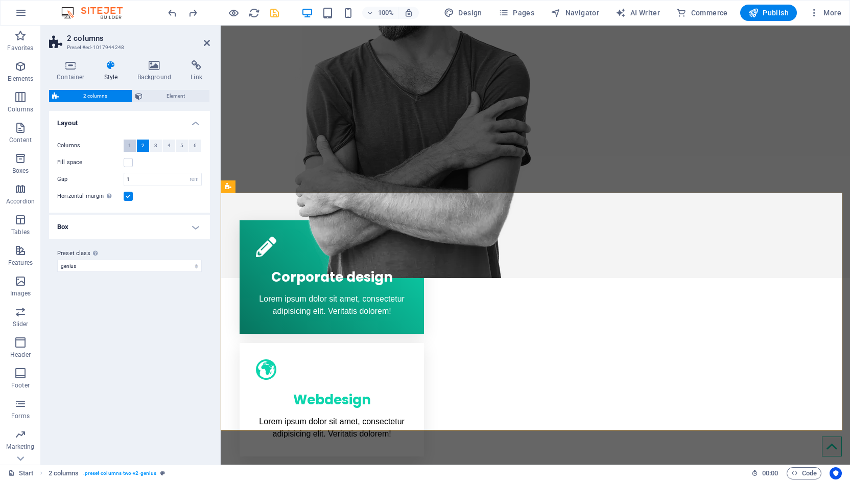
click at [130, 150] on span "1" at bounding box center [129, 145] width 3 height 12
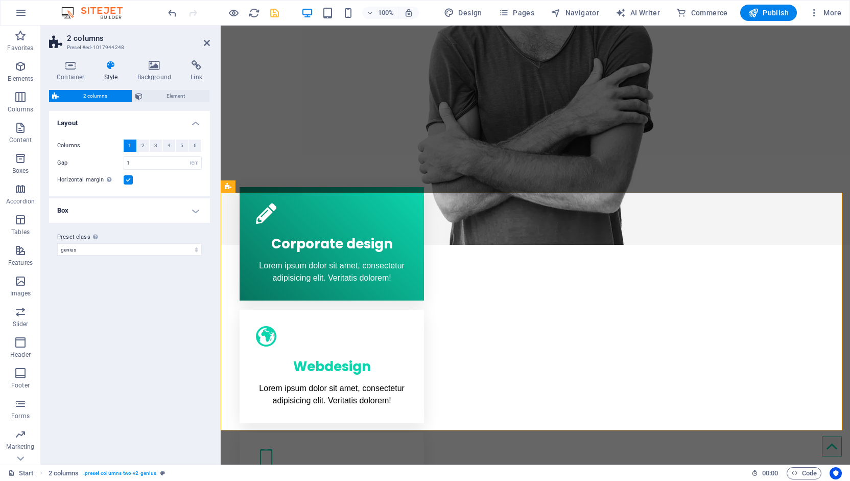
click at [152, 207] on h4 "Box" at bounding box center [129, 210] width 161 height 25
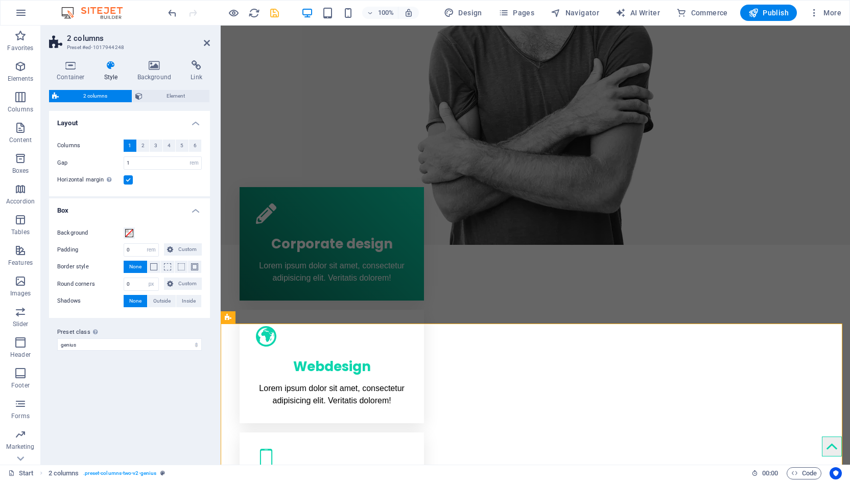
click at [152, 207] on h4 "Box" at bounding box center [129, 207] width 161 height 18
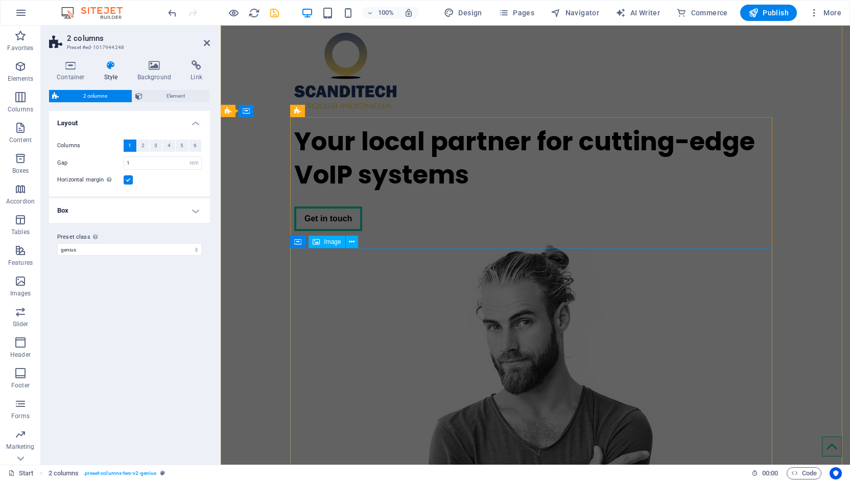
scroll to position [0, 0]
click at [203, 39] on h2 "2 columns" at bounding box center [138, 38] width 143 height 9
click at [207, 42] on icon at bounding box center [207, 43] width 6 height 8
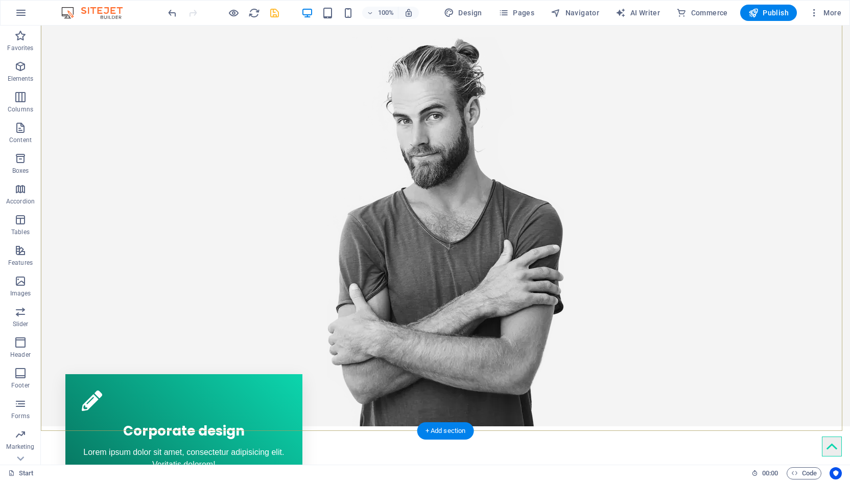
scroll to position [208, 0]
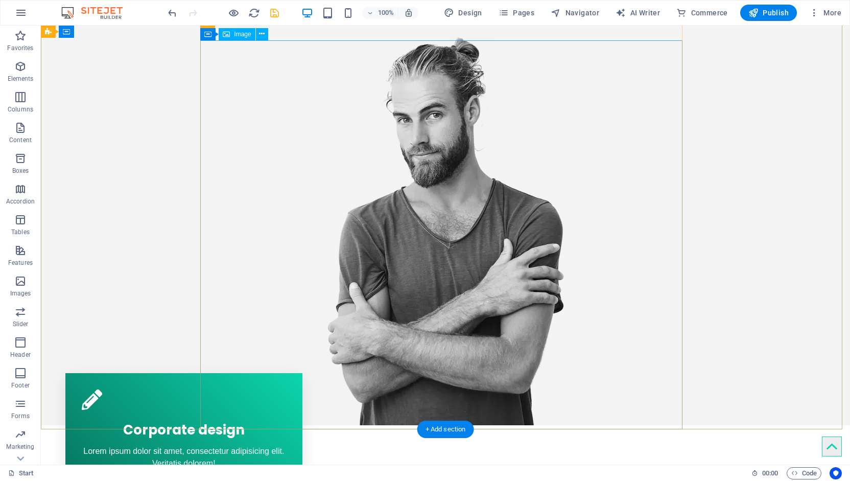
click at [449, 266] on figure at bounding box center [445, 230] width 482 height 389
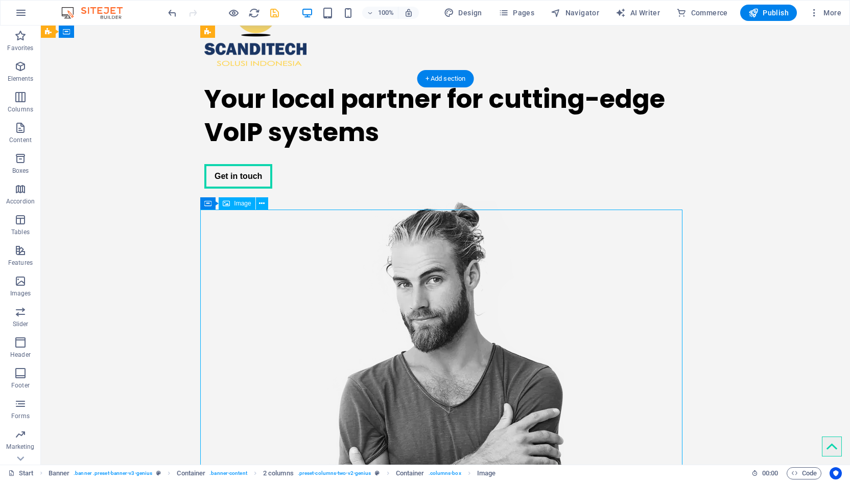
scroll to position [37, 0]
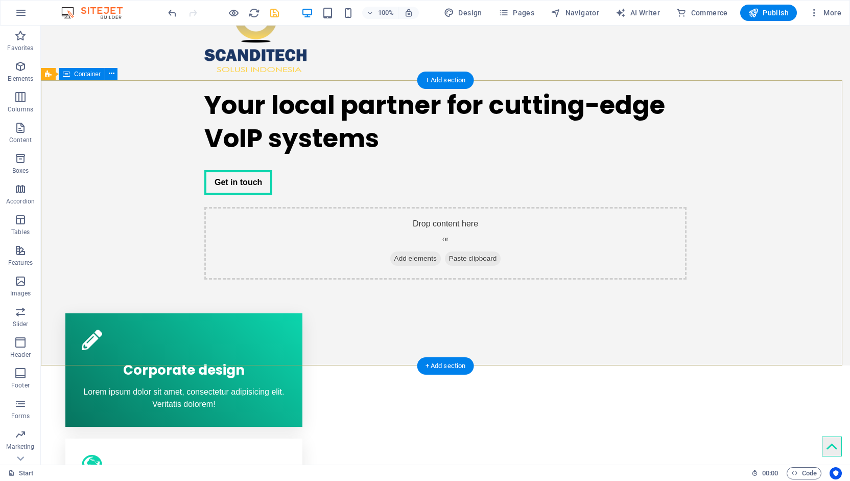
click at [99, 242] on div "Your local partner for cutting-edge VoIP systems Get in touch Drop content here…" at bounding box center [445, 179] width 809 height 199
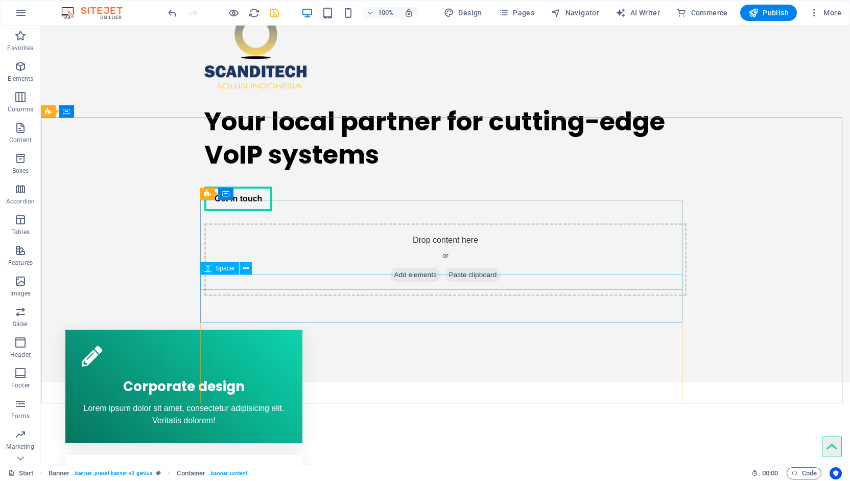
scroll to position [0, 0]
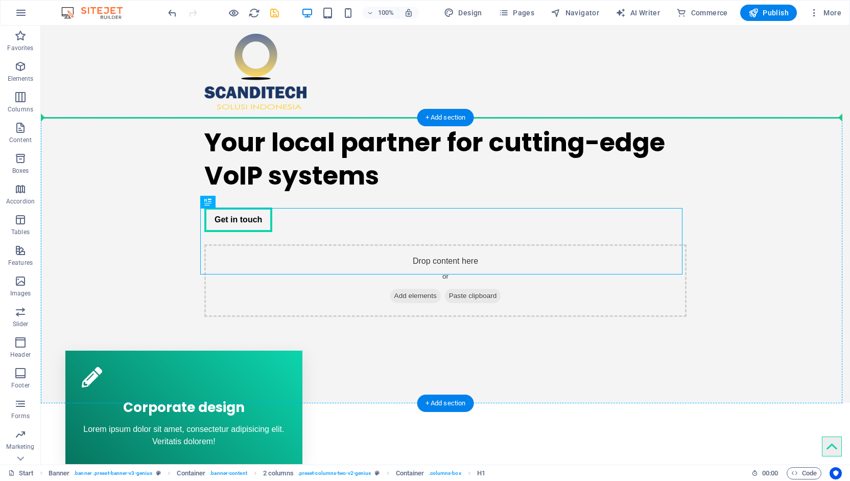
drag, startPoint x: 348, startPoint y: 227, endPoint x: 346, endPoint y: 161, distance: 66.4
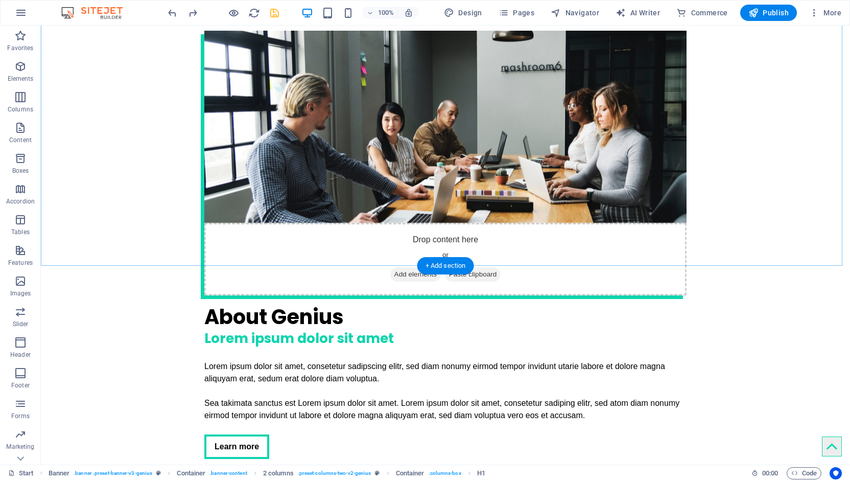
scroll to position [974, 0]
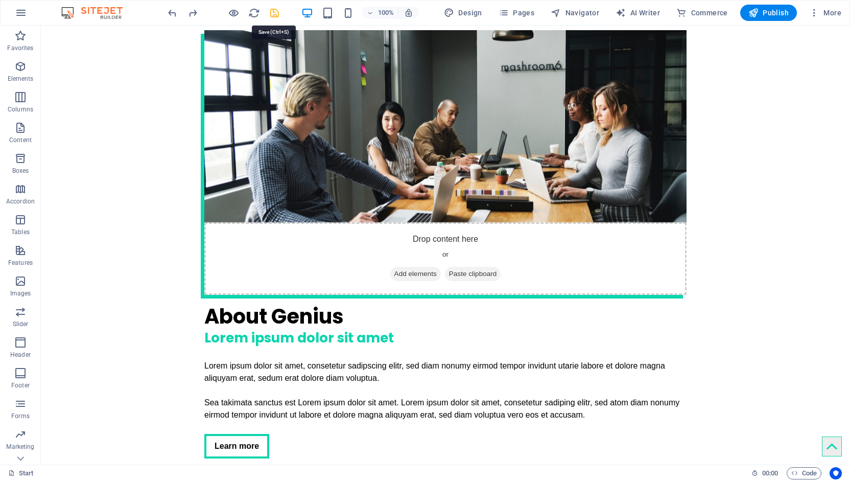
click at [275, 17] on icon "save" at bounding box center [275, 13] width 12 height 12
checkbox input "false"
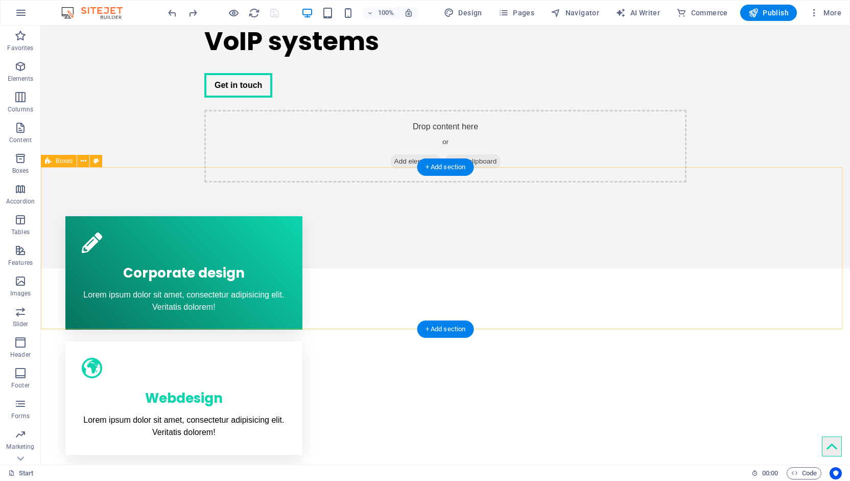
scroll to position [0, 0]
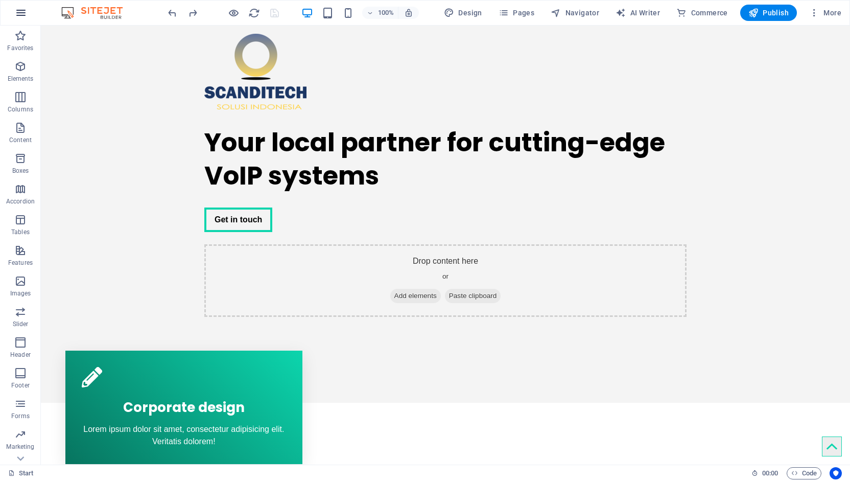
click at [22, 12] on icon "button" at bounding box center [21, 13] width 12 height 12
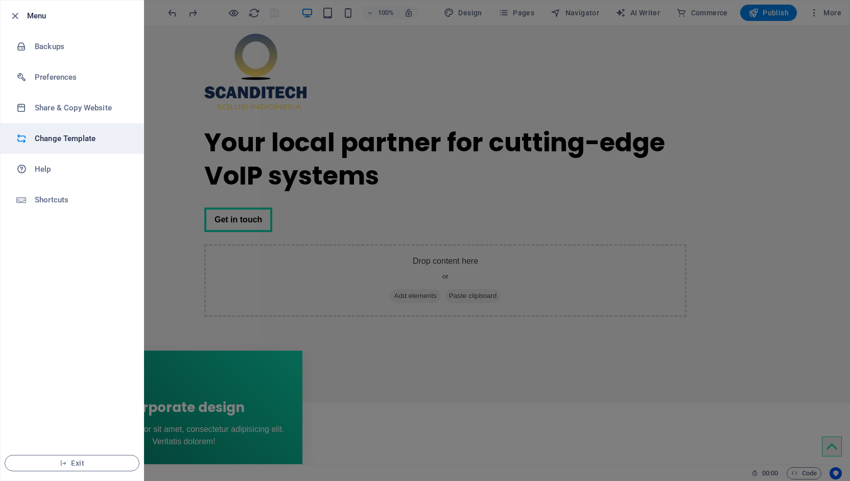
click at [55, 134] on h6 "Change Template" at bounding box center [82, 138] width 95 height 12
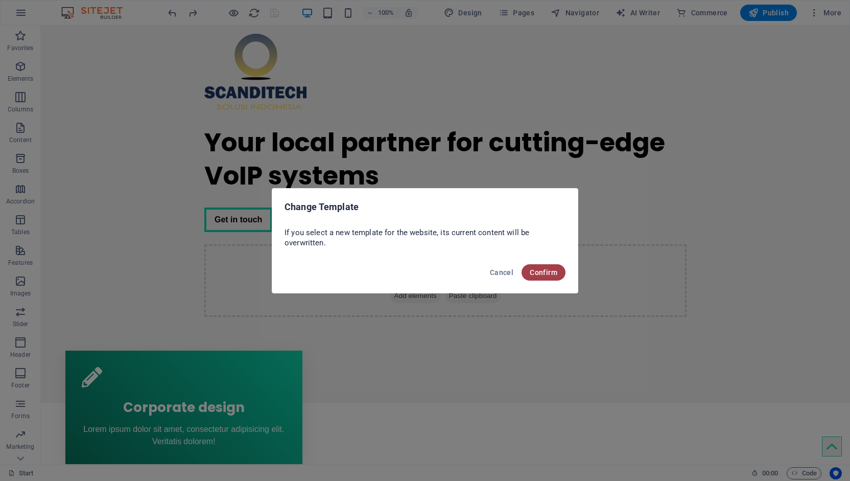
click at [547, 271] on span "Confirm" at bounding box center [544, 272] width 28 height 8
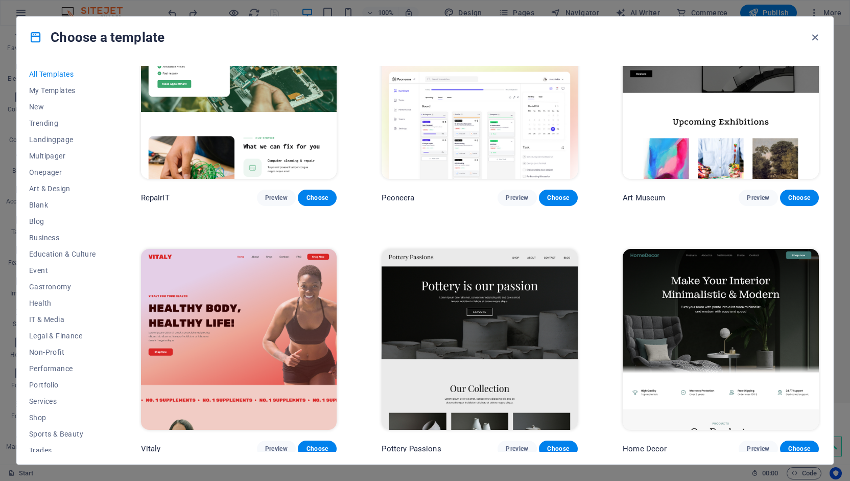
scroll to position [322, 0]
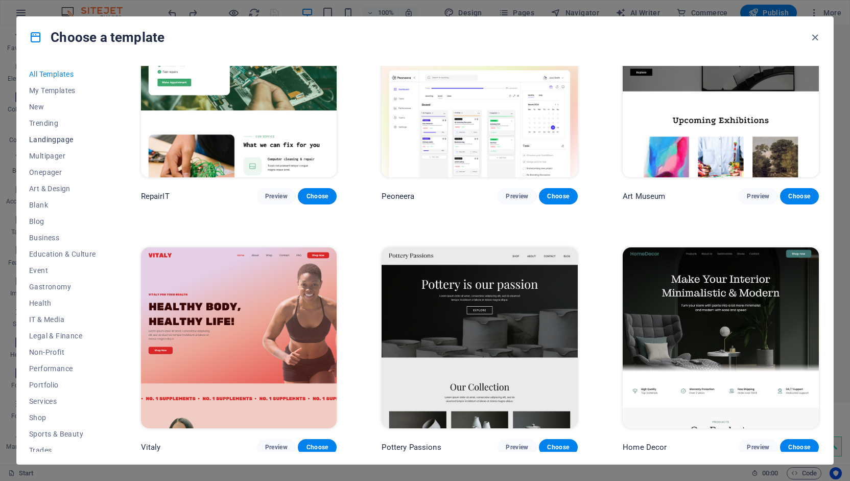
click at [52, 138] on span "Landingpage" at bounding box center [62, 139] width 67 height 8
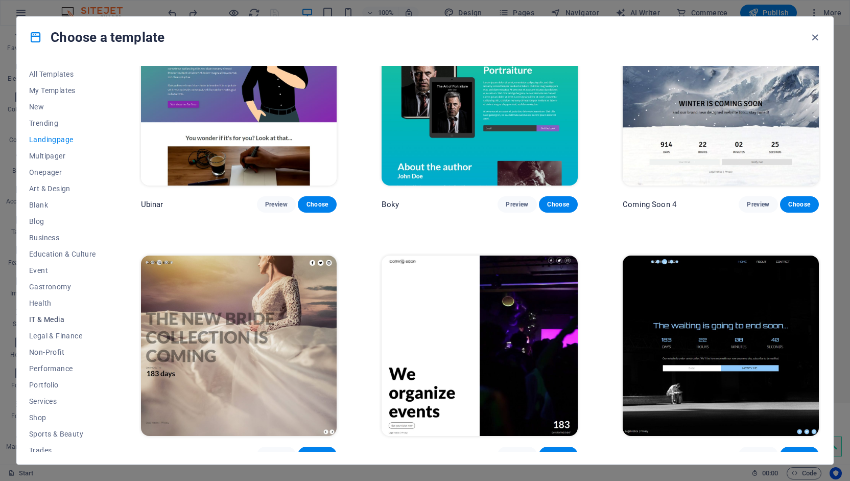
scroll to position [39, 0]
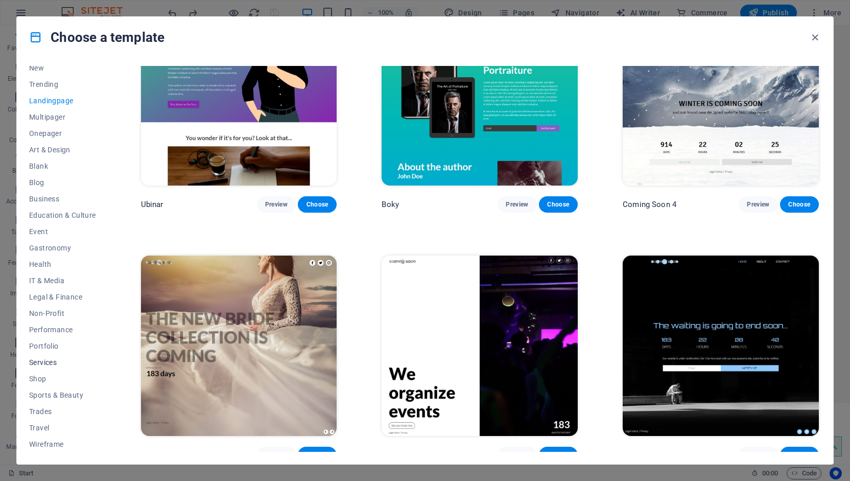
click at [49, 364] on span "Services" at bounding box center [62, 362] width 67 height 8
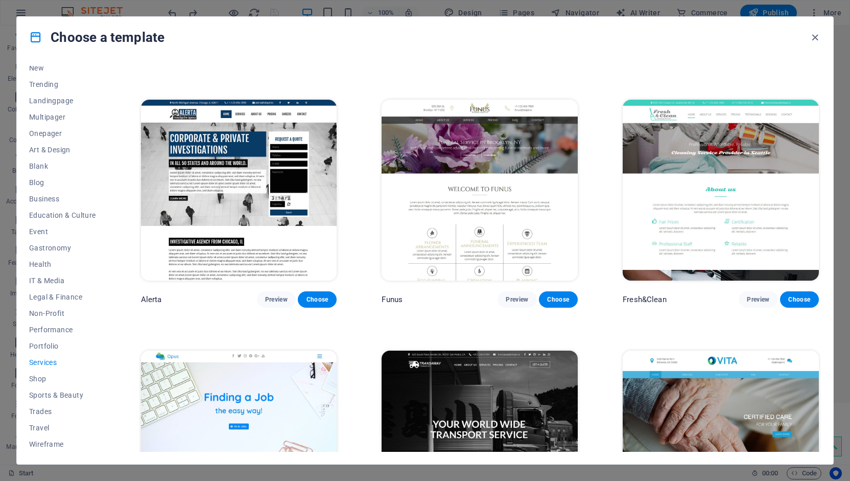
scroll to position [1223, 0]
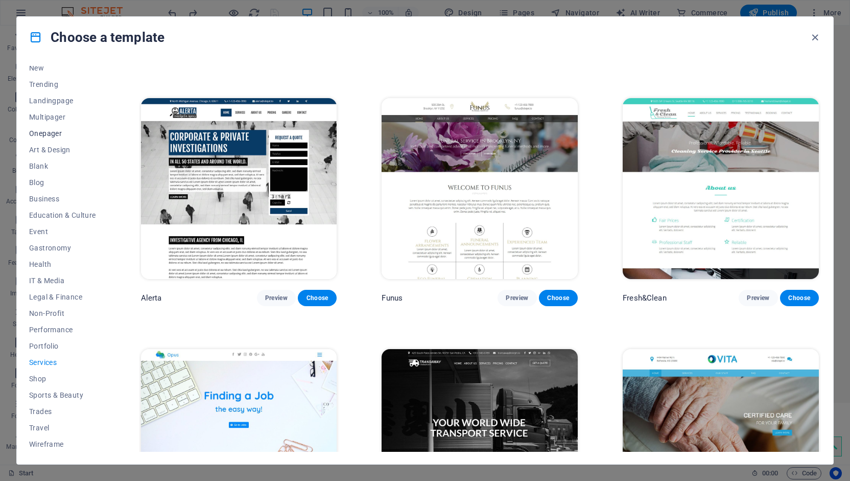
click at [45, 126] on button "Onepager" at bounding box center [62, 133] width 67 height 16
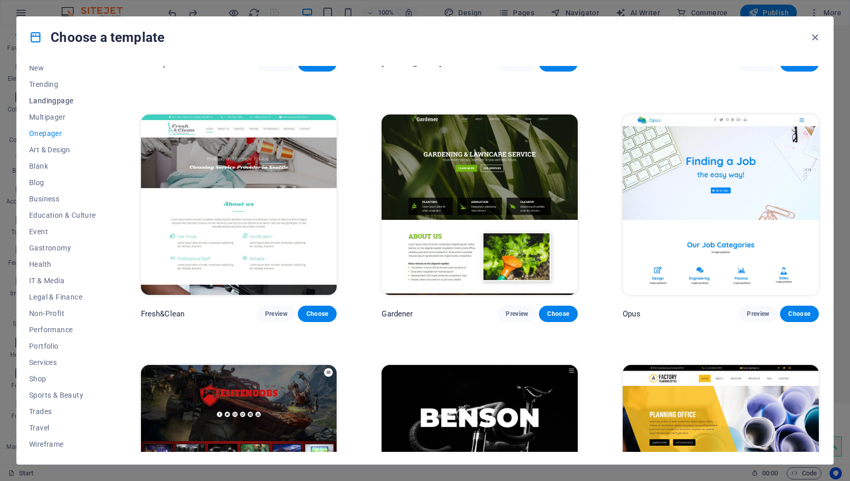
click at [48, 99] on span "Landingpage" at bounding box center [62, 101] width 67 height 8
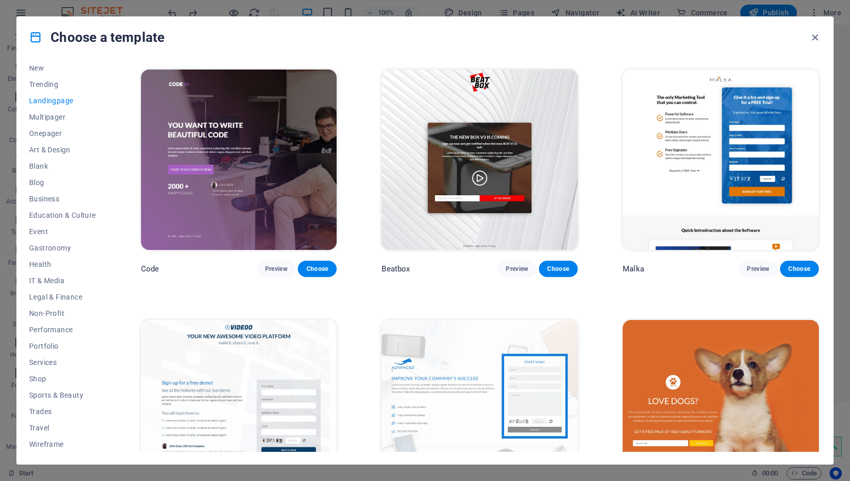
scroll to position [0, 0]
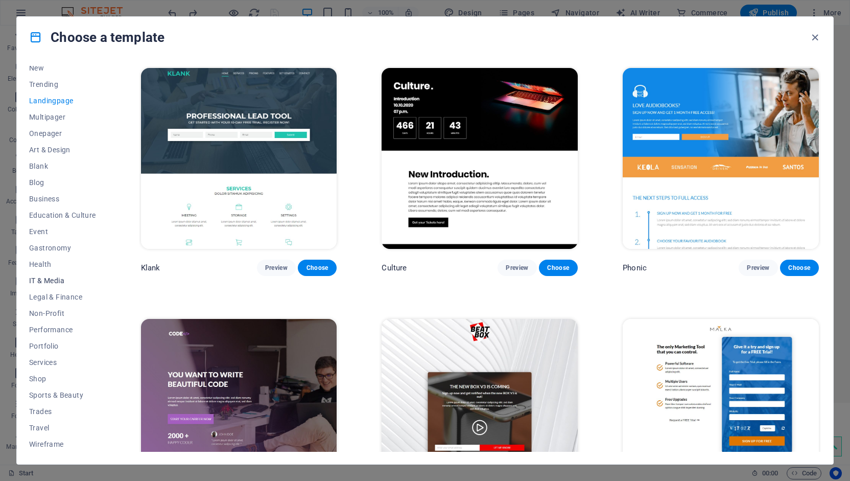
click at [60, 279] on span "IT & Media" at bounding box center [62, 280] width 67 height 8
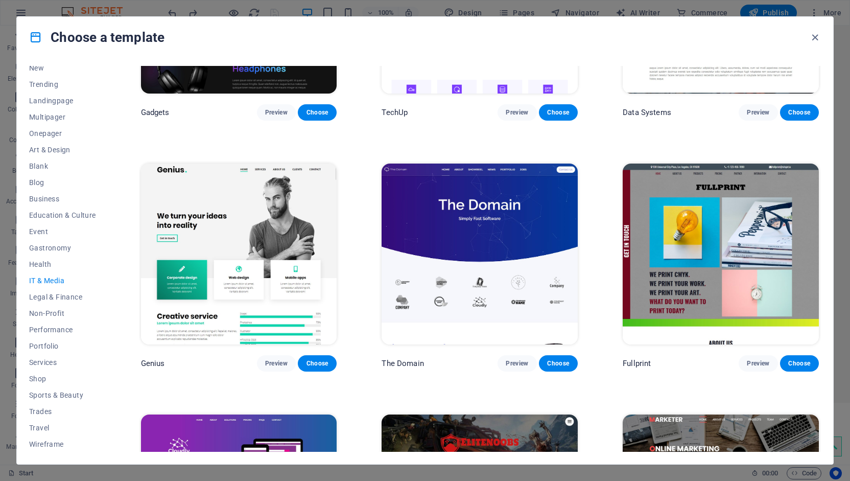
scroll to position [570, 0]
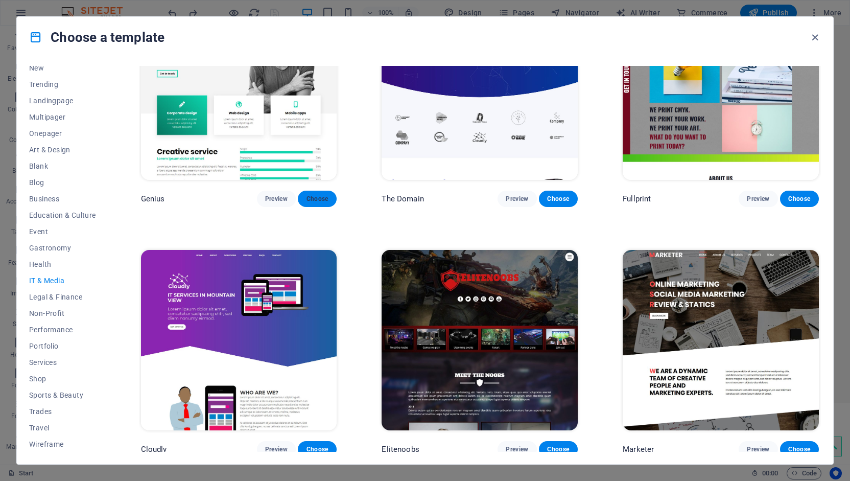
click at [313, 195] on span "Choose" at bounding box center [317, 199] width 22 height 8
